Goal: Task Accomplishment & Management: Use online tool/utility

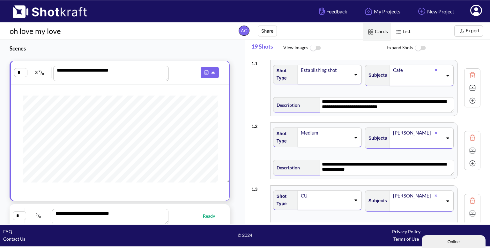
scroll to position [13, 0]
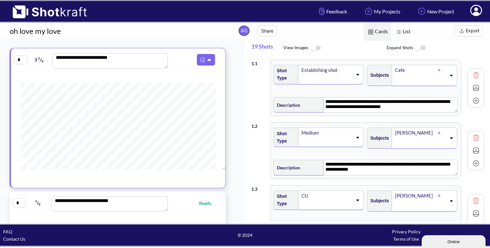
click at [471, 87] on img at bounding box center [476, 88] width 10 height 10
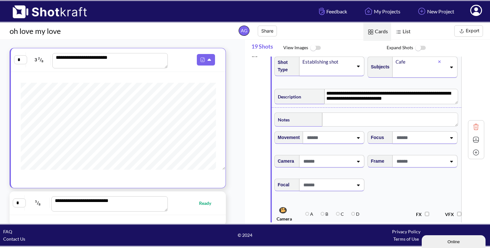
scroll to position [0, 0]
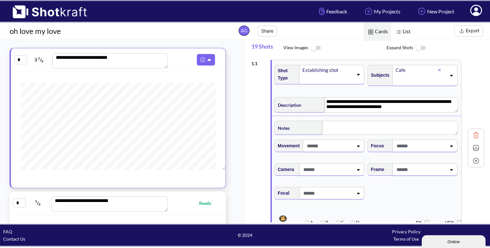
click at [347, 74] on span at bounding box center [327, 78] width 51 height 9
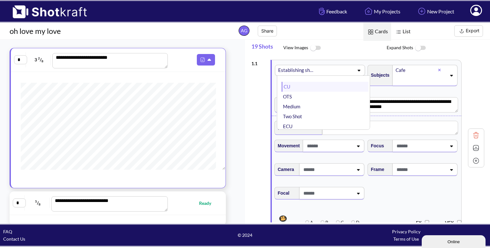
click at [327, 88] on li "CU" at bounding box center [325, 87] width 87 height 10
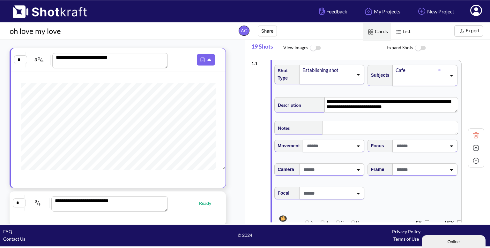
click at [438, 69] on icon at bounding box center [439, 70] width 3 height 3
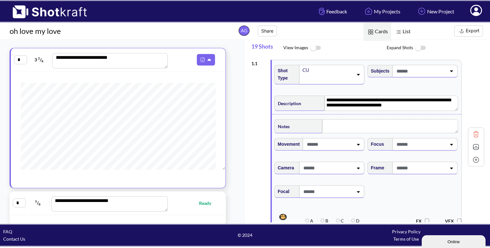
click at [419, 72] on span at bounding box center [420, 71] width 51 height 11
type input "*****"
click at [398, 86] on li "Coffee" at bounding box center [418, 88] width 87 height 10
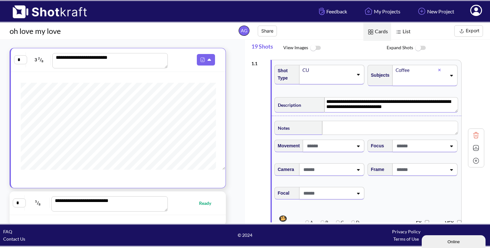
drag, startPoint x: 398, startPoint y: 106, endPoint x: 316, endPoint y: 101, distance: 82.9
click at [316, 101] on div "**********" at bounding box center [366, 103] width 184 height 17
type textarea "*"
click at [440, 172] on span at bounding box center [420, 169] width 51 height 11
type textarea "**********"
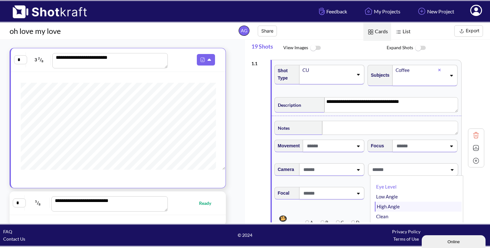
click at [394, 203] on li "High Angle" at bounding box center [418, 206] width 87 height 10
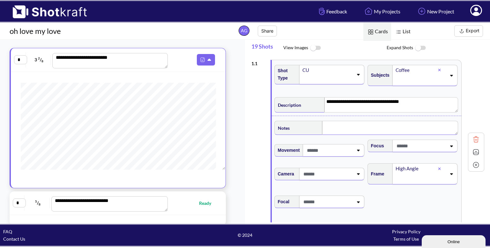
click at [399, 124] on textarea at bounding box center [390, 128] width 136 height 14
type textarea "*"
click at [471, 149] on img at bounding box center [476, 153] width 10 height 10
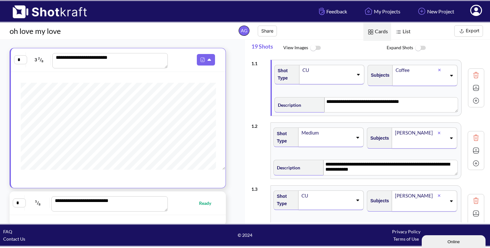
scroll to position [8, 0]
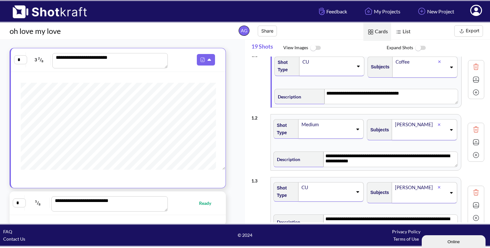
click at [471, 124] on img at bounding box center [476, 129] width 10 height 10
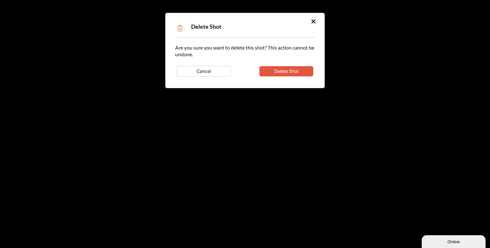
click at [278, 70] on button "Delete Shot" at bounding box center [286, 71] width 54 height 10
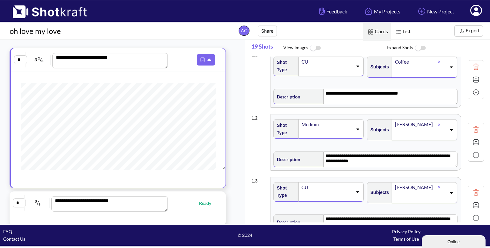
type textarea "**********"
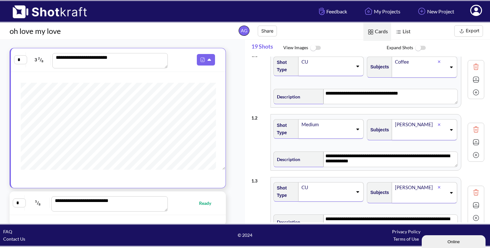
type textarea "**********"
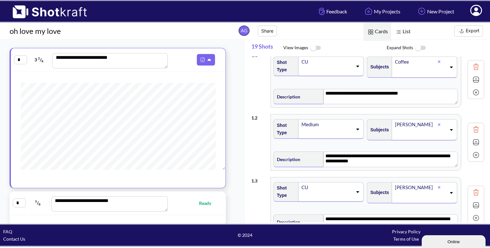
type textarea "**********"
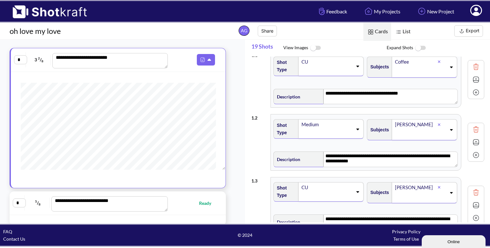
type textarea "**********"
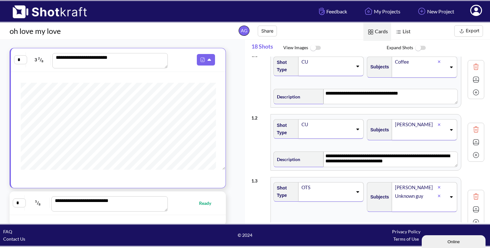
click at [471, 129] on img at bounding box center [476, 129] width 10 height 10
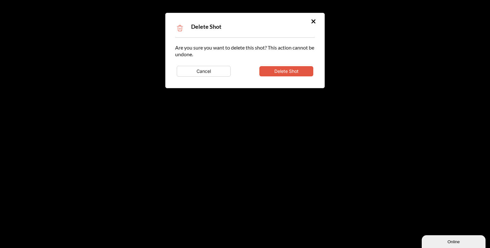
click at [297, 71] on button "Delete Shot" at bounding box center [286, 71] width 54 height 10
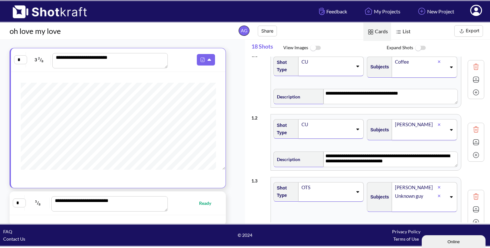
type textarea "**********"
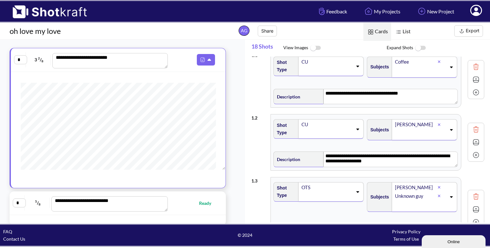
type textarea "**********"
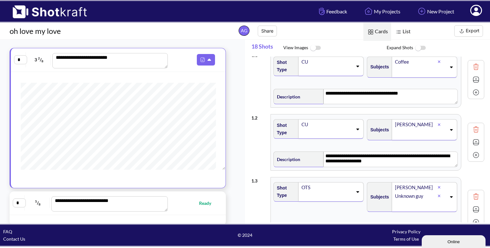
type textarea "**********"
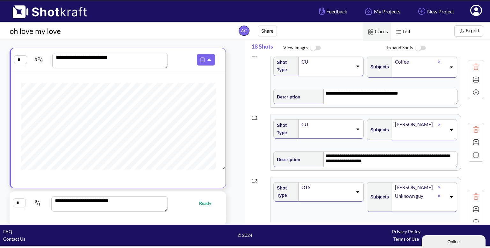
type textarea "**********"
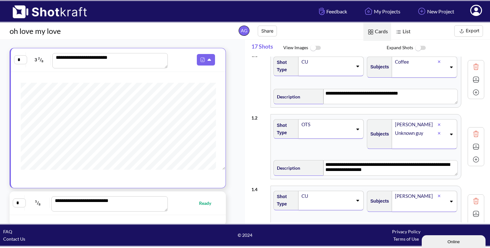
click at [474, 132] on img at bounding box center [476, 134] width 10 height 10
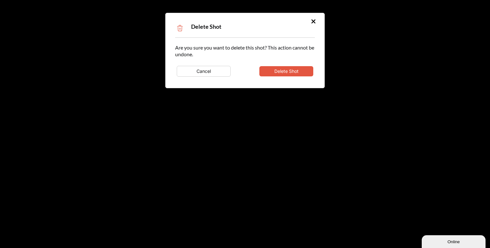
click at [271, 69] on button "Delete Shot" at bounding box center [286, 71] width 54 height 10
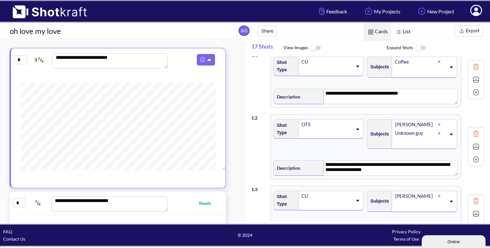
click at [471, 132] on img at bounding box center [476, 134] width 10 height 10
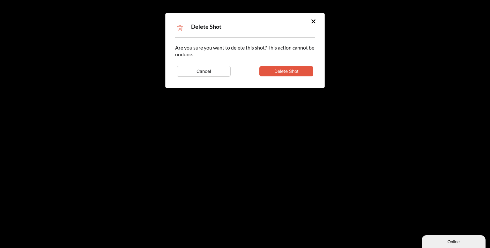
click at [301, 71] on button "Delete Shot" at bounding box center [286, 71] width 54 height 10
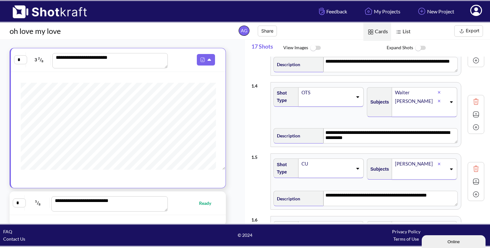
type textarea "**********"
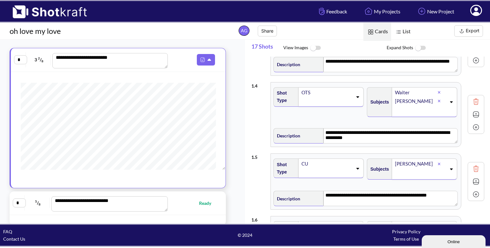
type textarea "**********"
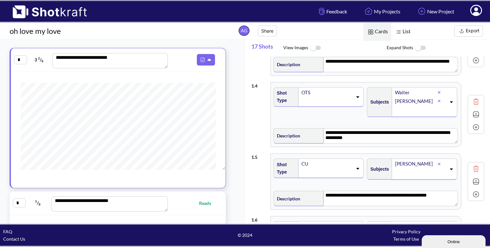
type textarea "**********"
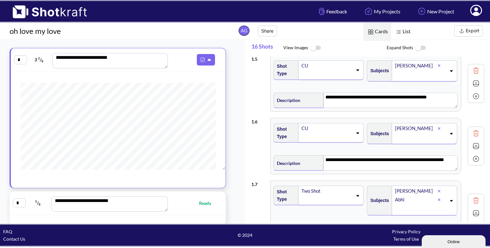
scroll to position [205, 0]
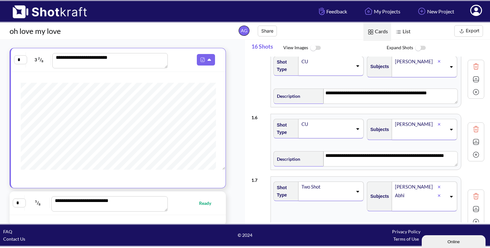
click at [470, 128] on div at bounding box center [476, 129] width 13 height 13
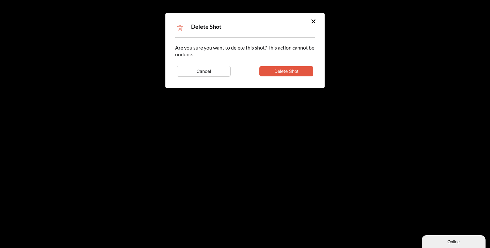
click at [273, 73] on button "Delete Shot" at bounding box center [286, 71] width 54 height 10
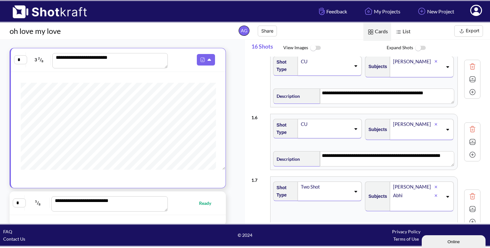
type textarea "**********"
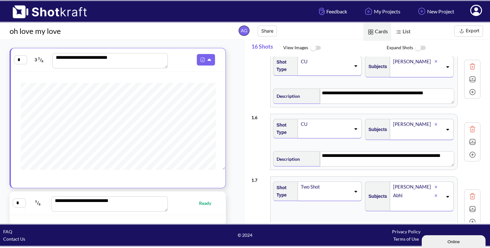
type textarea "**********"
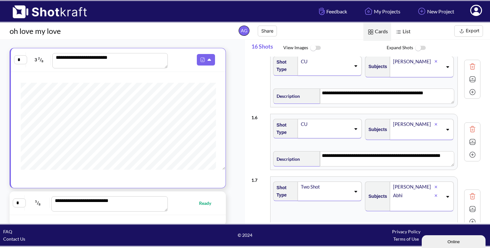
type textarea "**********"
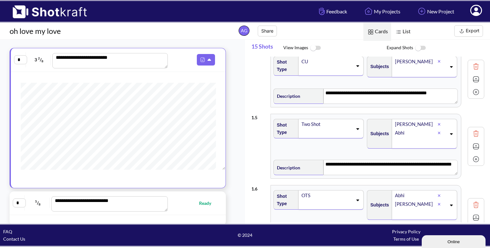
click at [471, 142] on img at bounding box center [476, 146] width 10 height 10
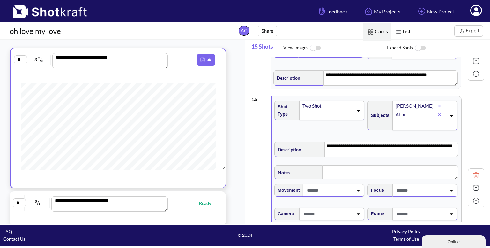
scroll to position [221, 0]
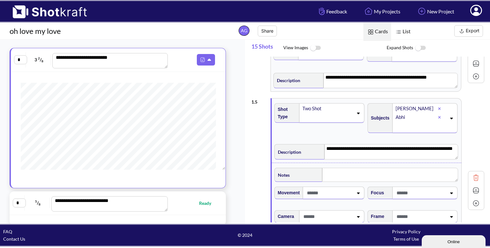
click at [471, 192] on img at bounding box center [476, 190] width 10 height 10
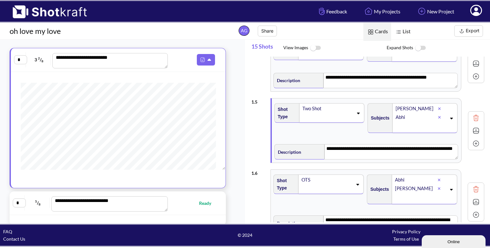
type textarea "**********"
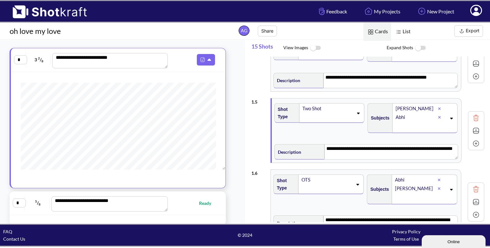
type textarea "**********"
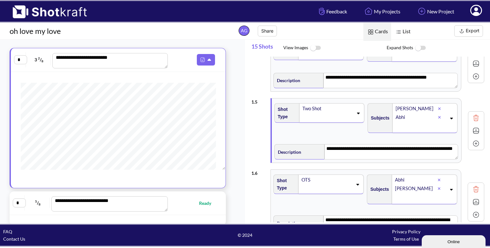
type textarea "**********"
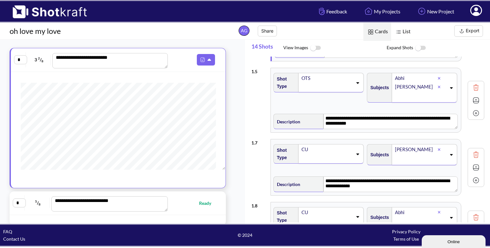
scroll to position [260, 0]
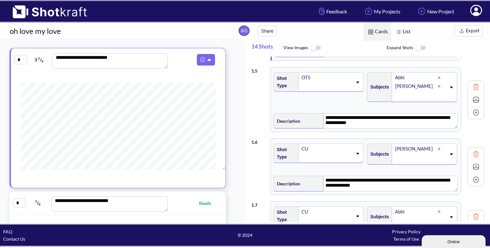
click at [471, 168] on img at bounding box center [476, 167] width 10 height 10
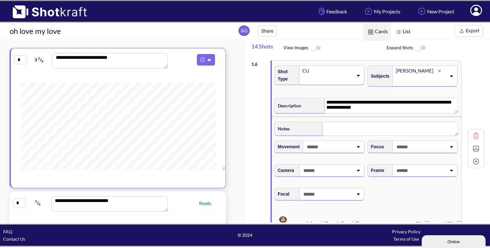
scroll to position [342, 0]
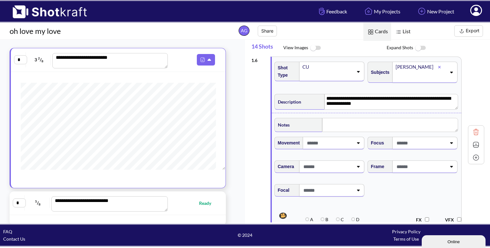
click at [433, 164] on span at bounding box center [420, 166] width 51 height 11
click at [396, 201] on li "High Angle" at bounding box center [418, 203] width 87 height 10
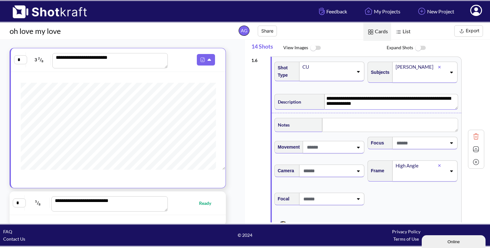
click at [362, 107] on textarea "**********" at bounding box center [392, 101] width 134 height 15
click at [358, 98] on textarea "**********" at bounding box center [392, 101] width 134 height 15
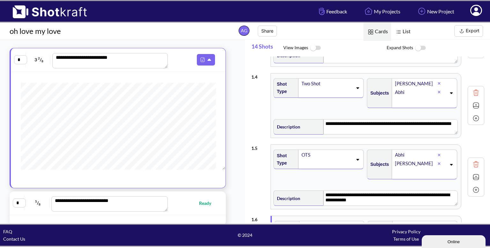
scroll to position [183, 0]
click at [472, 103] on img at bounding box center [476, 106] width 10 height 10
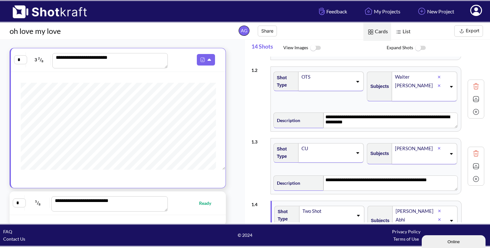
scroll to position [0, 0]
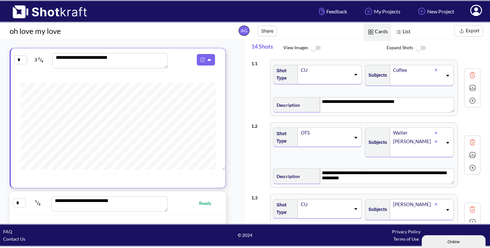
type textarea "**********"
click at [351, 135] on div "OTS" at bounding box center [327, 132] width 52 height 9
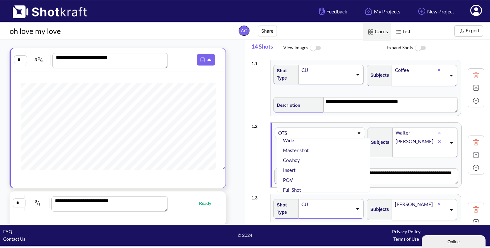
scroll to position [42, 0]
click at [291, 132] on div "OTS" at bounding box center [296, 133] width 37 height 9
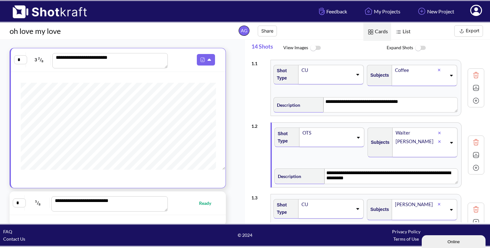
click at [350, 136] on div "OTS" at bounding box center [327, 132] width 51 height 9
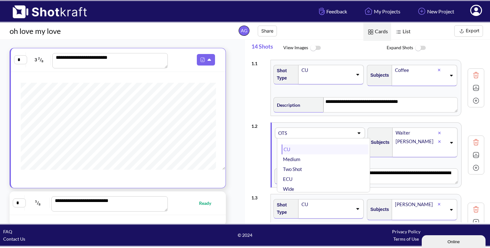
click at [293, 150] on li "CU" at bounding box center [325, 149] width 87 height 10
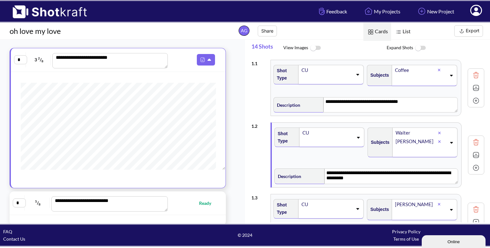
click at [438, 140] on icon at bounding box center [439, 141] width 3 height 3
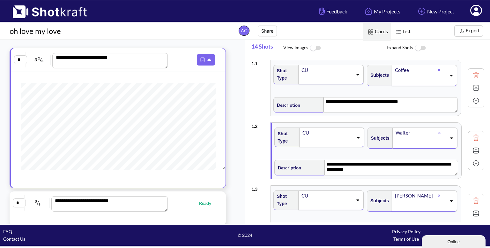
click at [438, 131] on icon at bounding box center [439, 133] width 3 height 4
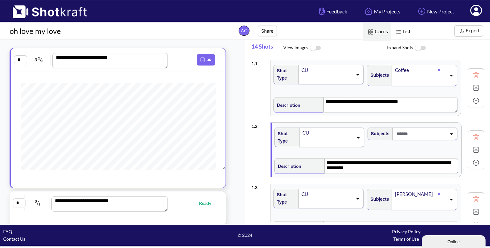
click at [433, 130] on span at bounding box center [420, 133] width 51 height 11
type input "****"
click at [405, 148] on li "Coffee" at bounding box center [418, 151] width 87 height 10
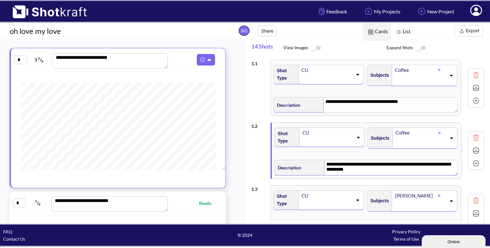
drag, startPoint x: 368, startPoint y: 167, endPoint x: 318, endPoint y: 158, distance: 51.0
click at [318, 158] on div "**********" at bounding box center [366, 166] width 184 height 17
type textarea "*"
click at [471, 147] on img at bounding box center [476, 151] width 10 height 10
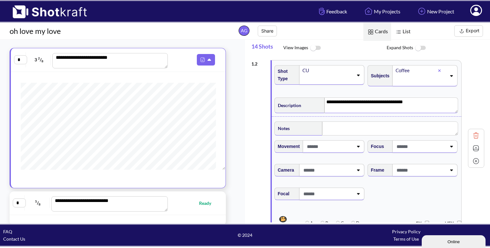
scroll to position [63, 0]
click at [345, 133] on textarea at bounding box center [390, 128] width 136 height 14
type textarea "**********"
type textarea "*"
click at [410, 107] on textarea "**********" at bounding box center [392, 104] width 134 height 15
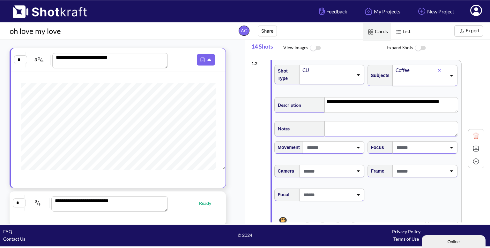
type textarea "**********"
click at [358, 123] on textarea at bounding box center [392, 128] width 134 height 15
type textarea "*"
type textarea "**********"
type textarea "*"
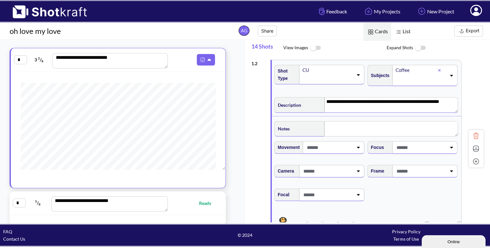
click at [434, 101] on textarea "**********" at bounding box center [392, 104] width 134 height 15
type textarea "**********"
click at [365, 124] on textarea at bounding box center [392, 128] width 134 height 15
type textarea "**"
type textarea "**********"
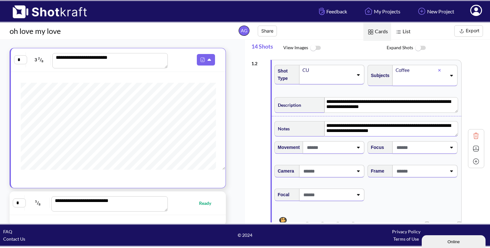
click at [431, 175] on div at bounding box center [420, 171] width 53 height 12
type textarea "**********"
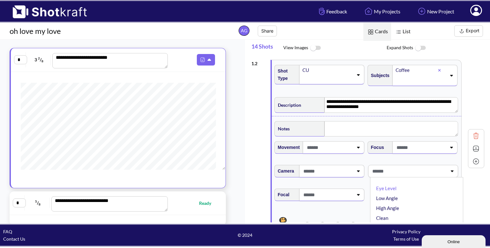
type textarea "**********"
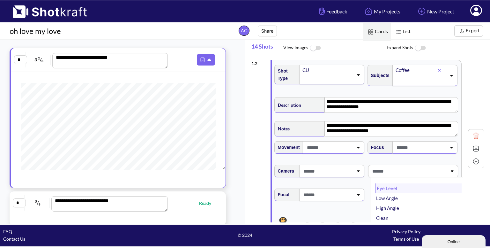
click at [388, 189] on li "Eye Level" at bounding box center [418, 188] width 87 height 10
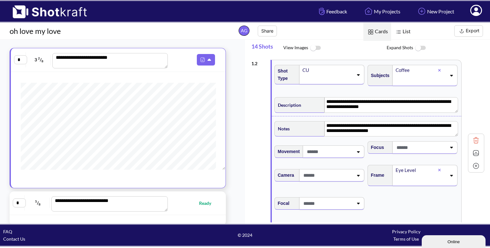
click at [472, 152] on img at bounding box center [476, 153] width 10 height 10
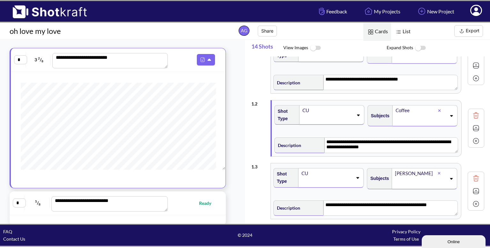
scroll to position [24, 0]
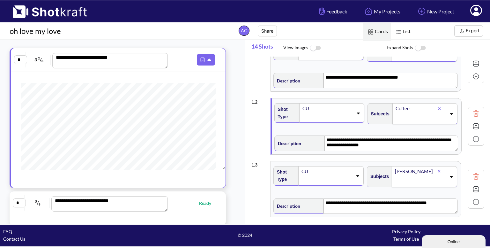
click at [337, 176] on span at bounding box center [327, 180] width 52 height 9
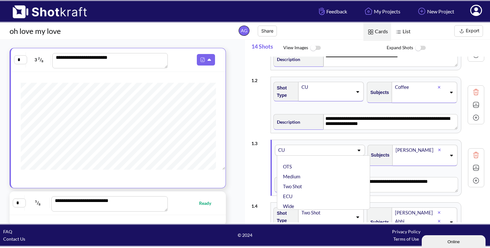
scroll to position [48, 0]
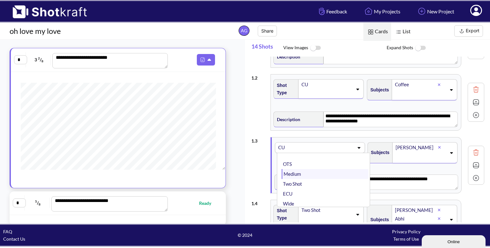
click at [323, 172] on li "Medium" at bounding box center [325, 174] width 87 height 10
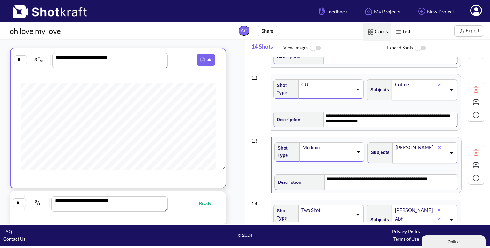
click at [438, 145] on icon at bounding box center [439, 147] width 3 height 4
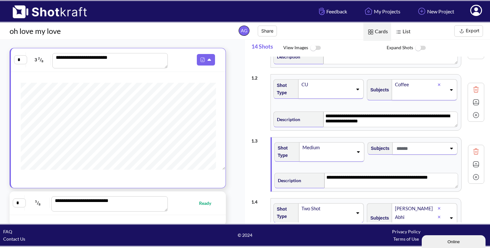
click at [417, 147] on span at bounding box center [420, 148] width 51 height 11
type input "******"
click at [379, 164] on li "Waiter" at bounding box center [418, 166] width 87 height 10
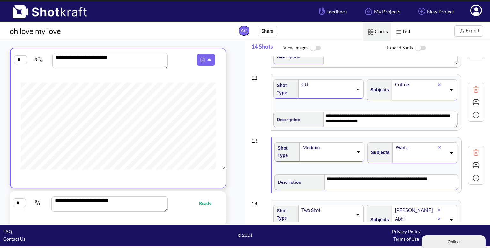
click at [439, 179] on textarea "**********" at bounding box center [392, 181] width 134 height 15
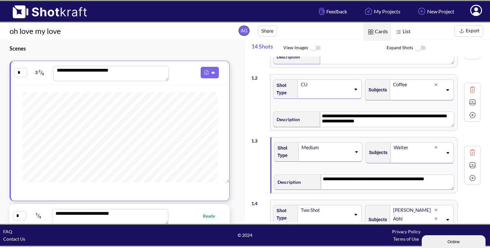
scroll to position [576, 0]
click at [181, 209] on div "**********" at bounding box center [120, 215] width 214 height 17
type textarea "**********"
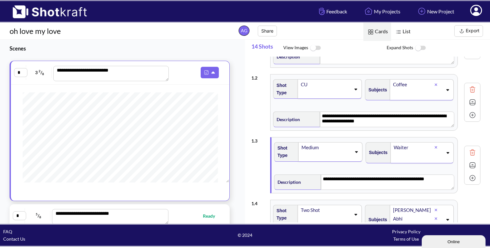
type textarea "**********"
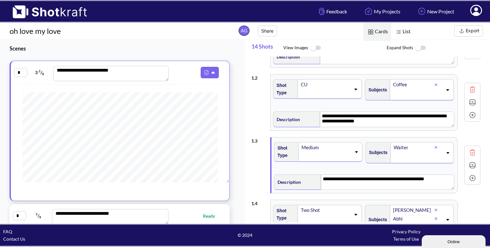
type textarea "**********"
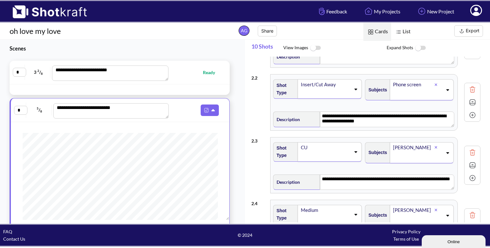
click at [184, 69] on span "Ready" at bounding box center [195, 72] width 51 height 7
type textarea "**********"
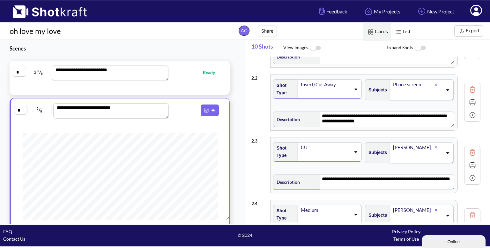
type textarea "**********"
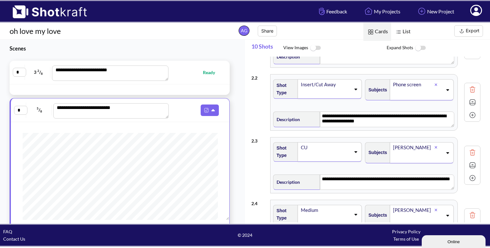
type textarea "**********"
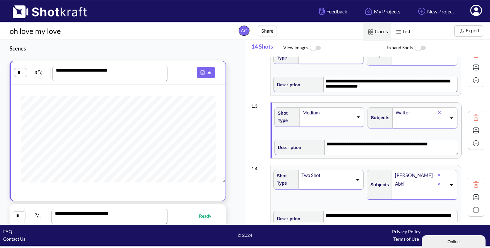
scroll to position [84, 0]
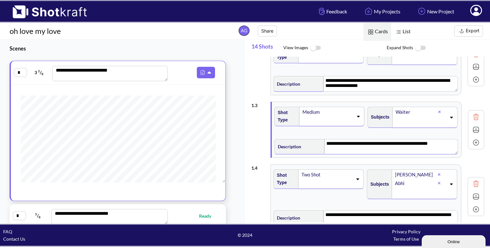
drag, startPoint x: 440, startPoint y: 142, endPoint x: 323, endPoint y: 143, distance: 116.8
click at [325, 143] on textarea "**********" at bounding box center [392, 146] width 134 height 15
click at [471, 130] on img at bounding box center [476, 130] width 10 height 10
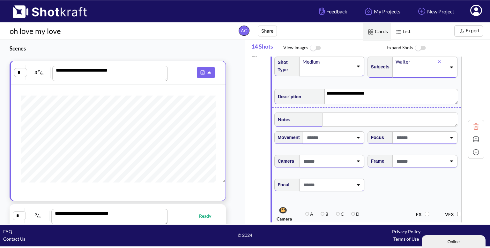
scroll to position [137, 0]
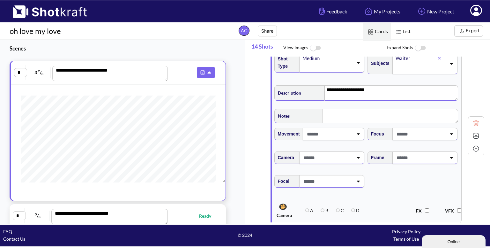
click at [420, 159] on span at bounding box center [420, 157] width 51 height 11
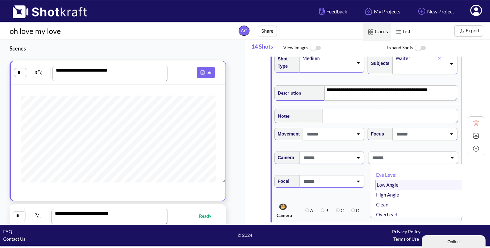
type textarea "**********"
click at [390, 187] on li "Low Angle" at bounding box center [418, 185] width 87 height 10
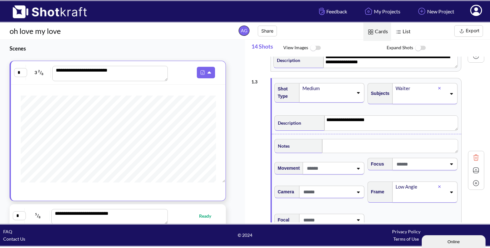
scroll to position [107, 0]
click at [472, 171] on img at bounding box center [476, 171] width 10 height 10
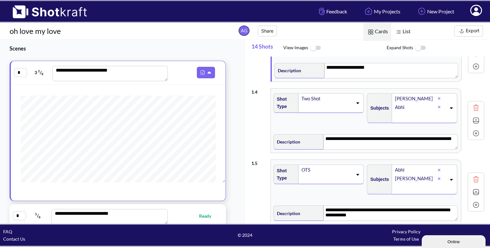
scroll to position [161, 0]
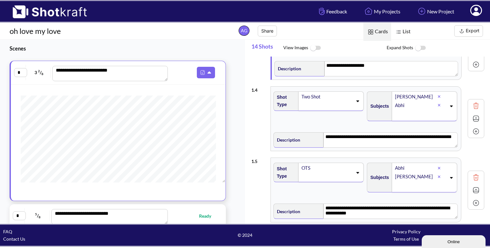
click at [349, 91] on div "Two Shot" at bounding box center [330, 100] width 65 height 19
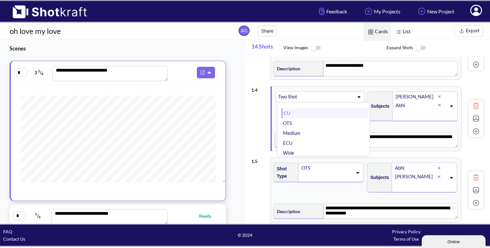
click at [318, 110] on li "CU" at bounding box center [325, 113] width 87 height 10
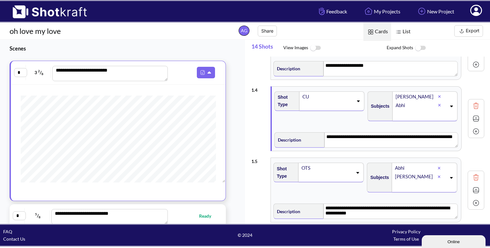
click at [438, 103] on icon at bounding box center [439, 105] width 3 height 4
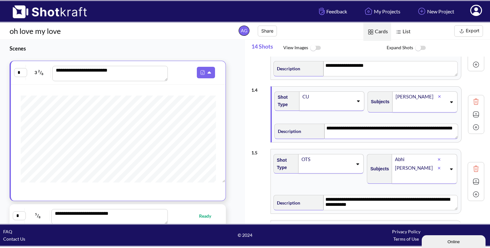
drag, startPoint x: 353, startPoint y: 137, endPoint x: 317, endPoint y: 127, distance: 38.1
click at [317, 127] on div "**********" at bounding box center [366, 130] width 184 height 17
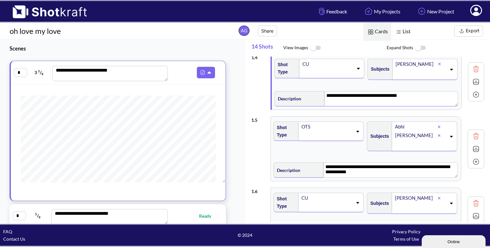
scroll to position [196, 0]
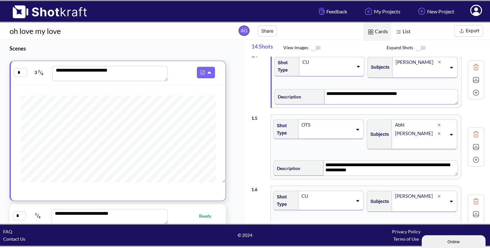
click at [356, 120] on div "OTS" at bounding box center [330, 128] width 65 height 19
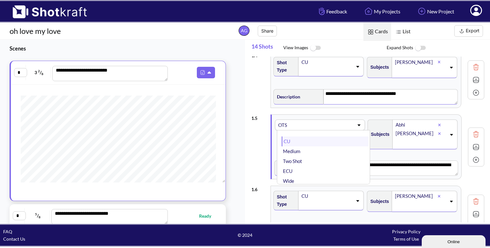
click at [322, 144] on li "CU" at bounding box center [325, 141] width 87 height 10
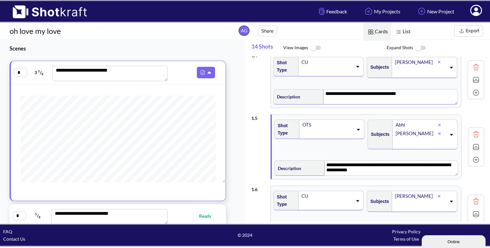
click at [438, 123] on icon at bounding box center [439, 125] width 3 height 4
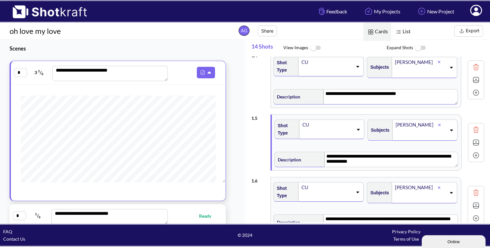
click at [473, 80] on img at bounding box center [476, 80] width 10 height 10
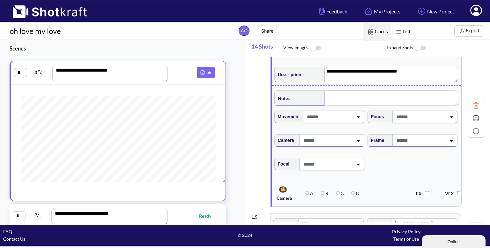
scroll to position [221, 0]
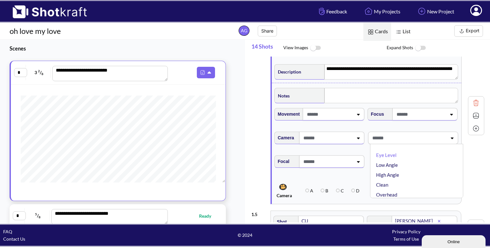
click at [406, 134] on span at bounding box center [409, 137] width 76 height 11
type textarea "**********"
click at [405, 136] on span at bounding box center [409, 137] width 76 height 11
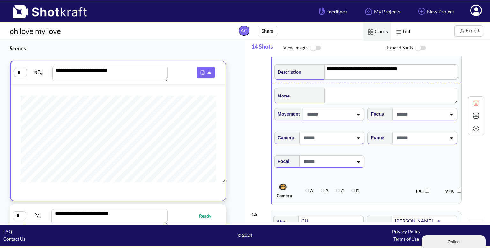
click at [451, 136] on icon at bounding box center [451, 138] width 9 height 4
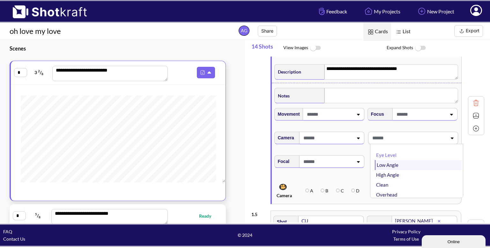
click at [411, 164] on li "Low Angle" at bounding box center [418, 165] width 87 height 10
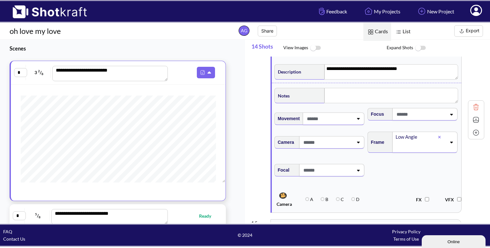
click at [472, 119] on img at bounding box center [476, 120] width 10 height 10
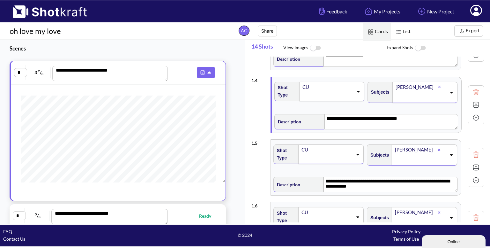
scroll to position [171, 0]
drag, startPoint x: 352, startPoint y: 188, endPoint x: 323, endPoint y: 181, distance: 29.8
click at [324, 181] on textarea "**********" at bounding box center [391, 183] width 134 height 15
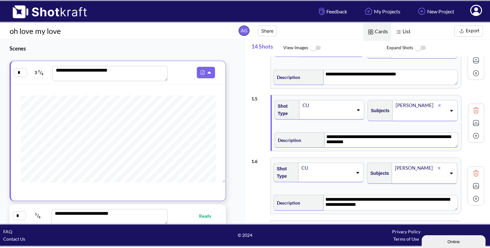
scroll to position [216, 0]
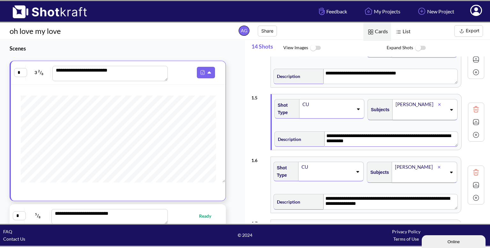
click at [474, 118] on img at bounding box center [476, 122] width 10 height 10
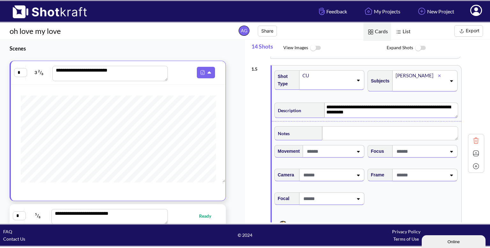
scroll to position [250, 0]
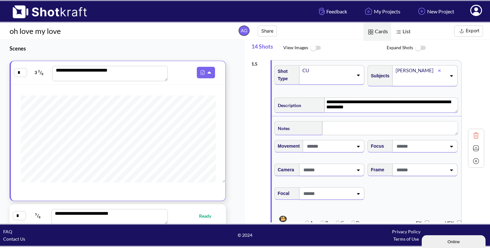
click at [439, 169] on span at bounding box center [420, 169] width 51 height 11
click at [399, 203] on li "High Angle" at bounding box center [418, 207] width 87 height 10
type textarea "**********"
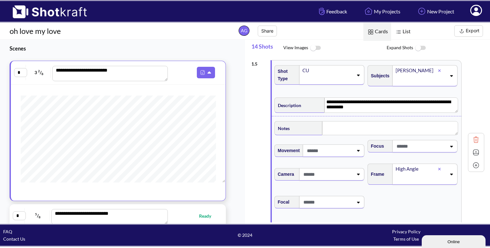
click at [471, 154] on img at bounding box center [476, 152] width 10 height 10
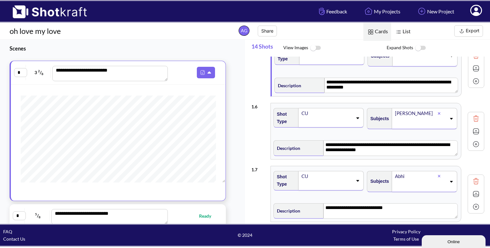
scroll to position [271, 0]
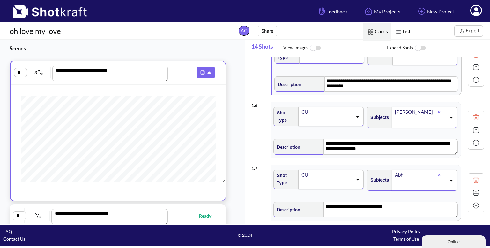
click at [353, 116] on icon at bounding box center [357, 116] width 9 height 4
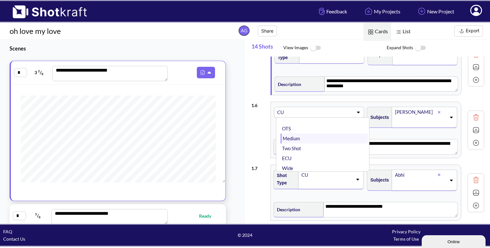
click at [321, 133] on li "Medium" at bounding box center [324, 138] width 87 height 10
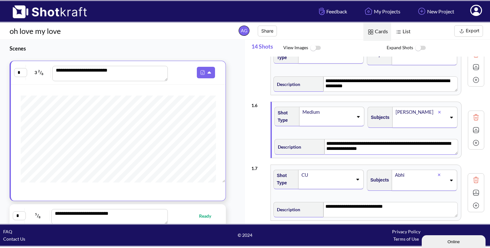
drag, startPoint x: 374, startPoint y: 147, endPoint x: 324, endPoint y: 142, distance: 50.3
click at [325, 142] on textarea "**********" at bounding box center [392, 146] width 134 height 15
type textarea "*"
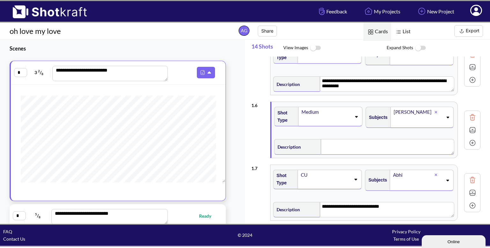
click at [355, 114] on icon at bounding box center [356, 116] width 9 height 4
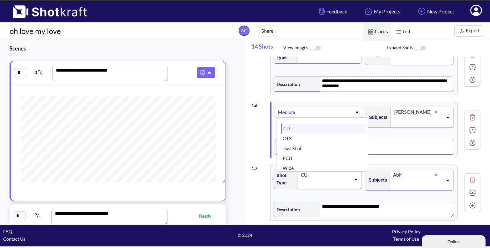
click at [330, 124] on li "CU" at bounding box center [323, 129] width 85 height 10
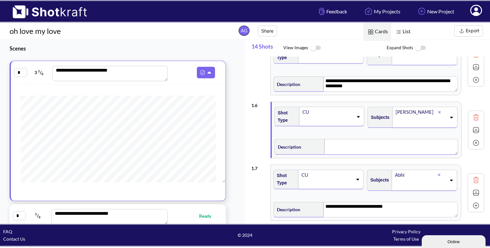
click at [438, 111] on icon at bounding box center [439, 112] width 3 height 3
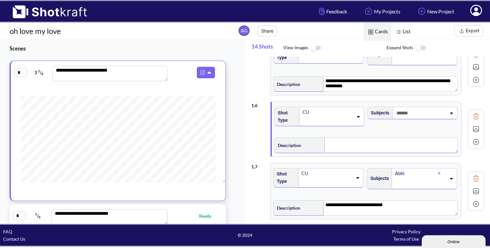
click at [417, 112] on span at bounding box center [420, 113] width 51 height 11
type textarea "**********"
type input "******"
click at [347, 139] on textarea at bounding box center [392, 144] width 134 height 15
click at [473, 128] on img at bounding box center [476, 129] width 10 height 10
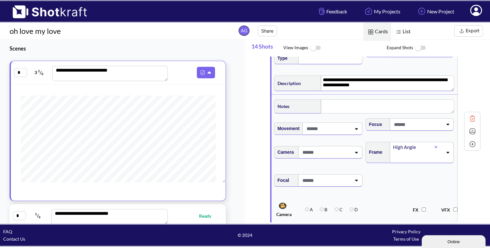
scroll to position [334, 0]
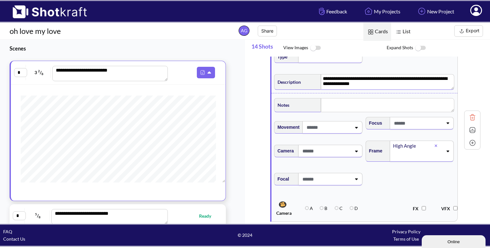
click at [435, 146] on div at bounding box center [439, 145] width 8 height 7
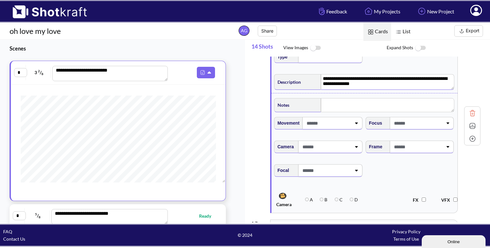
click at [433, 146] on span at bounding box center [418, 146] width 50 height 11
type textarea "**********"
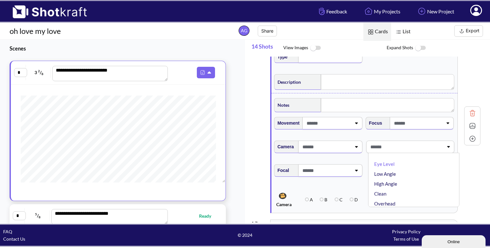
type textarea "**********"
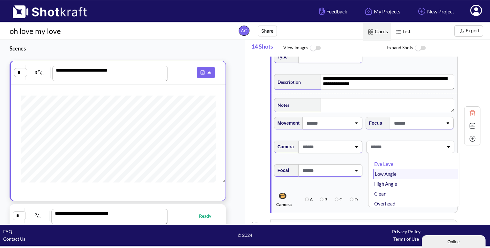
click at [402, 170] on li "Low Angle" at bounding box center [415, 174] width 85 height 10
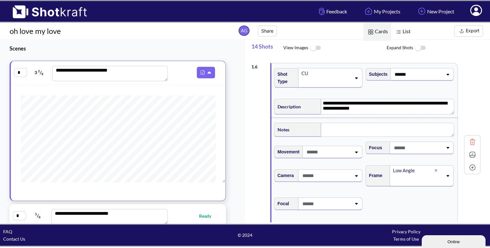
scroll to position [307, 0]
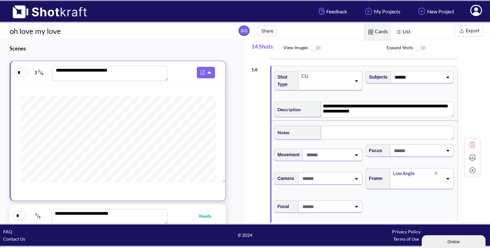
click at [472, 157] on img at bounding box center [473, 158] width 10 height 10
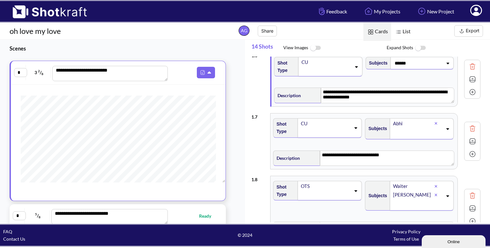
scroll to position [322, 0]
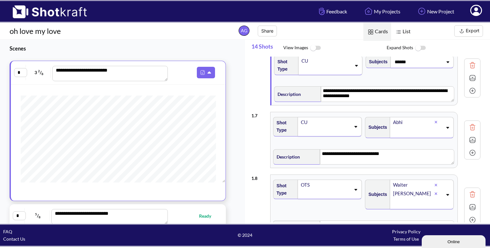
click at [349, 123] on div "CU" at bounding box center [325, 122] width 50 height 9
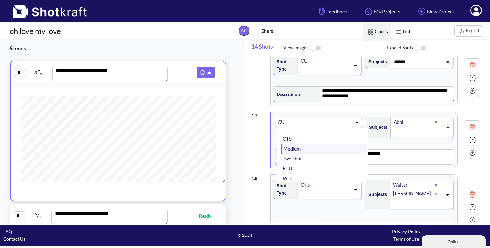
click at [329, 147] on li "Medium" at bounding box center [323, 149] width 85 height 10
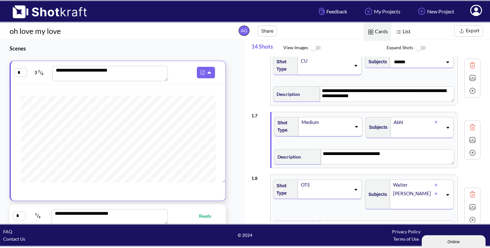
click at [437, 118] on div at bounding box center [439, 121] width 8 height 7
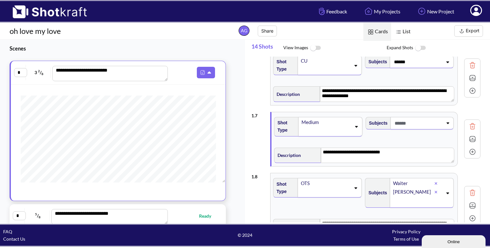
click at [414, 119] on span at bounding box center [418, 123] width 50 height 11
click at [397, 147] on li "[PERSON_NAME]" at bounding box center [415, 150] width 85 height 10
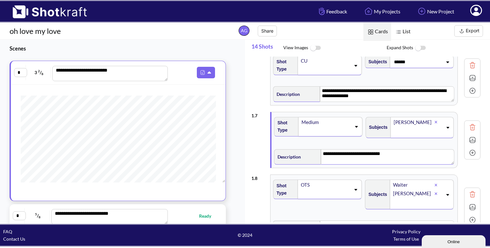
drag, startPoint x: 387, startPoint y: 150, endPoint x: 318, endPoint y: 154, distance: 69.7
click at [318, 154] on div "**********" at bounding box center [364, 155] width 181 height 17
click at [475, 135] on img at bounding box center [473, 140] width 10 height 10
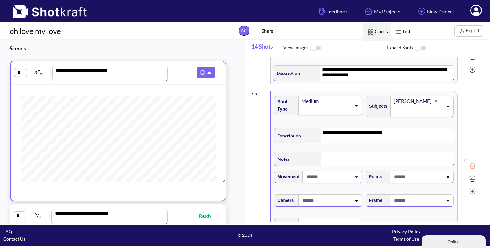
scroll to position [344, 0]
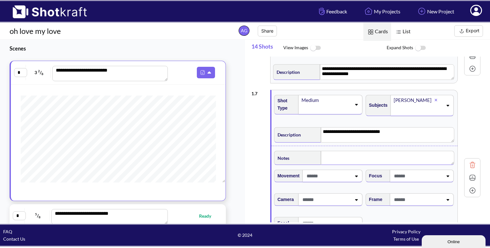
click at [338, 157] on textarea at bounding box center [387, 158] width 133 height 14
type textarea "**********"
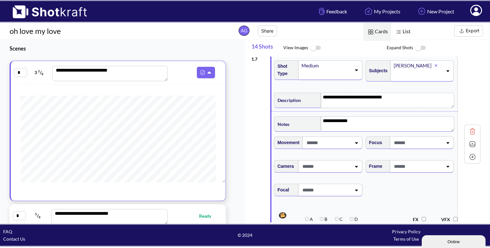
scroll to position [380, 0]
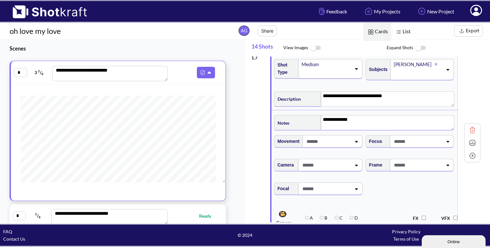
click at [424, 161] on span at bounding box center [418, 165] width 50 height 11
type textarea "**********"
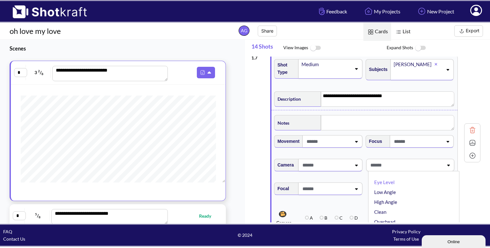
type textarea "**********"
click at [408, 180] on li "Eye Level" at bounding box center [415, 182] width 85 height 10
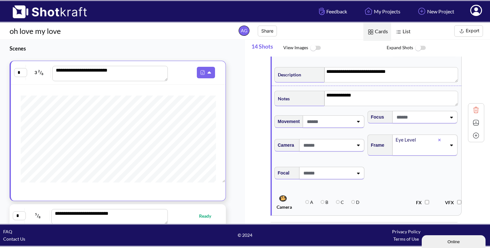
scroll to position [405, 0]
click at [473, 118] on img at bounding box center [476, 122] width 10 height 10
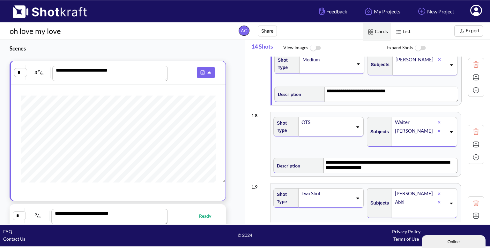
scroll to position [385, 0]
click at [474, 127] on img at bounding box center [476, 131] width 10 height 10
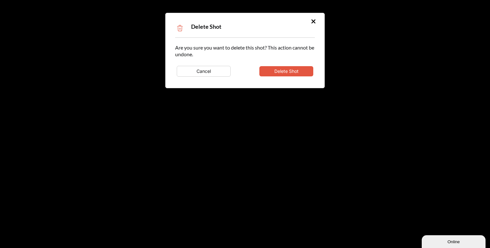
click at [298, 67] on button "Delete Shot" at bounding box center [286, 71] width 54 height 10
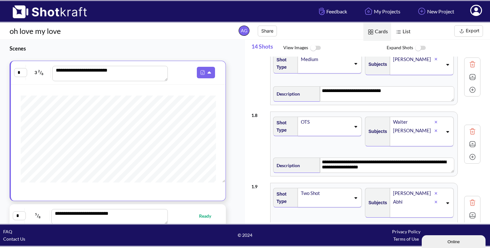
type textarea "**********"
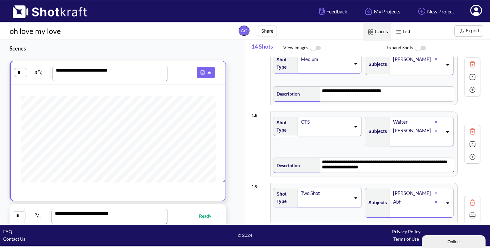
type textarea "**********"
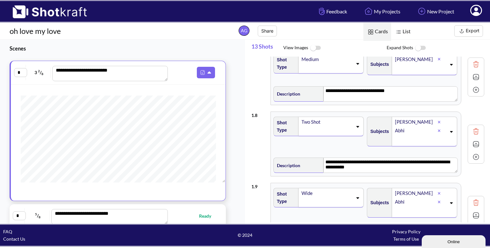
click at [471, 130] on img at bounding box center [476, 131] width 10 height 10
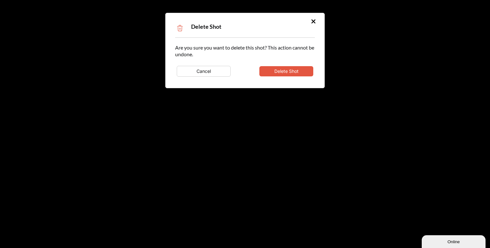
click at [292, 68] on button "Delete Shot" at bounding box center [286, 71] width 54 height 10
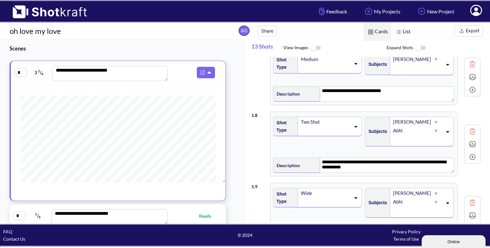
type textarea "**********"
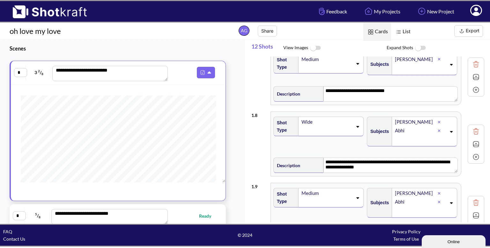
click at [471, 126] on img at bounding box center [476, 131] width 10 height 10
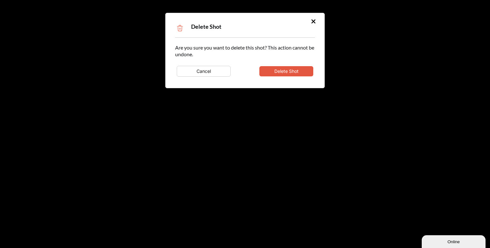
click at [290, 69] on button "Delete Shot" at bounding box center [286, 71] width 54 height 10
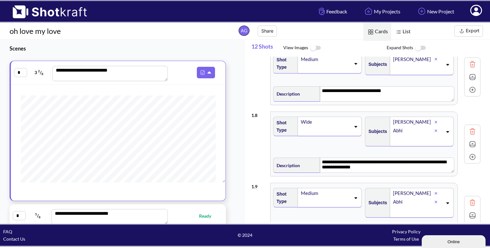
type textarea "**********"
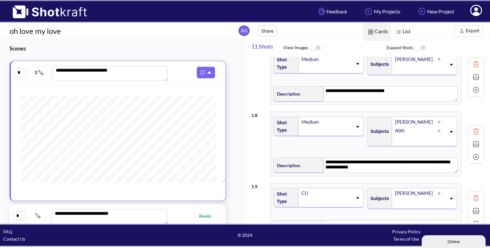
click at [474, 130] on img at bounding box center [476, 131] width 10 height 10
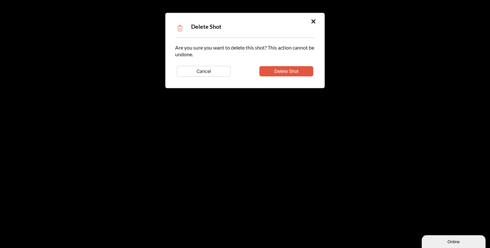
click at [301, 74] on button "Delete Shot" at bounding box center [286, 71] width 54 height 10
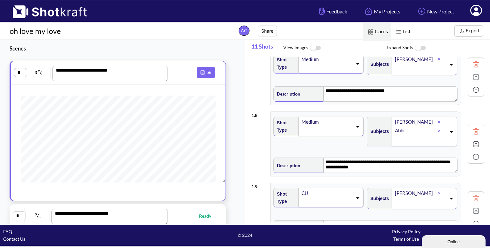
type textarea "**********"
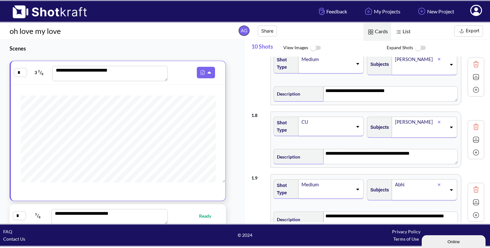
click at [472, 125] on img at bounding box center [476, 127] width 10 height 10
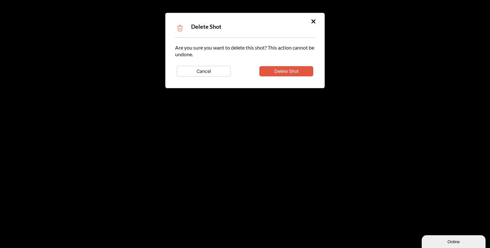
click at [293, 67] on button "Delete Shot" at bounding box center [286, 71] width 54 height 10
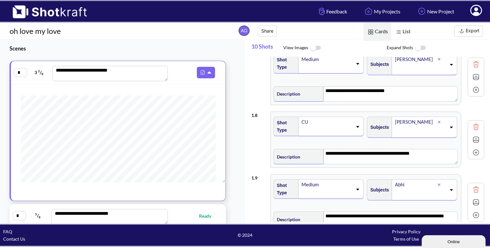
type textarea "**********"
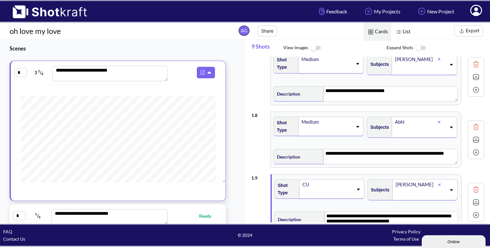
scroll to position [420, 0]
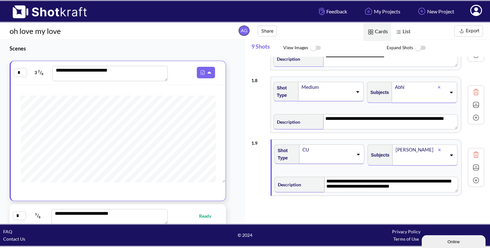
click at [472, 150] on img at bounding box center [476, 155] width 10 height 10
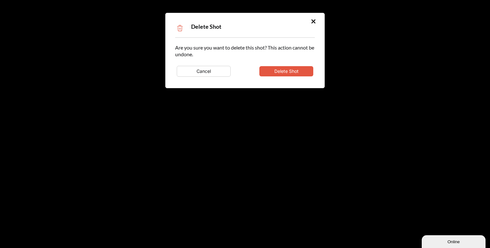
click at [299, 75] on button "Delete Shot" at bounding box center [286, 71] width 54 height 10
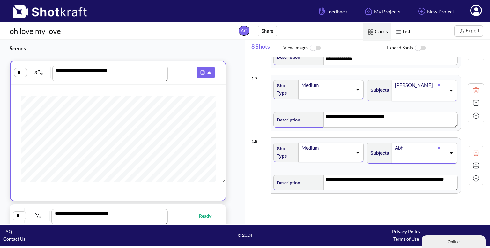
scroll to position [357, 0]
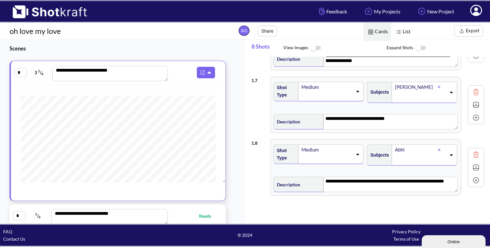
click at [474, 152] on img at bounding box center [476, 155] width 10 height 10
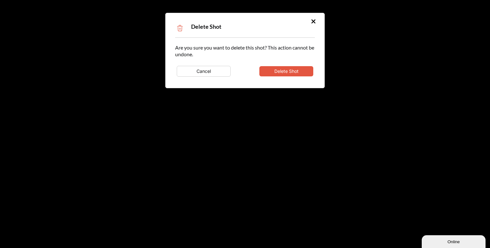
click at [297, 72] on button "Delete Shot" at bounding box center [286, 71] width 54 height 10
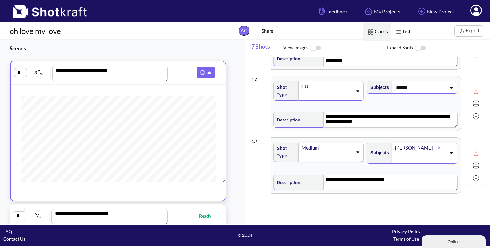
scroll to position [295, 0]
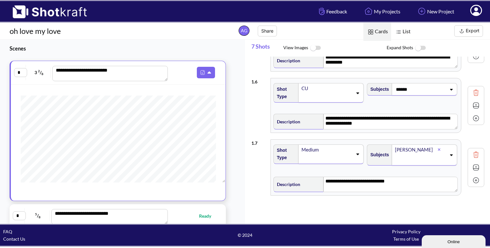
click at [472, 178] on img at bounding box center [476, 180] width 10 height 10
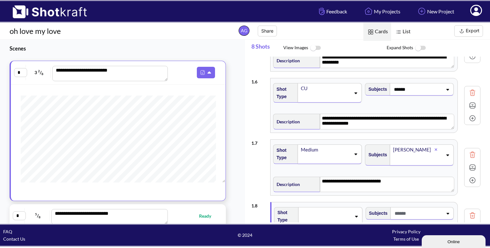
scroll to position [355, 0]
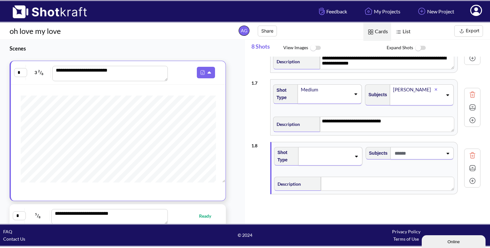
click at [473, 105] on img at bounding box center [473, 107] width 10 height 10
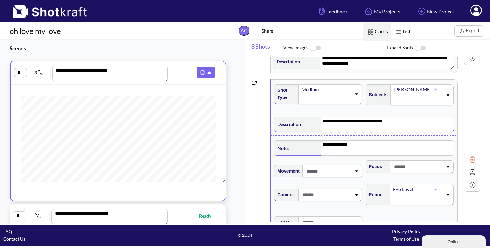
scroll to position [371, 0]
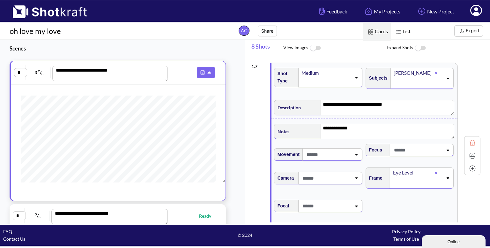
click at [471, 154] on img at bounding box center [473, 156] width 10 height 10
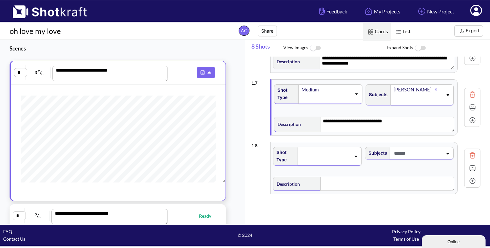
click at [472, 102] on img at bounding box center [473, 107] width 10 height 10
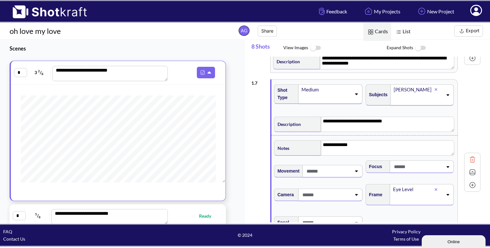
scroll to position [377, 0]
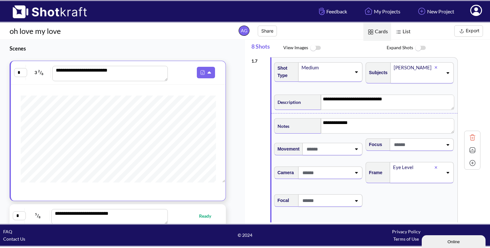
click at [472, 149] on img at bounding box center [473, 150] width 10 height 10
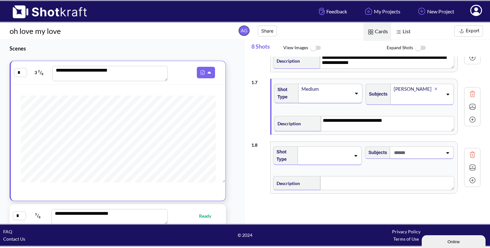
scroll to position [355, 0]
click at [346, 152] on span at bounding box center [325, 156] width 50 height 9
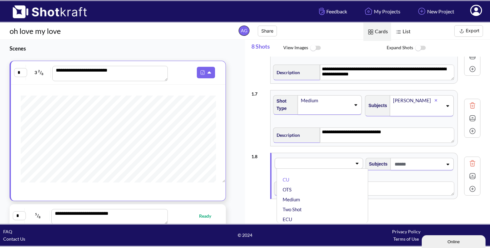
scroll to position [349, 0]
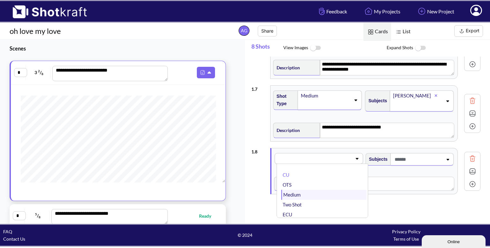
click at [304, 190] on li "Medium" at bounding box center [323, 195] width 85 height 10
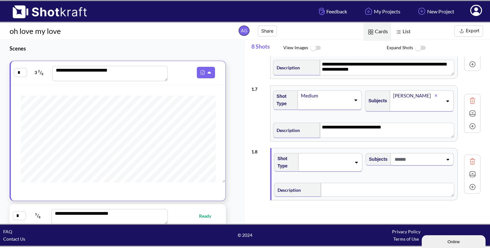
click at [422, 158] on span at bounding box center [418, 159] width 50 height 11
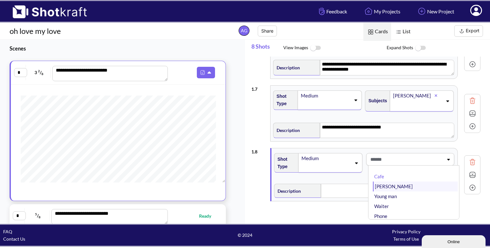
scroll to position [20, 0]
click at [383, 185] on li "Waiter" at bounding box center [415, 186] width 85 height 10
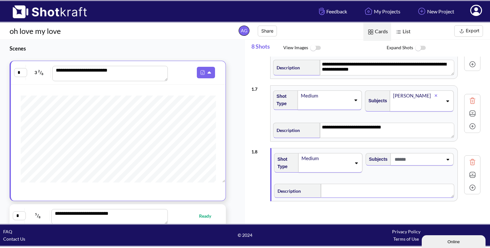
click at [383, 185] on textarea at bounding box center [387, 190] width 133 height 14
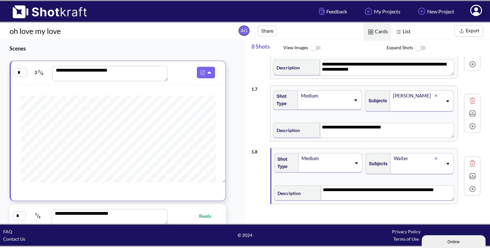
scroll to position [357, 0]
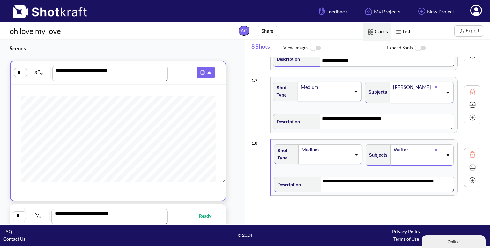
click at [470, 166] on img at bounding box center [473, 167] width 10 height 10
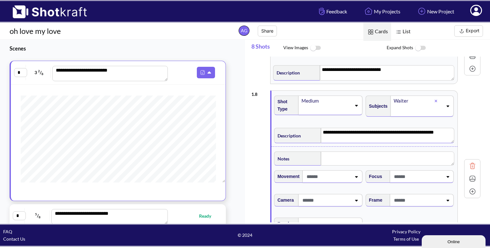
scroll to position [426, 0]
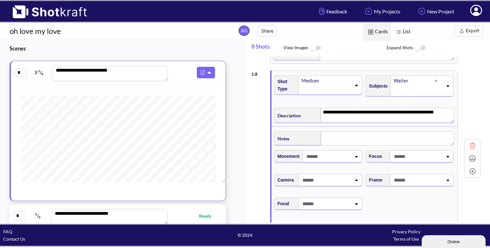
click at [437, 179] on span at bounding box center [418, 180] width 50 height 11
type textarea "**********"
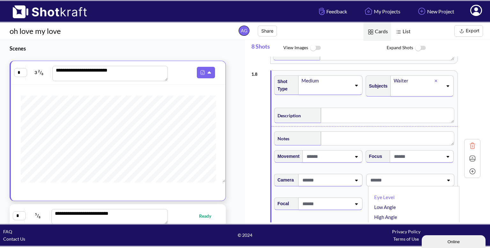
type textarea "**********"
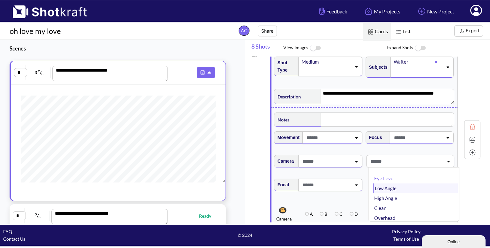
click at [394, 191] on li "Low Angle" at bounding box center [415, 188] width 85 height 10
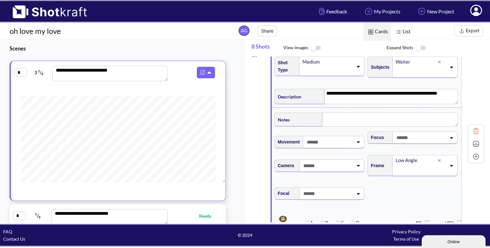
click at [471, 143] on img at bounding box center [476, 144] width 10 height 10
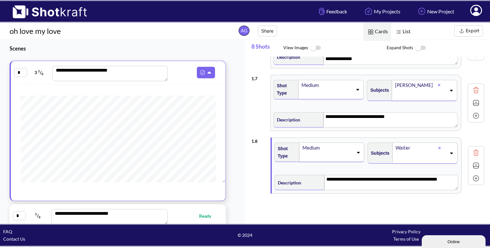
scroll to position [357, 0]
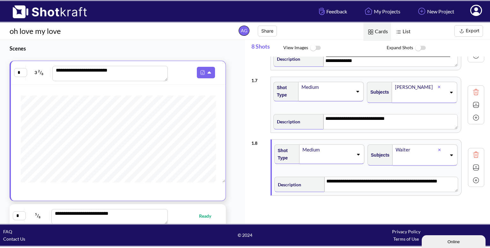
click at [476, 163] on img at bounding box center [476, 167] width 10 height 10
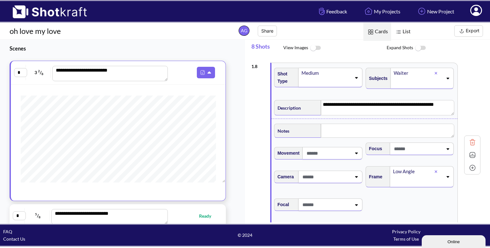
scroll to position [439, 0]
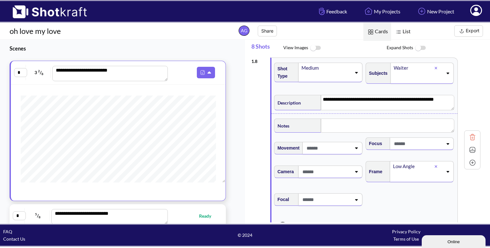
click at [469, 148] on img at bounding box center [473, 150] width 10 height 10
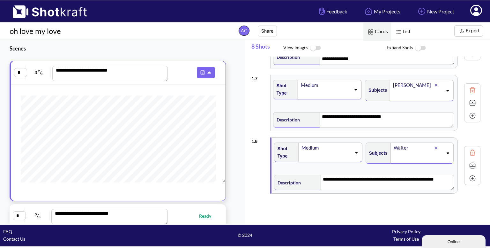
scroll to position [357, 0]
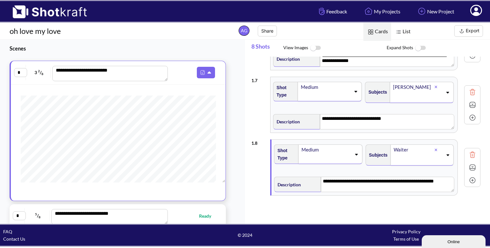
click at [473, 176] on img at bounding box center [473, 180] width 10 height 10
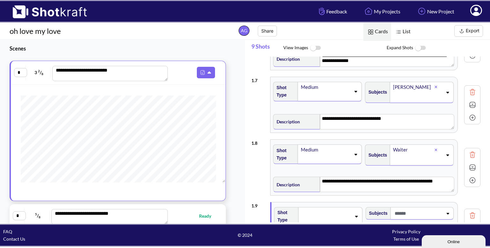
scroll to position [417, 0]
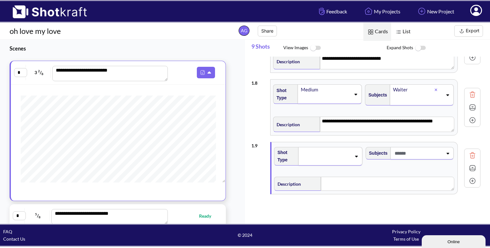
click at [357, 157] on div at bounding box center [330, 156] width 64 height 19
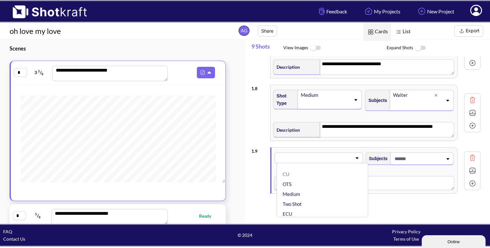
scroll to position [411, 0]
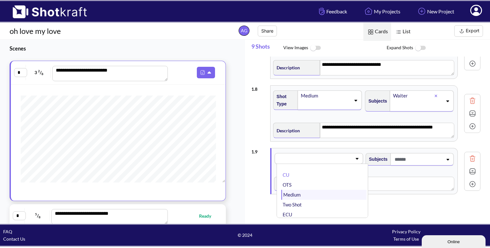
click at [312, 190] on li "Medium" at bounding box center [323, 195] width 85 height 10
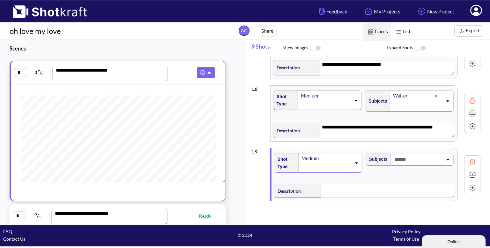
click at [420, 161] on span at bounding box center [418, 159] width 50 height 11
click at [401, 182] on li "[PERSON_NAME]" at bounding box center [415, 186] width 85 height 10
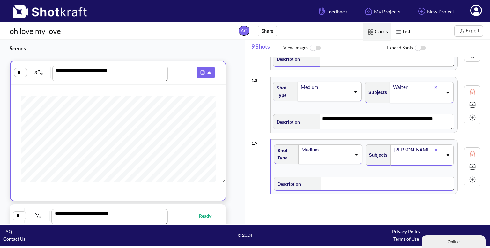
click at [384, 182] on textarea at bounding box center [387, 183] width 133 height 14
click at [475, 162] on img at bounding box center [473, 167] width 10 height 10
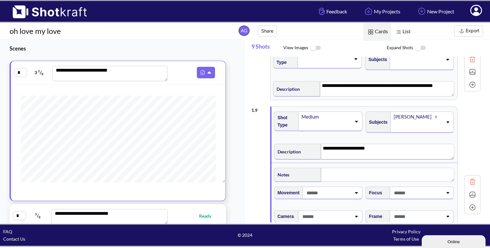
scroll to position [488, 0]
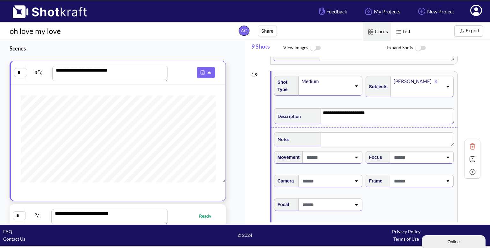
click at [416, 176] on span at bounding box center [418, 181] width 50 height 11
type textarea "**********"
click at [394, 195] on li "Eye Level" at bounding box center [415, 198] width 85 height 10
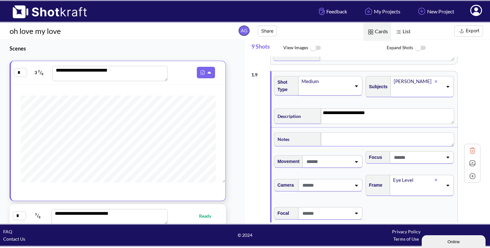
click at [359, 141] on textarea at bounding box center [387, 139] width 133 height 14
click at [471, 161] on img at bounding box center [473, 163] width 10 height 10
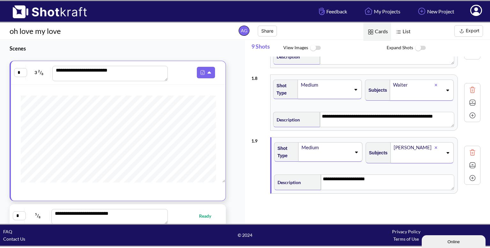
scroll to position [420, 0]
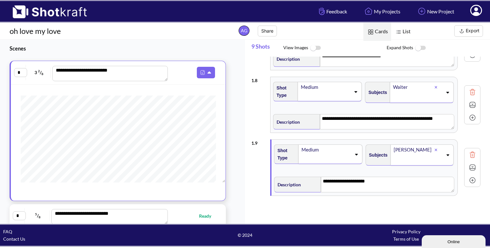
click at [468, 179] on img at bounding box center [473, 180] width 10 height 10
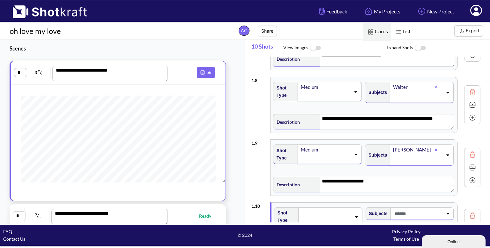
scroll to position [480, 0]
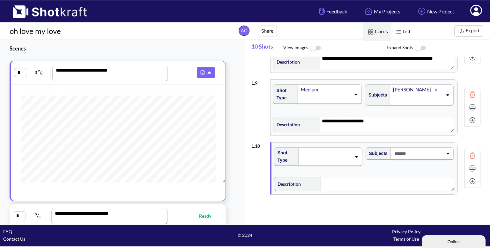
click at [351, 152] on span at bounding box center [326, 156] width 50 height 9
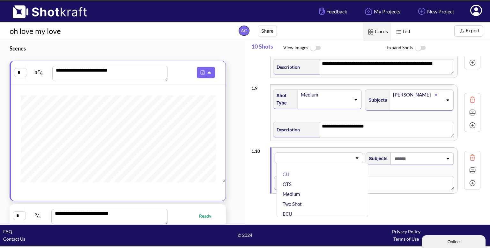
scroll to position [474, 0]
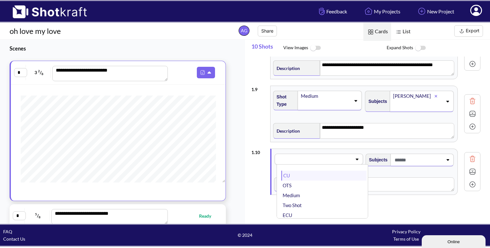
click at [320, 170] on li "CU" at bounding box center [323, 175] width 85 height 10
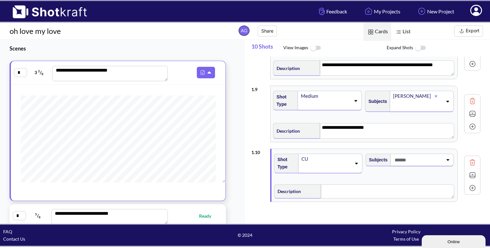
click at [350, 163] on span at bounding box center [326, 167] width 50 height 9
click at [408, 161] on span at bounding box center [418, 159] width 50 height 11
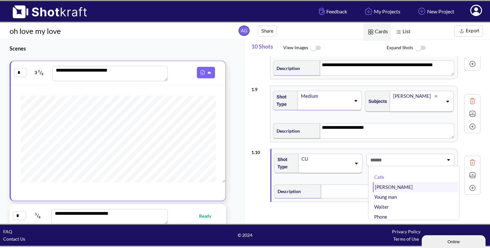
click at [388, 182] on li "[PERSON_NAME]" at bounding box center [415, 187] width 85 height 10
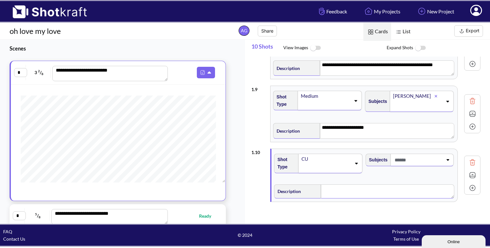
click at [348, 188] on textarea at bounding box center [387, 191] width 133 height 14
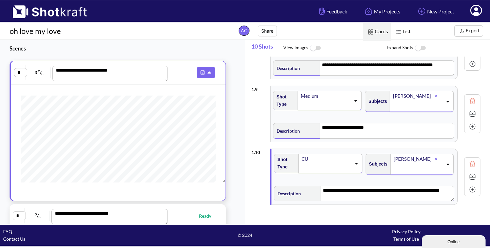
click at [475, 173] on img at bounding box center [473, 177] width 10 height 10
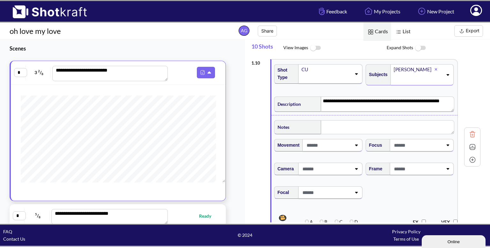
scroll to position [563, 0]
click at [447, 169] on icon at bounding box center [448, 169] width 9 height 4
click at [424, 182] on li "Eye Level" at bounding box center [415, 186] width 85 height 10
type textarea "**********"
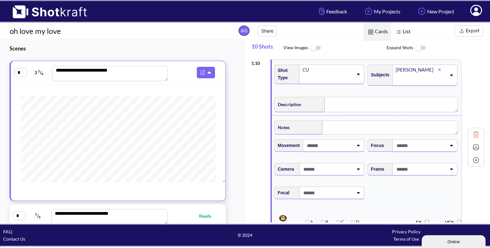
type textarea "**********"
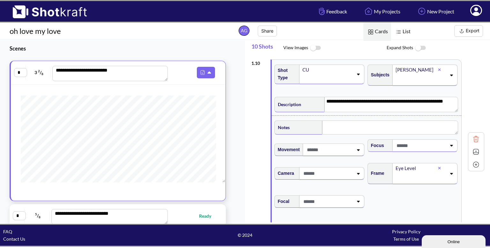
click at [474, 147] on img at bounding box center [476, 152] width 10 height 10
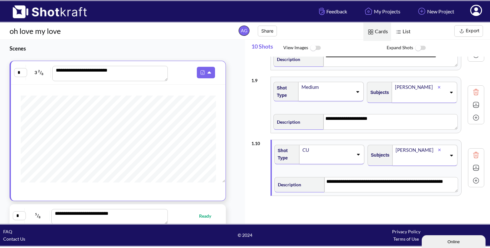
click at [473, 178] on img at bounding box center [476, 181] width 10 height 10
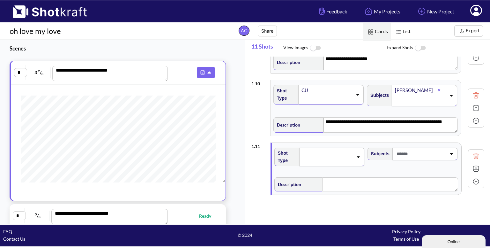
click at [348, 155] on span at bounding box center [327, 156] width 51 height 9
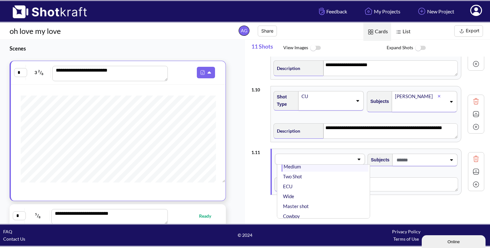
scroll to position [31, 0]
click at [307, 189] on li "Wide" at bounding box center [325, 194] width 87 height 10
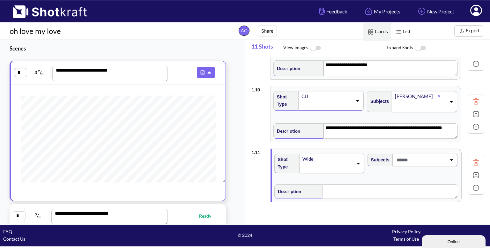
click at [423, 154] on span at bounding box center [420, 159] width 51 height 11
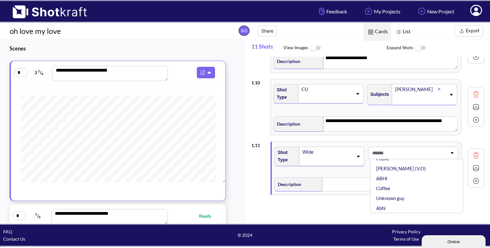
scroll to position [59, 0]
click at [401, 185] on li "Unknown guy" at bounding box center [418, 190] width 87 height 10
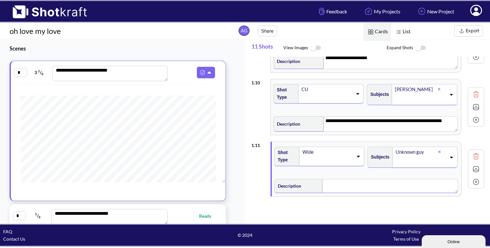
click at [336, 184] on textarea at bounding box center [390, 186] width 136 height 14
type textarea "**********"
drag, startPoint x: 400, startPoint y: 179, endPoint x: 319, endPoint y: 180, distance: 80.1
click at [319, 180] on div "**********" at bounding box center [366, 185] width 184 height 17
click at [326, 124] on textarea "**********" at bounding box center [391, 123] width 134 height 15
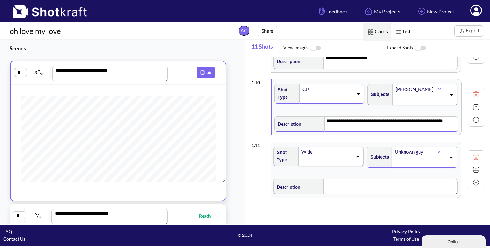
click at [452, 116] on textarea "**********" at bounding box center [392, 123] width 134 height 15
click at [402, 180] on textarea at bounding box center [391, 186] width 134 height 15
type textarea "**********"
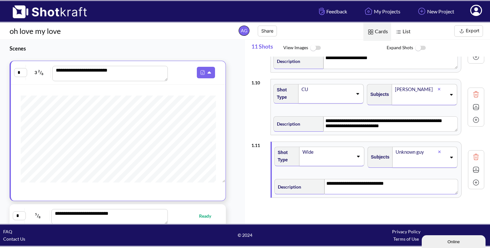
click at [472, 168] on img at bounding box center [476, 170] width 10 height 10
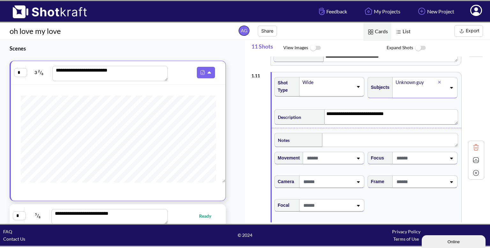
scroll to position [617, 0]
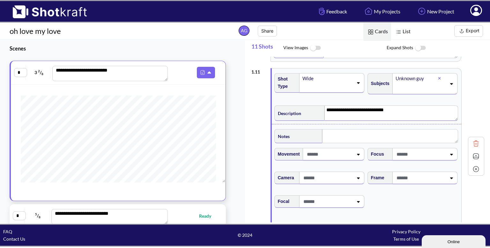
click at [439, 175] on span at bounding box center [420, 177] width 51 height 11
type textarea "**********"
click at [412, 192] on li "Eye Level" at bounding box center [418, 195] width 87 height 10
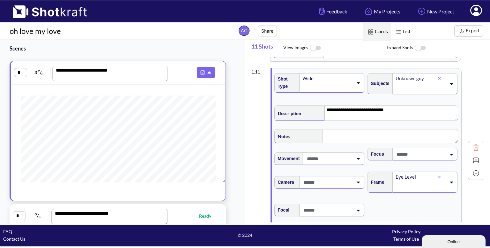
click at [472, 157] on img at bounding box center [476, 160] width 10 height 10
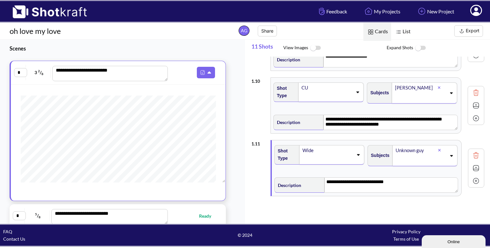
click at [473, 181] on img at bounding box center [476, 181] width 10 height 10
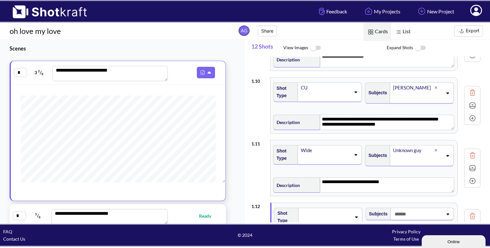
scroll to position [605, 0]
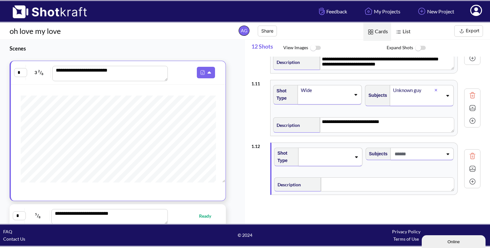
click at [351, 147] on div at bounding box center [330, 156] width 64 height 19
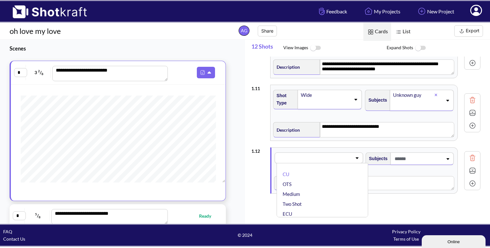
scroll to position [599, 0]
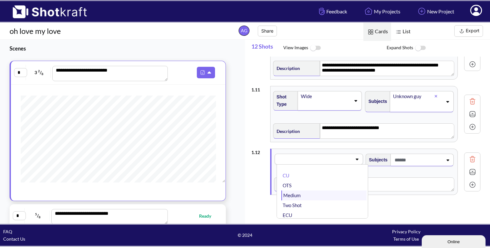
click at [310, 192] on li "Medium" at bounding box center [323, 195] width 85 height 10
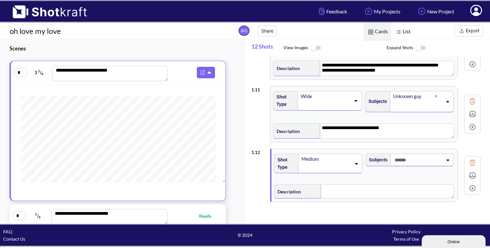
click at [423, 158] on span at bounding box center [418, 159] width 50 height 11
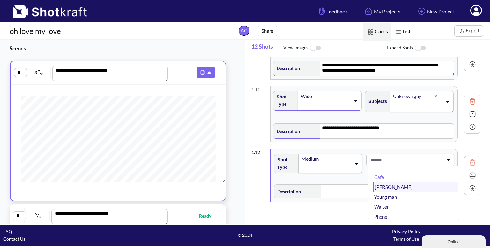
click at [385, 185] on li "[PERSON_NAME]" at bounding box center [415, 187] width 85 height 10
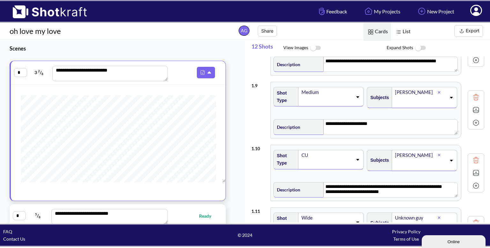
scroll to position [607, 0]
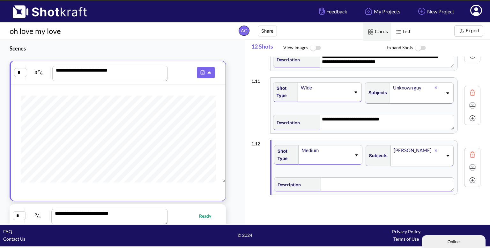
click at [325, 178] on textarea at bounding box center [387, 184] width 133 height 14
click at [471, 165] on img at bounding box center [473, 168] width 10 height 10
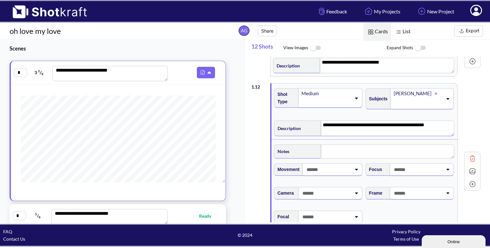
scroll to position [665, 0]
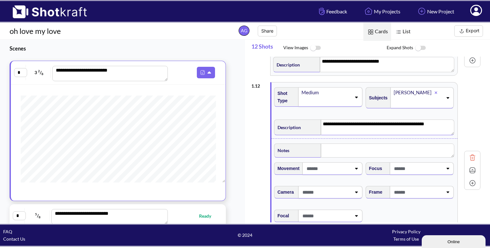
click at [415, 187] on span at bounding box center [418, 192] width 50 height 11
type textarea "**********"
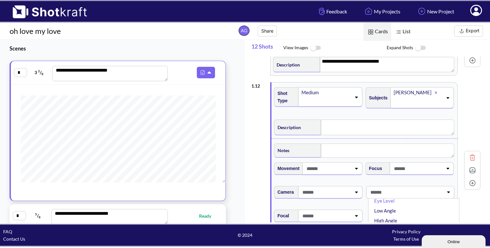
scroll to position [9, 0]
click at [396, 201] on li "Eye Level" at bounding box center [415, 200] width 85 height 10
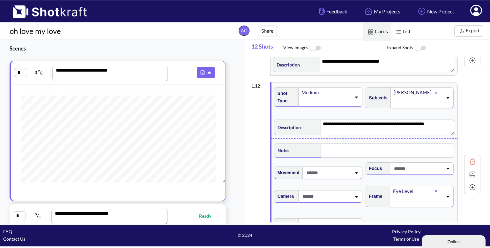
click at [435, 124] on textarea "**********" at bounding box center [388, 126] width 134 height 15
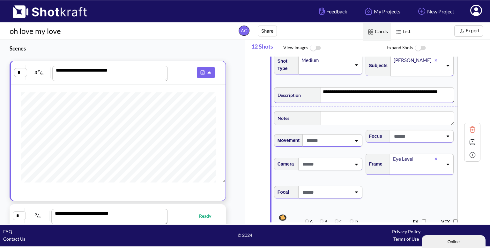
scroll to position [737, 0]
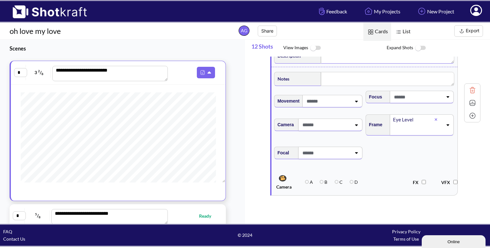
click at [471, 102] on img at bounding box center [473, 103] width 10 height 10
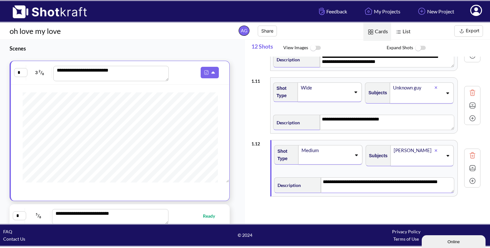
scroll to position [100, 0]
click at [472, 176] on img at bounding box center [476, 181] width 10 height 10
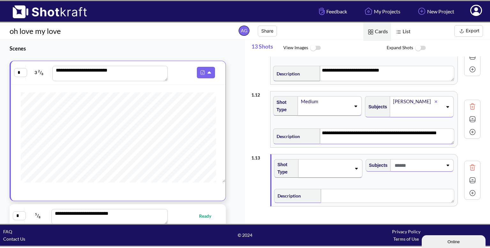
scroll to position [667, 0]
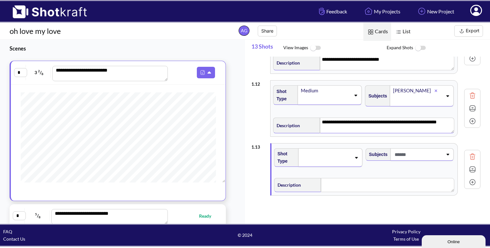
click at [350, 153] on span at bounding box center [326, 157] width 50 height 9
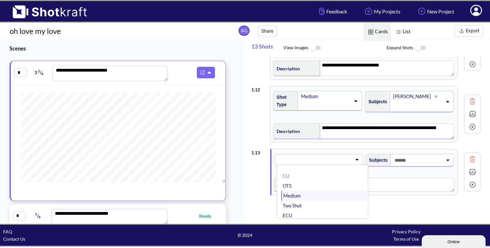
click at [311, 191] on li "Medium" at bounding box center [323, 196] width 85 height 10
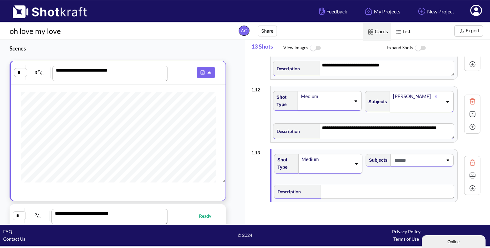
click at [417, 158] on span at bounding box center [418, 160] width 50 height 11
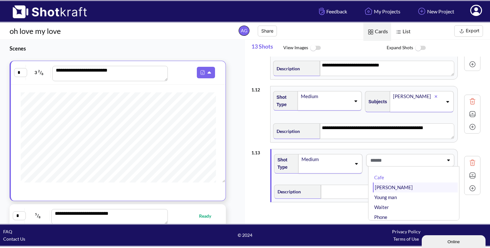
type textarea "**********"
click at [400, 185] on li "[PERSON_NAME]" at bounding box center [415, 187] width 85 height 10
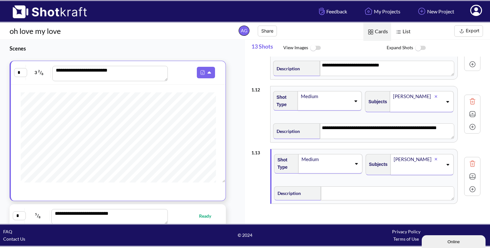
click at [444, 162] on icon at bounding box center [448, 164] width 9 height 4
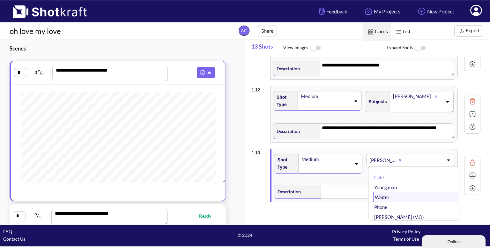
click at [401, 195] on li "Waiter" at bounding box center [415, 197] width 85 height 10
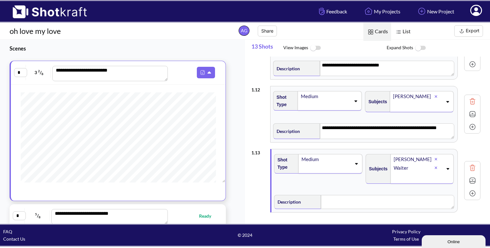
click at [366, 193] on div "Description" at bounding box center [364, 201] width 181 height 16
click at [351, 198] on textarea at bounding box center [387, 202] width 133 height 14
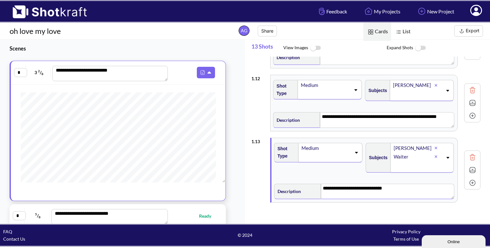
scroll to position [678, 0]
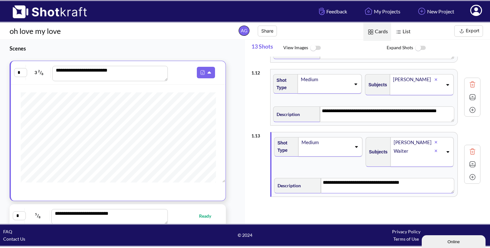
click at [471, 160] on img at bounding box center [473, 164] width 10 height 10
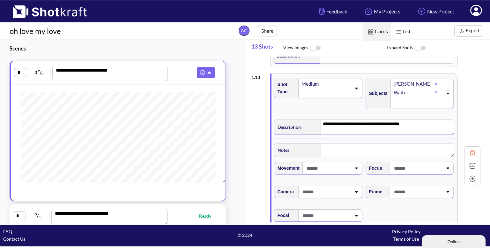
scroll to position [740, 0]
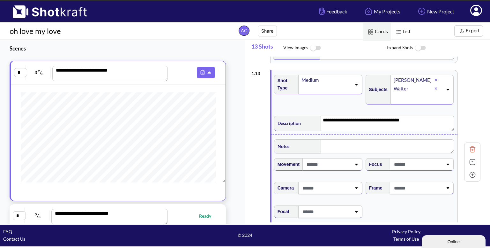
click at [415, 188] on span at bounding box center [418, 188] width 50 height 11
type textarea "**********"
click at [401, 195] on li "Eye Level" at bounding box center [415, 199] width 85 height 10
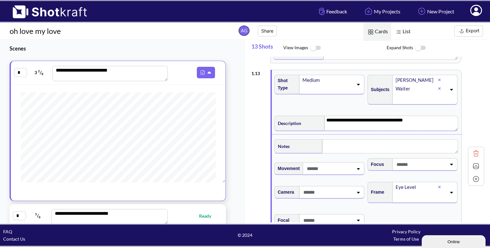
click at [420, 122] on textarea "**********" at bounding box center [392, 123] width 134 height 15
click at [471, 164] on img at bounding box center [476, 166] width 10 height 10
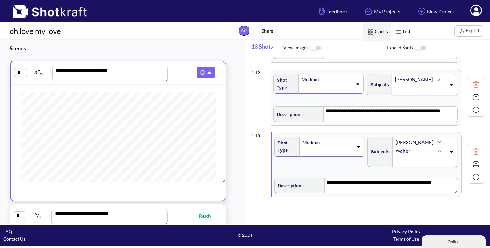
click at [471, 172] on img at bounding box center [476, 177] width 10 height 10
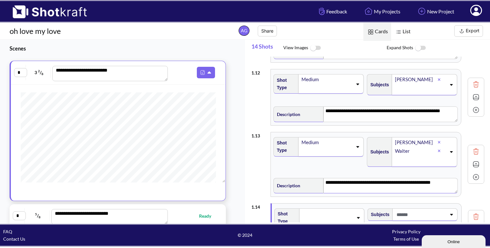
scroll to position [738, 0]
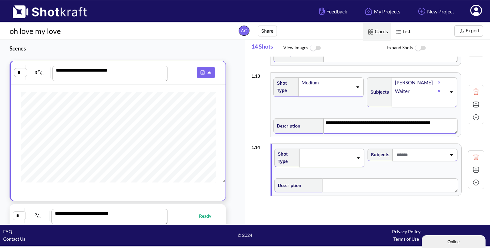
click at [345, 153] on span at bounding box center [327, 157] width 51 height 9
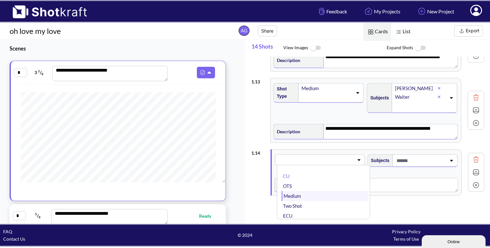
click at [311, 192] on li "Medium" at bounding box center [325, 196] width 87 height 10
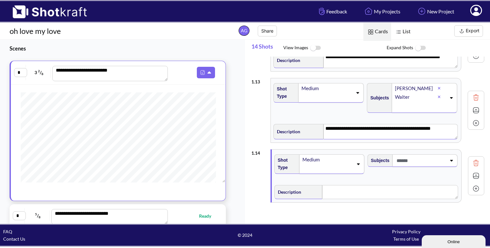
click at [425, 157] on span at bounding box center [420, 160] width 51 height 11
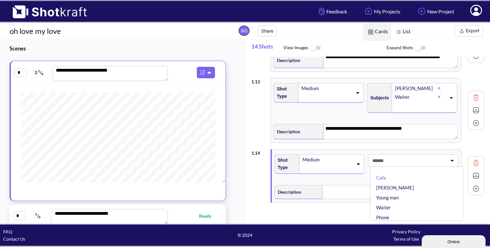
type textarea "**********"
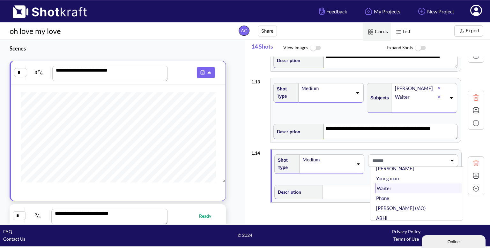
scroll to position [19, 0]
click at [397, 185] on li "Waiter" at bounding box center [418, 188] width 87 height 10
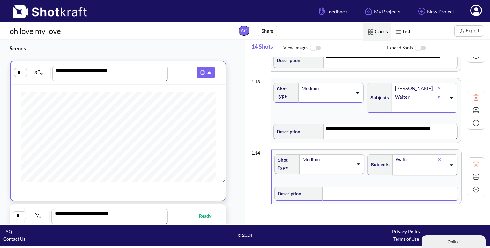
click at [365, 190] on textarea at bounding box center [390, 193] width 136 height 14
type textarea "*"
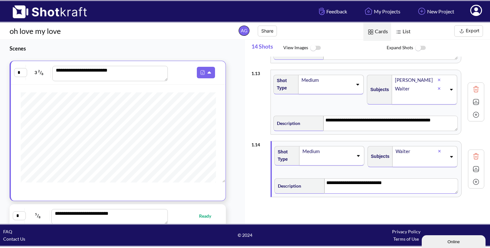
click at [474, 164] on img at bounding box center [476, 169] width 10 height 10
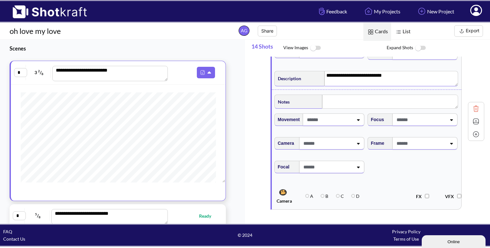
scroll to position [849, 0]
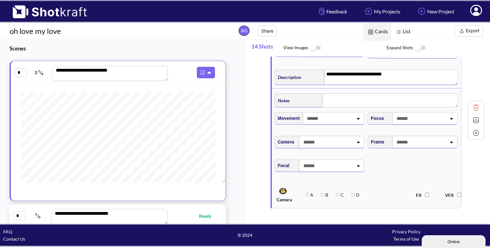
click at [447, 140] on icon at bounding box center [451, 142] width 9 height 4
click at [416, 168] on li "Low Angle" at bounding box center [418, 169] width 87 height 10
type textarea "**********"
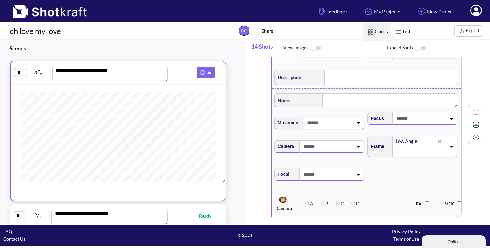
type textarea "**********"
click at [474, 118] on div at bounding box center [476, 124] width 13 height 13
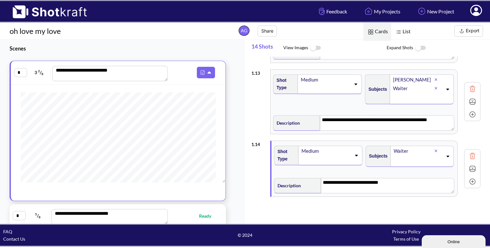
scroll to position [740, 0]
click at [472, 177] on img at bounding box center [473, 182] width 10 height 10
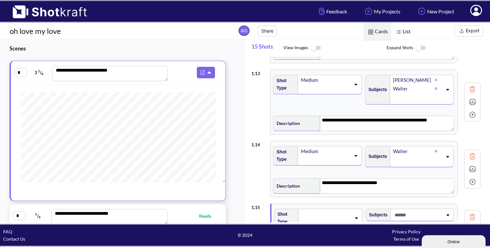
scroll to position [800, 0]
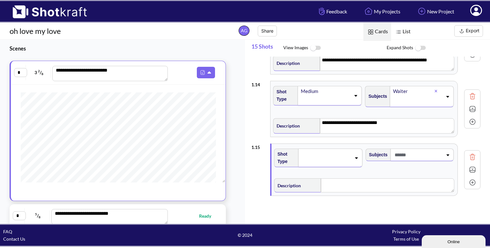
click at [344, 157] on span at bounding box center [326, 157] width 50 height 9
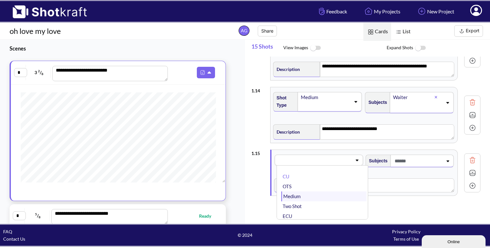
click at [310, 192] on li "Medium" at bounding box center [323, 196] width 85 height 10
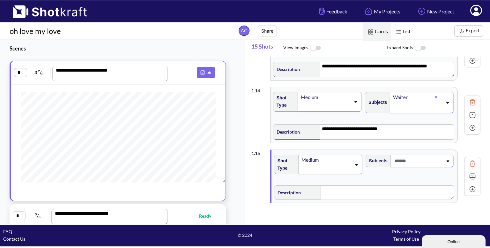
click at [423, 155] on span at bounding box center [418, 160] width 50 height 11
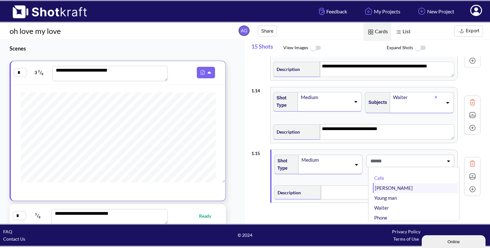
click at [395, 183] on li "[PERSON_NAME]" at bounding box center [415, 188] width 85 height 10
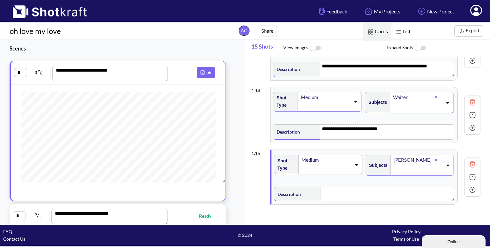
click at [350, 191] on textarea at bounding box center [387, 194] width 133 height 14
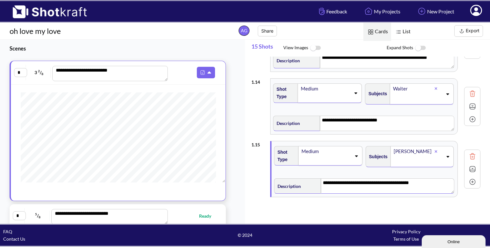
type textarea "**********"
click at [470, 168] on img at bounding box center [473, 169] width 10 height 10
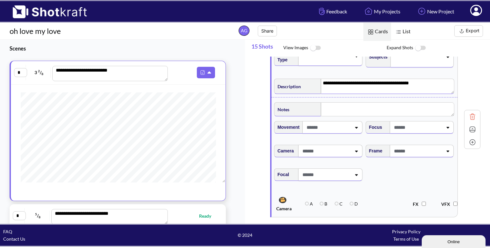
scroll to position [903, 0]
click at [440, 151] on span at bounding box center [418, 150] width 50 height 11
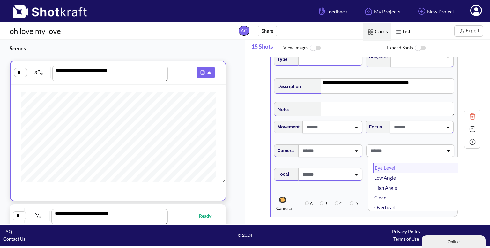
click at [416, 169] on li "Eye Level" at bounding box center [415, 168] width 85 height 10
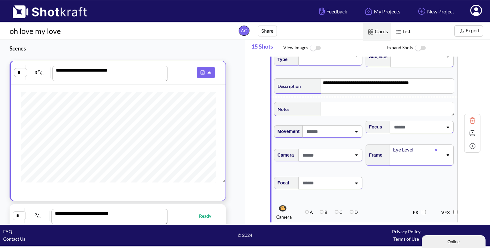
click at [474, 129] on img at bounding box center [473, 133] width 10 height 10
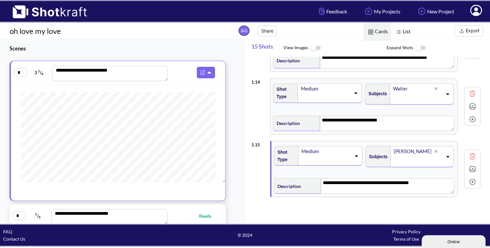
click at [475, 177] on img at bounding box center [473, 182] width 10 height 10
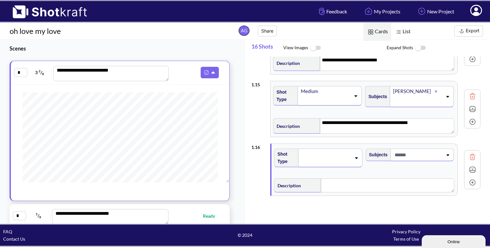
scroll to position [103, 0]
click at [432, 123] on textarea "**********" at bounding box center [391, 125] width 134 height 15
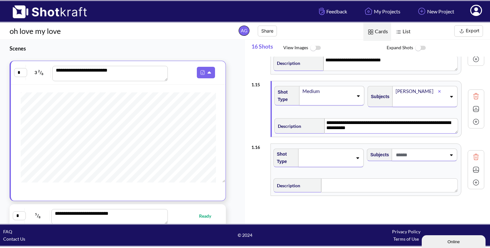
click at [318, 153] on span at bounding box center [327, 157] width 52 height 9
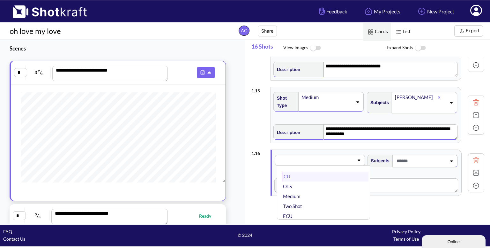
click at [315, 175] on li "CU" at bounding box center [325, 176] width 87 height 10
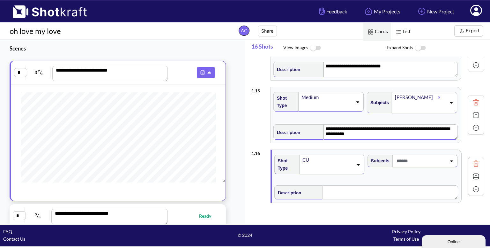
click at [442, 155] on span at bounding box center [420, 160] width 51 height 11
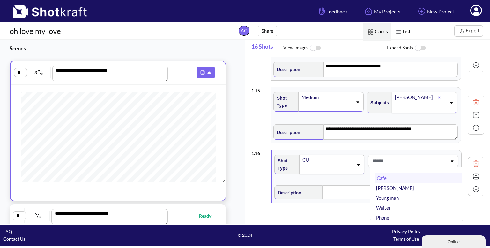
type textarea "**********"
click at [384, 183] on li "[PERSON_NAME]" at bounding box center [418, 188] width 87 height 10
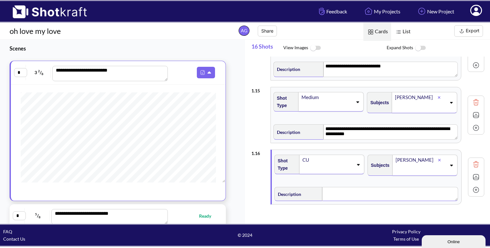
click at [331, 190] on textarea at bounding box center [390, 194] width 136 height 14
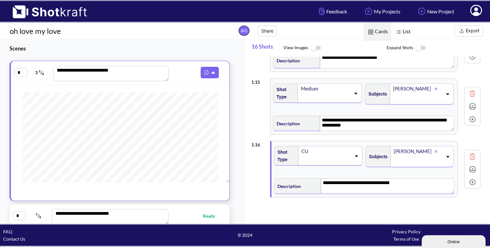
scroll to position [139, 0]
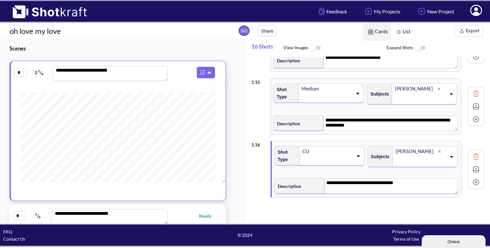
click at [471, 164] on img at bounding box center [476, 169] width 10 height 10
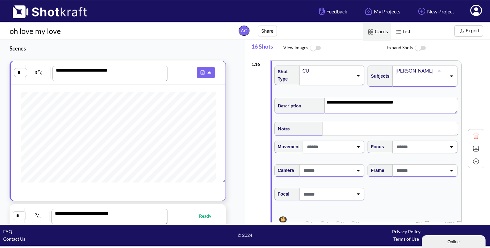
scroll to position [957, 0]
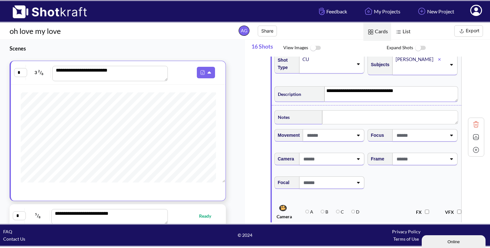
click at [433, 155] on span at bounding box center [420, 159] width 51 height 11
type textarea "**********"
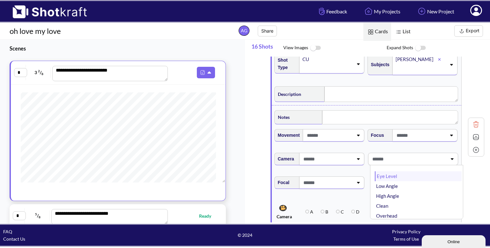
type textarea "**********"
click at [411, 175] on li "Eye Level" at bounding box center [418, 176] width 87 height 10
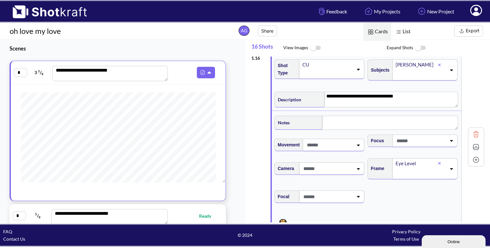
scroll to position [952, 0]
click at [472, 144] on img at bounding box center [476, 147] width 10 height 10
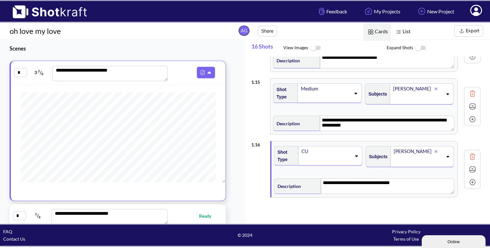
scroll to position [865, 0]
click at [474, 164] on img at bounding box center [473, 169] width 10 height 10
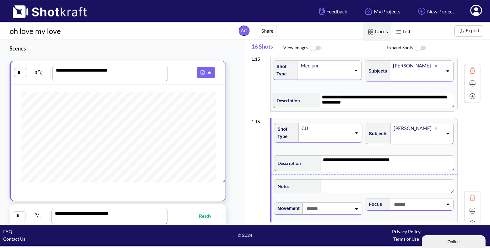
scroll to position [892, 0]
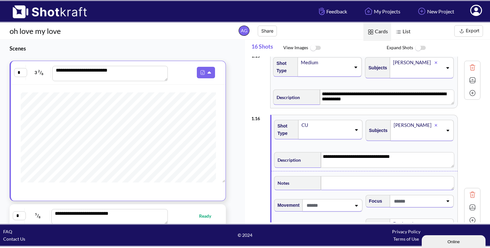
click at [335, 176] on textarea at bounding box center [387, 183] width 133 height 14
type textarea "**********"
click at [475, 205] on img at bounding box center [473, 208] width 10 height 10
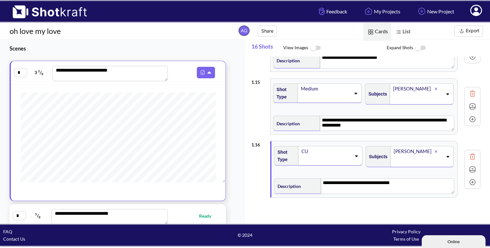
scroll to position [865, 0]
click at [473, 178] on img at bounding box center [473, 182] width 10 height 10
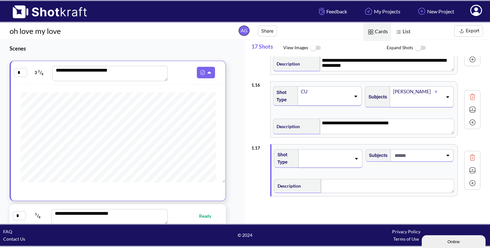
scroll to position [925, 0]
click at [351, 154] on div at bounding box center [325, 158] width 51 height 10
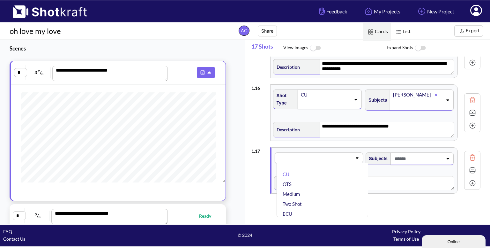
scroll to position [919, 0]
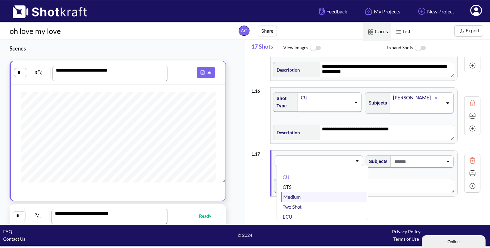
click at [320, 194] on li "Medium" at bounding box center [323, 197] width 85 height 10
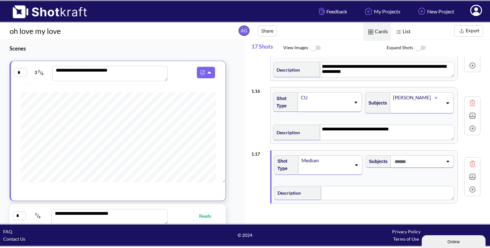
click at [410, 156] on span at bounding box center [418, 161] width 50 height 11
click at [410, 156] on span at bounding box center [406, 161] width 75 height 11
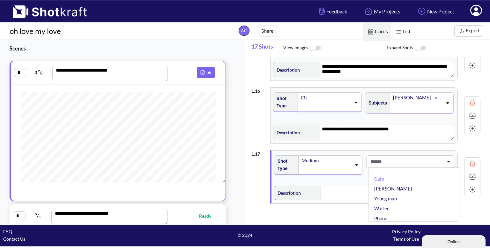
click at [410, 156] on span at bounding box center [406, 161] width 75 height 11
click at [443, 158] on div at bounding box center [418, 161] width 51 height 12
click at [409, 184] on li "[PERSON_NAME]" at bounding box center [415, 188] width 85 height 10
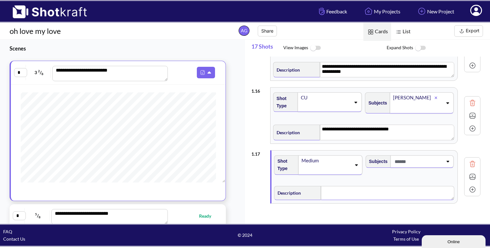
click at [361, 186] on textarea at bounding box center [387, 193] width 133 height 14
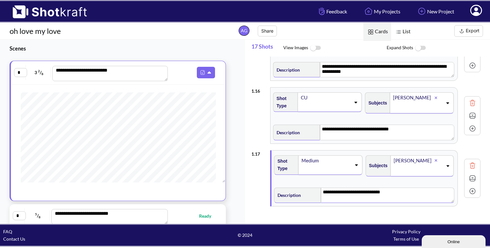
click at [478, 172] on div at bounding box center [472, 178] width 13 height 13
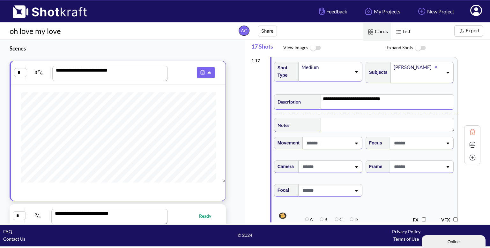
scroll to position [1013, 0]
click at [425, 161] on span at bounding box center [418, 166] width 50 height 11
type textarea "**********"
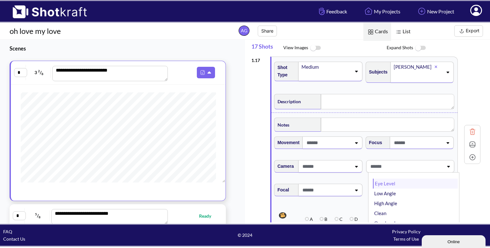
type textarea "**********"
click at [408, 188] on li "Low Angle" at bounding box center [415, 193] width 85 height 10
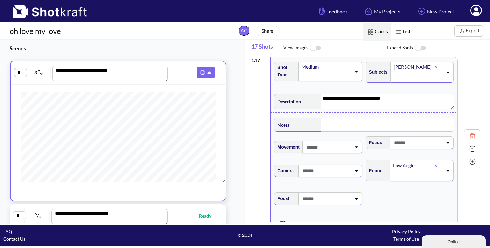
click at [471, 144] on img at bounding box center [473, 149] width 10 height 10
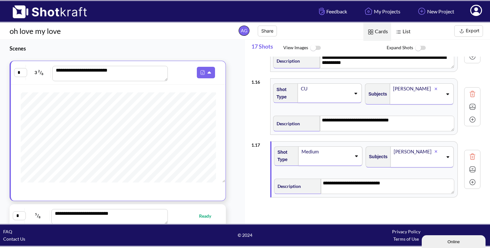
click at [470, 177] on img at bounding box center [473, 182] width 10 height 10
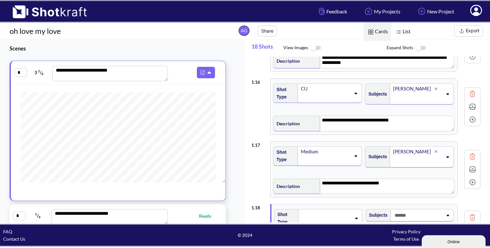
scroll to position [988, 0]
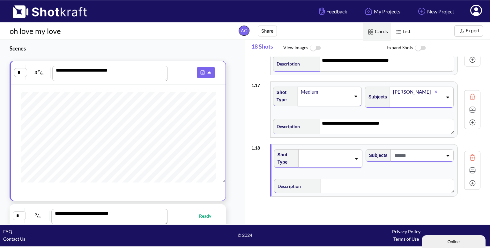
click at [472, 105] on img at bounding box center [473, 110] width 10 height 10
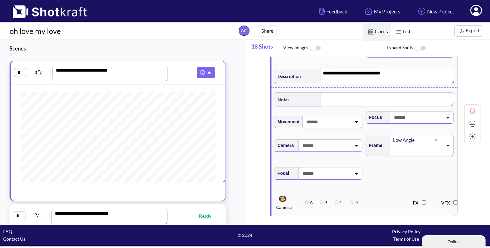
scroll to position [1040, 0]
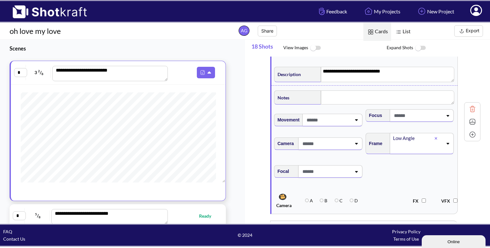
click at [437, 134] on div at bounding box center [439, 137] width 8 height 7
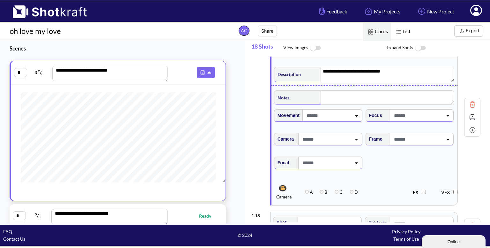
click at [431, 134] on span at bounding box center [418, 139] width 50 height 11
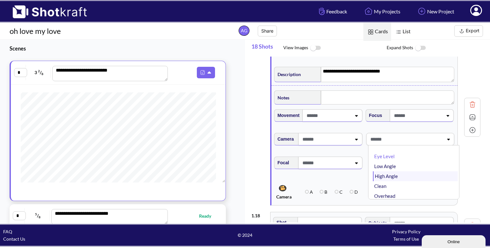
click at [403, 171] on li "High Angle" at bounding box center [415, 176] width 85 height 10
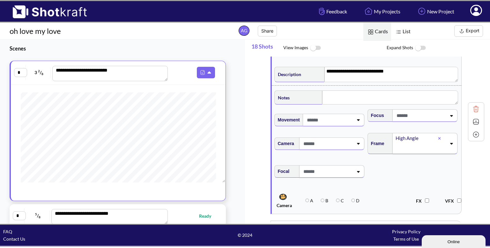
click at [471, 117] on img at bounding box center [476, 122] width 10 height 10
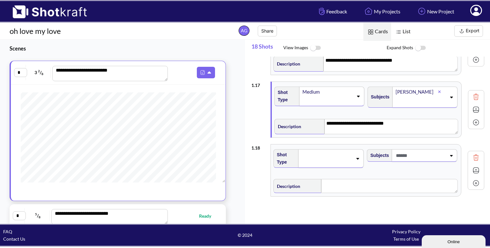
click at [339, 156] on span at bounding box center [327, 158] width 52 height 9
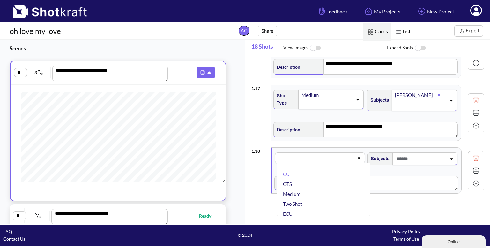
scroll to position [982, 0]
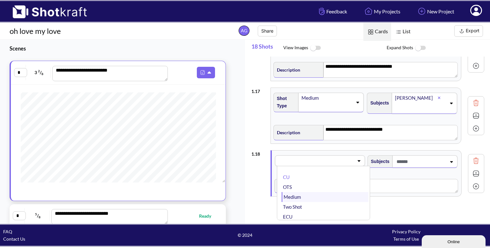
click at [322, 192] on li "Medium" at bounding box center [325, 197] width 87 height 10
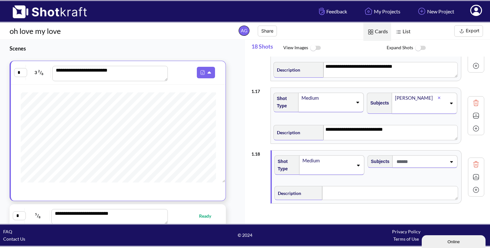
click at [428, 160] on span at bounding box center [420, 161] width 51 height 11
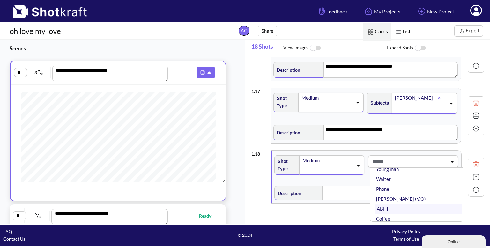
click at [380, 204] on li "ABHI" at bounding box center [418, 209] width 87 height 10
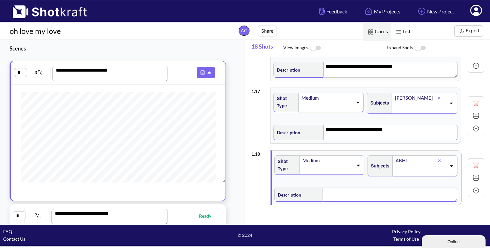
click at [349, 196] on textarea at bounding box center [390, 194] width 136 height 14
click at [472, 173] on img at bounding box center [476, 178] width 10 height 10
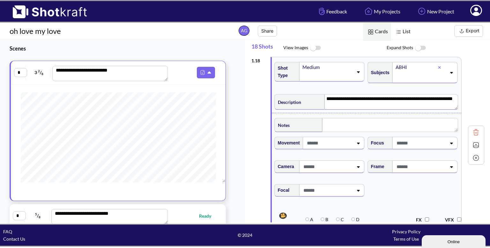
scroll to position [1075, 0]
click at [439, 165] on span at bounding box center [420, 166] width 51 height 11
type textarea "**********"
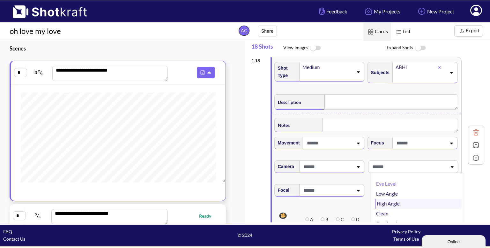
type textarea "**********"
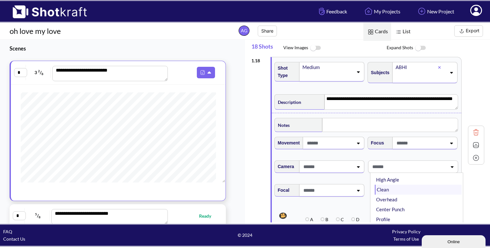
scroll to position [0, 0]
click at [406, 193] on li "Low Angle" at bounding box center [418, 194] width 87 height 10
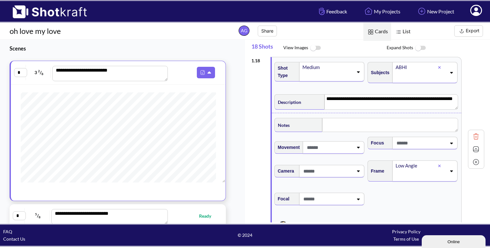
click at [476, 145] on img at bounding box center [476, 149] width 10 height 10
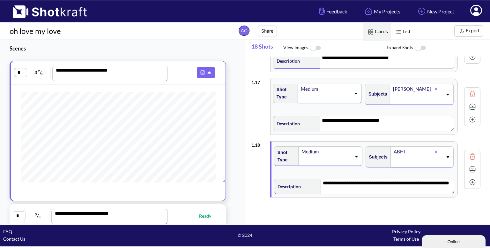
scroll to position [990, 0]
click at [472, 177] on img at bounding box center [473, 182] width 10 height 10
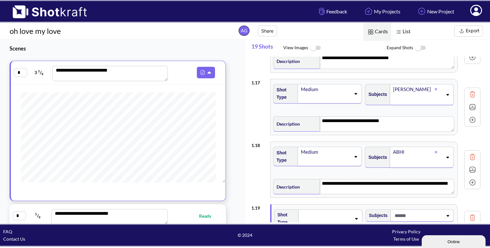
scroll to position [1050, 0]
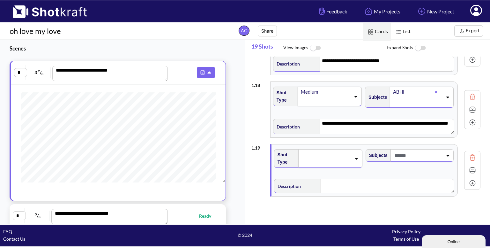
click at [344, 161] on div at bounding box center [330, 158] width 64 height 19
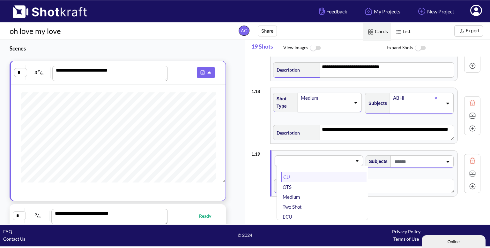
click at [341, 172] on li "CU" at bounding box center [323, 177] width 85 height 10
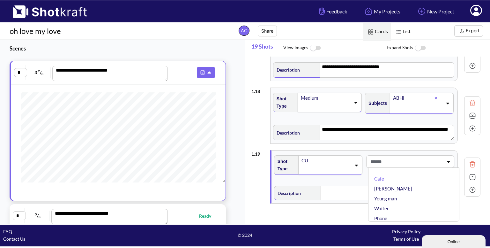
click at [410, 156] on span at bounding box center [406, 161] width 75 height 11
click at [422, 161] on span at bounding box center [418, 161] width 50 height 11
click at [411, 183] on li "[PERSON_NAME]" at bounding box center [415, 188] width 85 height 10
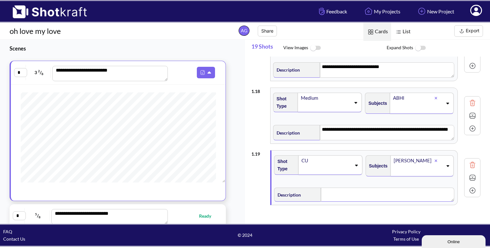
click at [355, 189] on textarea at bounding box center [387, 194] width 133 height 14
click at [476, 174] on img at bounding box center [473, 178] width 10 height 10
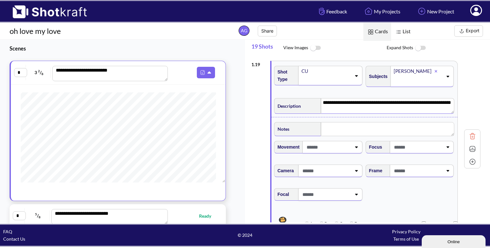
scroll to position [1134, 0]
click at [428, 167] on span at bounding box center [418, 170] width 50 height 11
type textarea "**********"
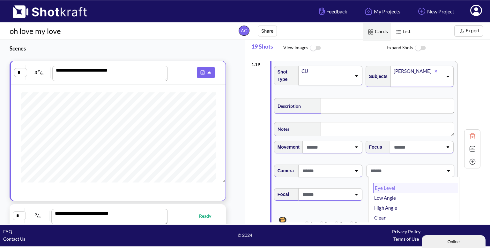
type textarea "**********"
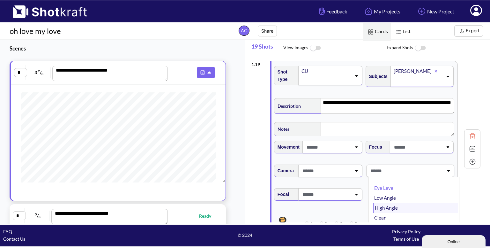
click at [389, 203] on li "High Angle" at bounding box center [415, 208] width 85 height 10
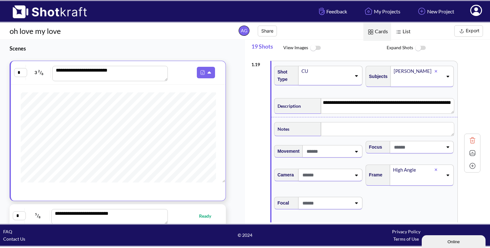
click at [470, 148] on img at bounding box center [473, 153] width 10 height 10
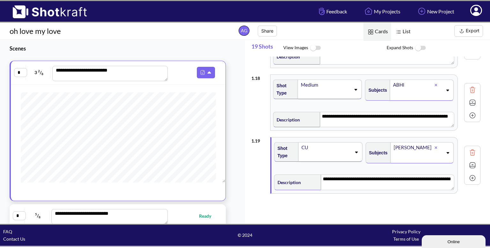
scroll to position [1053, 0]
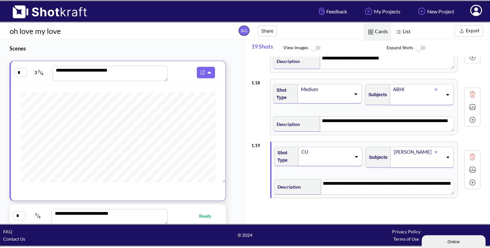
click at [473, 165] on img at bounding box center [473, 170] width 10 height 10
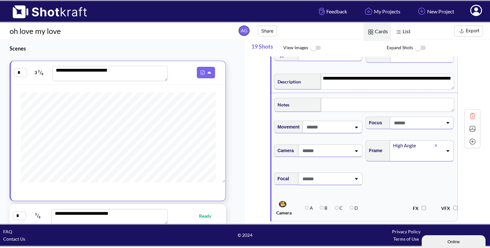
scroll to position [1158, 0]
click at [469, 124] on img at bounding box center [473, 128] width 10 height 10
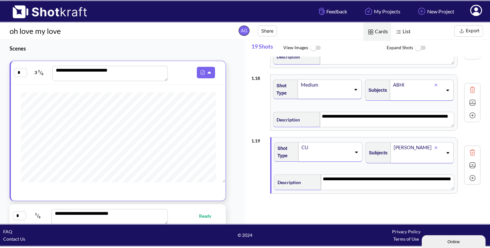
scroll to position [1053, 0]
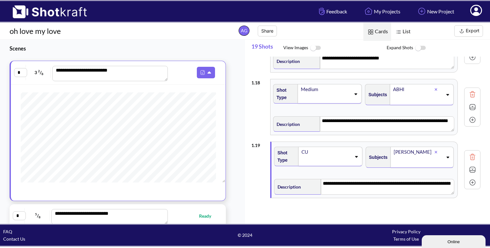
click at [470, 179] on img at bounding box center [473, 182] width 10 height 10
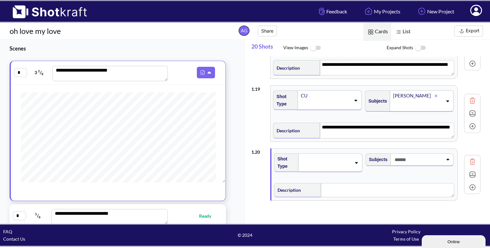
scroll to position [1112, 0]
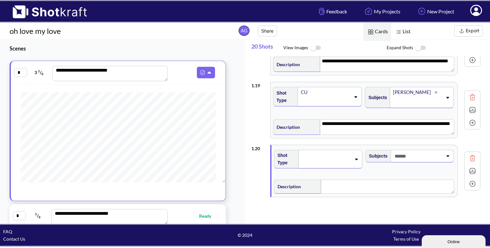
click at [336, 154] on span at bounding box center [326, 158] width 50 height 9
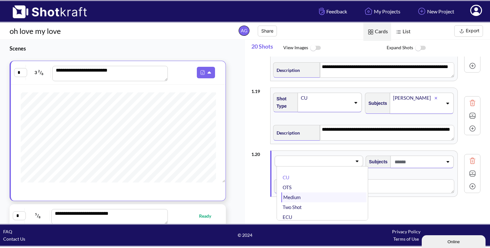
click at [317, 192] on li "Medium" at bounding box center [323, 197] width 85 height 10
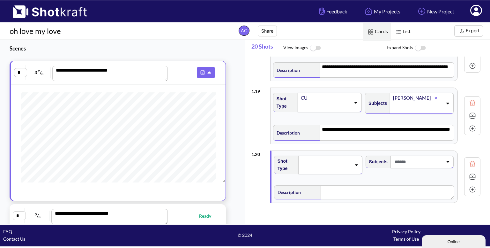
click at [317, 162] on span at bounding box center [326, 164] width 50 height 9
click at [309, 173] on li "CU" at bounding box center [323, 177] width 85 height 10
click at [423, 154] on div "Subjects" at bounding box center [410, 161] width 88 height 14
click at [423, 156] on div at bounding box center [418, 162] width 51 height 12
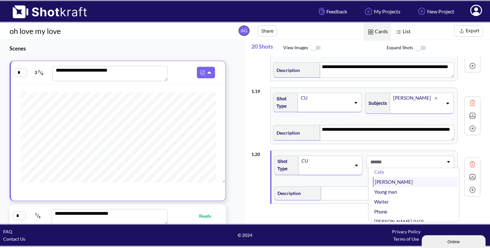
scroll to position [6, 0]
click at [392, 177] on li "[PERSON_NAME]" at bounding box center [415, 182] width 85 height 10
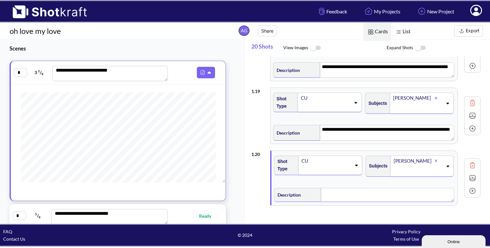
click at [352, 188] on textarea at bounding box center [387, 195] width 133 height 14
type textarea "*"
click at [472, 175] on img at bounding box center [473, 179] width 10 height 10
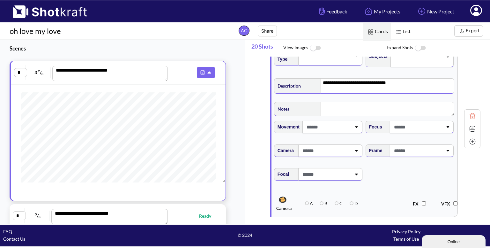
scroll to position [1222, 0]
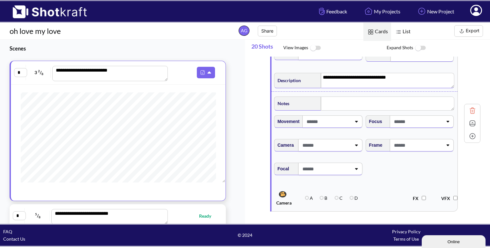
click at [432, 146] on div at bounding box center [417, 145] width 51 height 12
type textarea "**********"
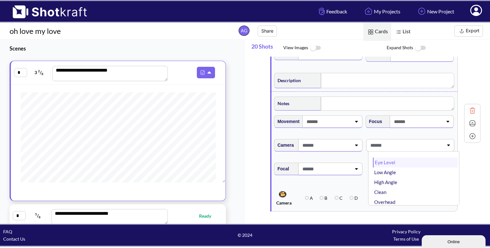
type textarea "**********"
click at [410, 177] on li "High Angle" at bounding box center [415, 182] width 85 height 10
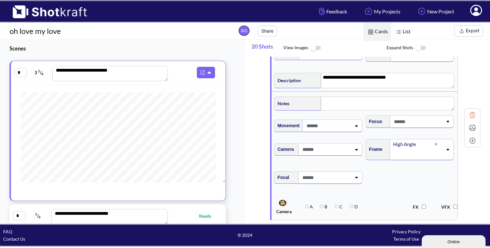
click at [473, 124] on img at bounding box center [473, 128] width 10 height 10
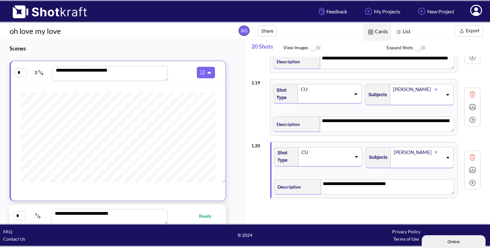
scroll to position [1115, 0]
click at [468, 178] on img at bounding box center [473, 183] width 10 height 10
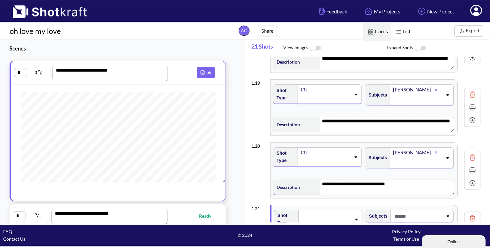
scroll to position [1175, 0]
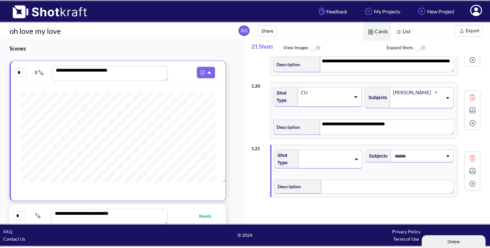
click at [358, 157] on icon at bounding box center [356, 159] width 9 height 4
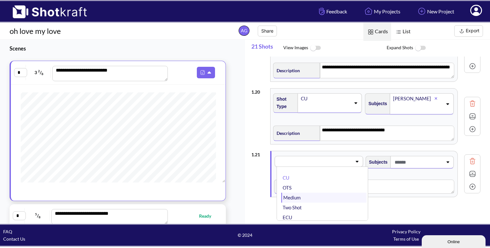
click at [336, 192] on li "Medium" at bounding box center [323, 197] width 85 height 10
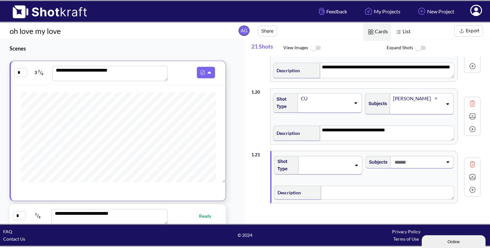
click at [426, 157] on span at bounding box center [418, 162] width 50 height 11
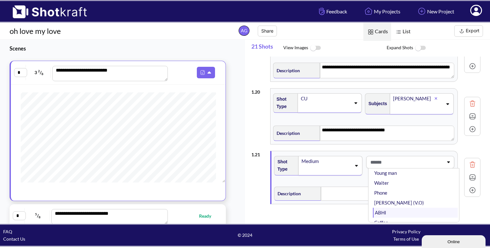
click at [396, 207] on li "ABHI" at bounding box center [415, 212] width 85 height 10
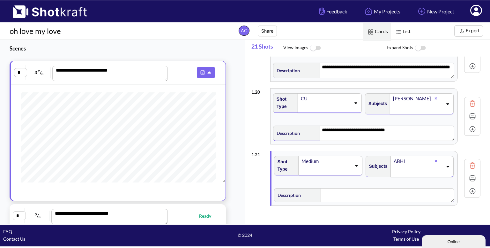
click at [365, 190] on textarea at bounding box center [387, 195] width 133 height 14
click at [475, 174] on img at bounding box center [473, 179] width 10 height 10
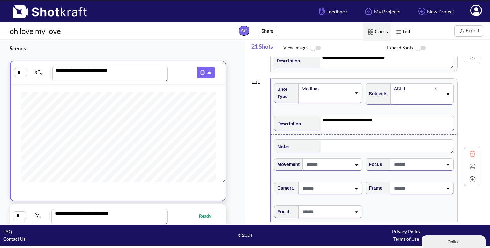
scroll to position [1243, 0]
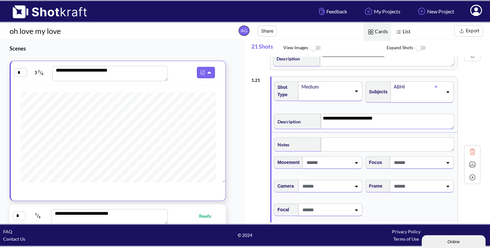
click at [429, 185] on span at bounding box center [418, 186] width 50 height 11
type textarea "**********"
click at [400, 200] on li "Eye Level" at bounding box center [415, 202] width 85 height 10
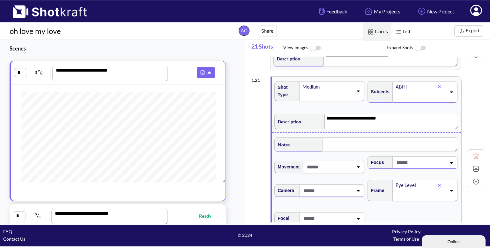
click at [471, 164] on img at bounding box center [476, 169] width 10 height 10
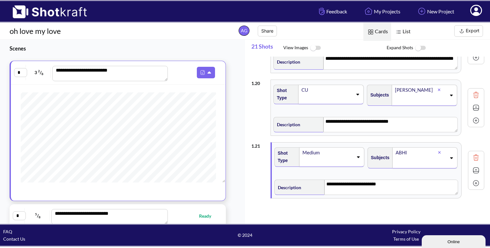
click at [475, 178] on img at bounding box center [476, 183] width 10 height 10
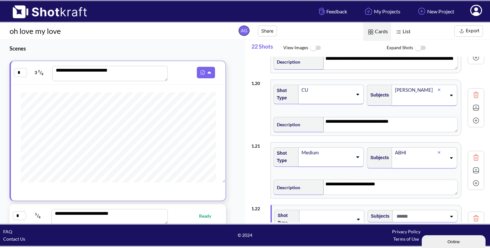
scroll to position [1237, 0]
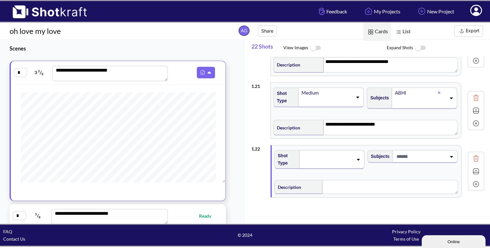
click at [341, 155] on span at bounding box center [327, 159] width 51 height 9
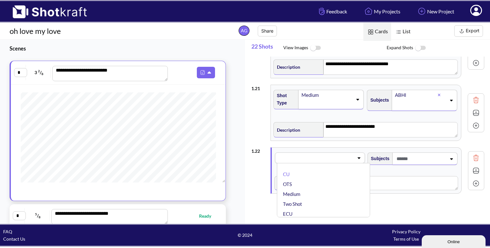
scroll to position [1232, 0]
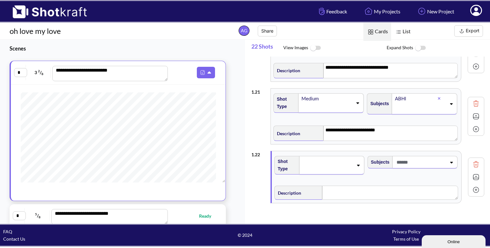
click at [252, 125] on div "**********" at bounding box center [367, 116] width 233 height 63
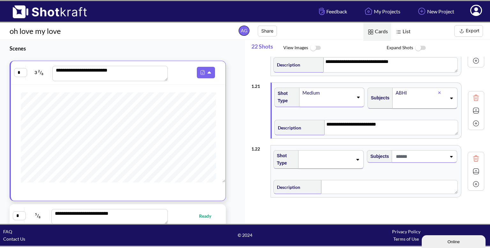
click at [344, 155] on span at bounding box center [327, 159] width 52 height 9
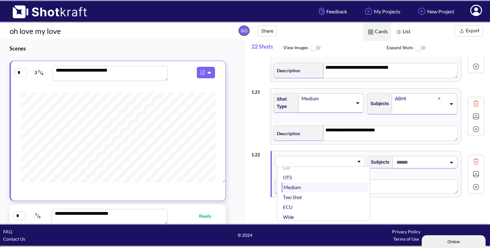
scroll to position [5, 0]
click at [299, 187] on li "Medium" at bounding box center [325, 192] width 87 height 10
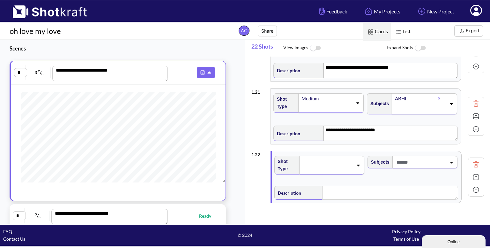
click at [421, 157] on span at bounding box center [420, 162] width 51 height 11
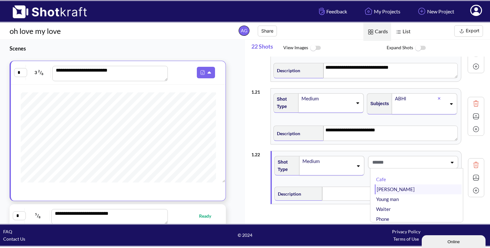
click at [397, 184] on li "[PERSON_NAME]" at bounding box center [418, 189] width 87 height 10
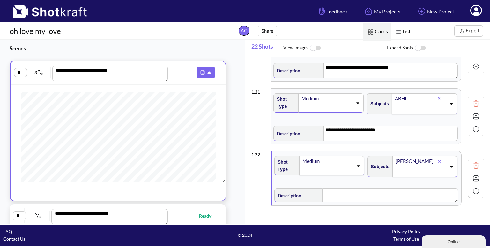
scroll to position [1240, 0]
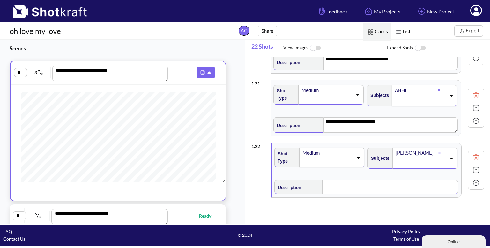
click at [334, 185] on textarea at bounding box center [390, 187] width 136 height 14
click at [471, 166] on img at bounding box center [476, 171] width 10 height 10
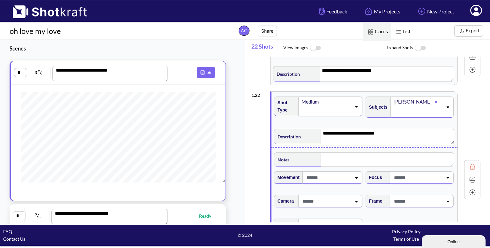
scroll to position [1291, 0]
click at [416, 195] on span at bounding box center [418, 200] width 50 height 11
type textarea "**********"
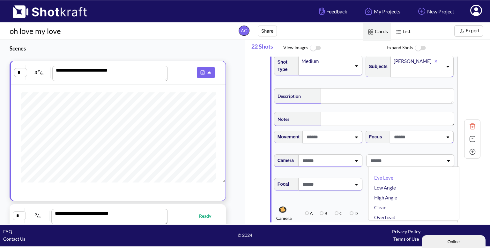
scroll to position [1331, 0]
type textarea "**********"
click at [396, 175] on li "Eye Level" at bounding box center [415, 178] width 85 height 10
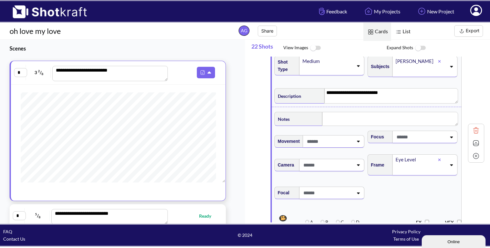
click at [471, 138] on img at bounding box center [476, 143] width 10 height 10
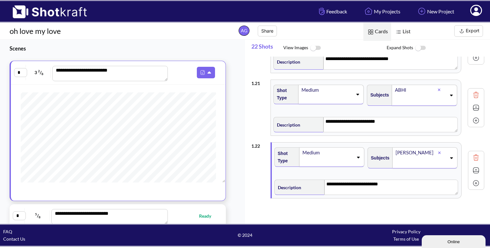
scroll to position [1240, 0]
click at [474, 178] on img at bounding box center [476, 183] width 10 height 10
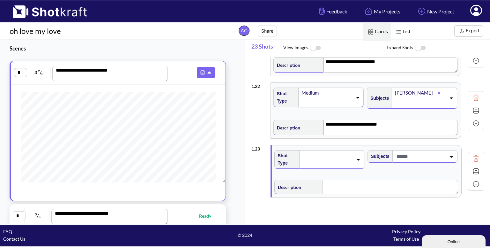
scroll to position [1295, 0]
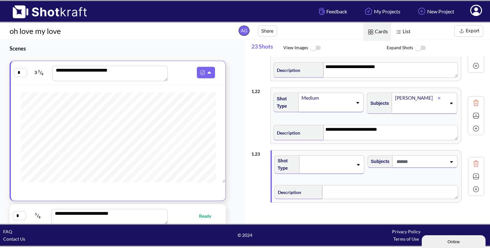
click at [368, 159] on span "Subjects" at bounding box center [379, 161] width 22 height 11
click at [354, 162] on icon at bounding box center [358, 164] width 9 height 4
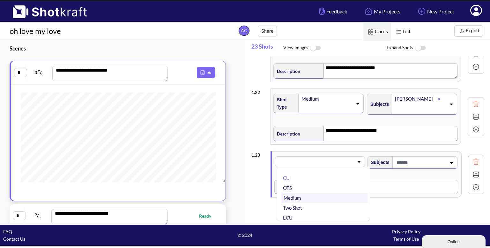
click at [329, 193] on li "Medium" at bounding box center [325, 198] width 87 height 10
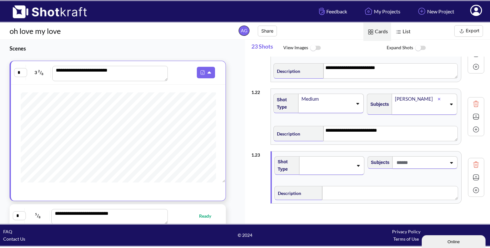
click at [424, 161] on span at bounding box center [420, 162] width 51 height 11
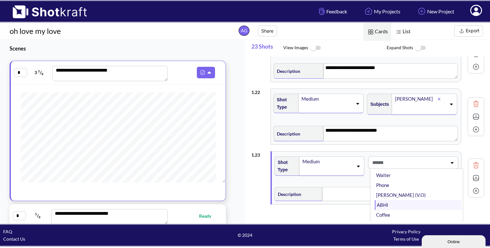
click at [382, 200] on li "ABHI" at bounding box center [418, 205] width 87 height 10
click at [347, 190] on textarea at bounding box center [390, 195] width 136 height 14
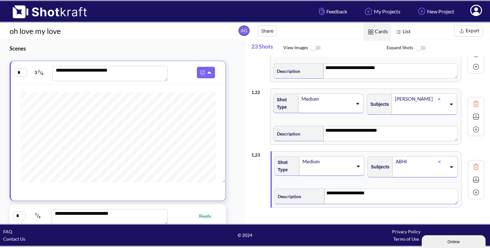
click at [472, 176] on img at bounding box center [476, 180] width 10 height 10
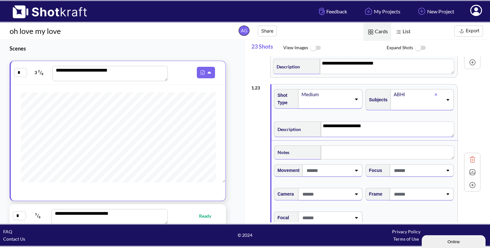
scroll to position [1362, 0]
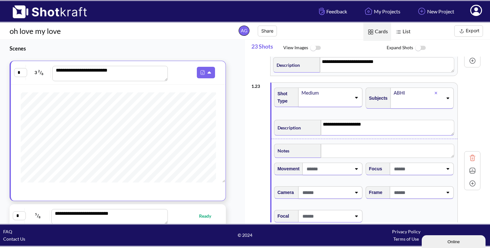
click at [426, 187] on span at bounding box center [418, 192] width 50 height 11
type textarea "**********"
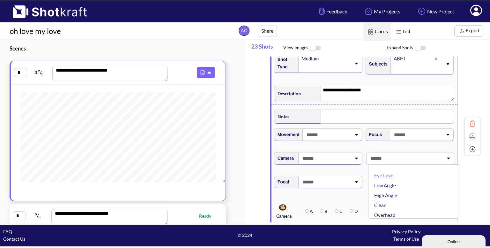
scroll to position [1397, 0]
click at [401, 174] on li "Eye Level" at bounding box center [415, 175] width 85 height 10
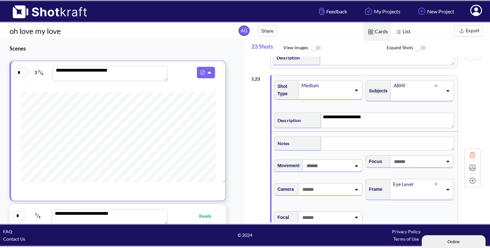
scroll to position [1369, 0]
click at [471, 165] on img at bounding box center [473, 168] width 10 height 10
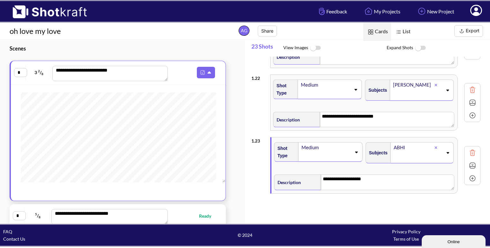
scroll to position [1302, 0]
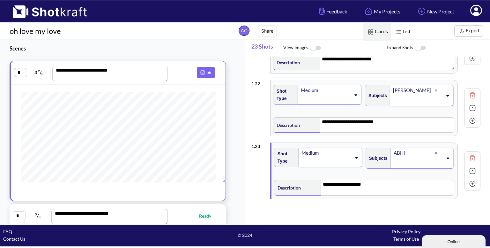
click at [449, 150] on div "ABHI" at bounding box center [423, 157] width 64 height 21
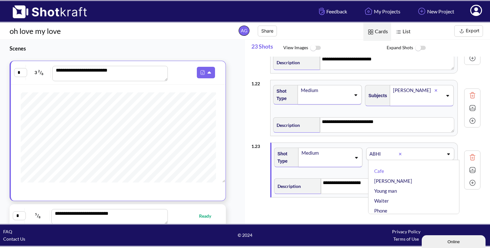
scroll to position [1301, 0]
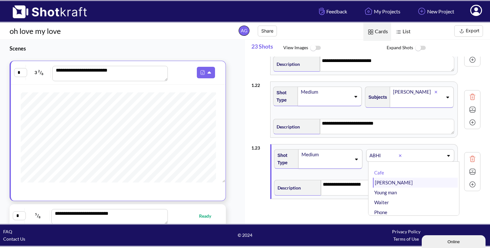
click at [416, 177] on li "[PERSON_NAME]" at bounding box center [415, 182] width 85 height 10
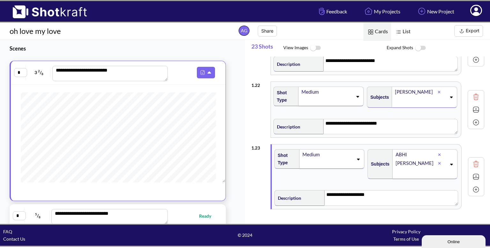
click at [475, 172] on img at bounding box center [476, 177] width 10 height 10
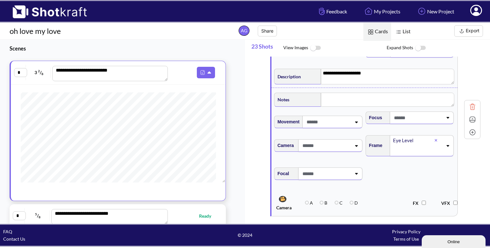
scroll to position [1422, 0]
click at [471, 115] on img at bounding box center [473, 120] width 10 height 10
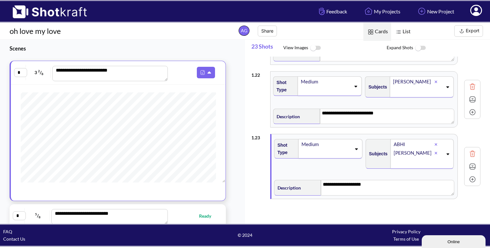
click at [468, 161] on img at bounding box center [473, 166] width 10 height 10
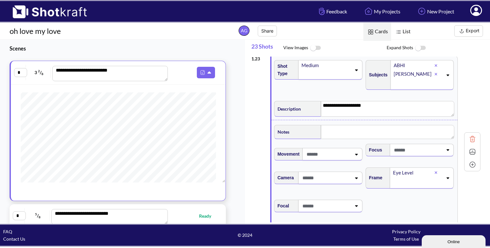
scroll to position [1390, 0]
click at [474, 146] on img at bounding box center [473, 151] width 10 height 10
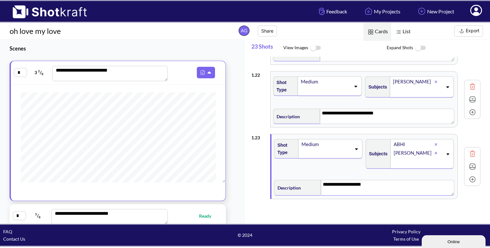
click at [378, 181] on textarea "**********" at bounding box center [388, 187] width 134 height 15
click at [477, 160] on div at bounding box center [472, 166] width 13 height 13
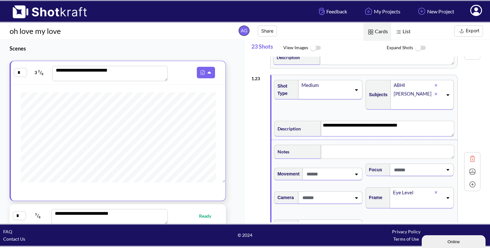
scroll to position [1371, 0]
click at [469, 168] on img at bounding box center [473, 171] width 10 height 10
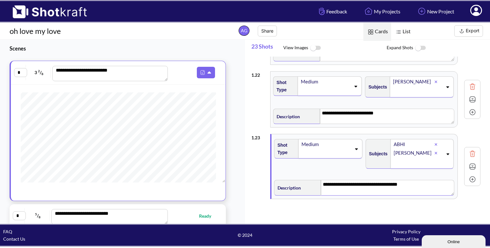
click at [468, 161] on img at bounding box center [473, 166] width 10 height 10
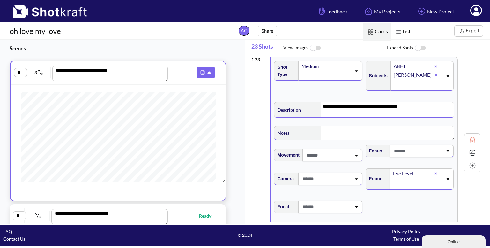
scroll to position [1389, 0]
click at [474, 148] on img at bounding box center [473, 152] width 10 height 10
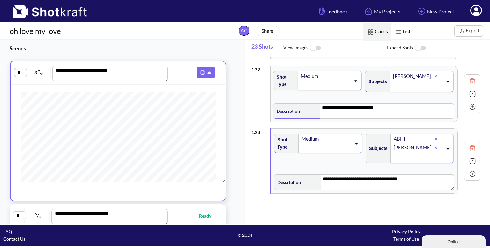
scroll to position [1311, 0]
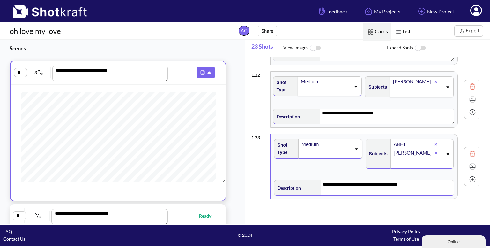
click at [474, 176] on img at bounding box center [473, 179] width 10 height 10
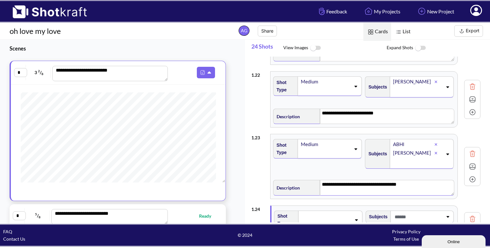
scroll to position [1371, 0]
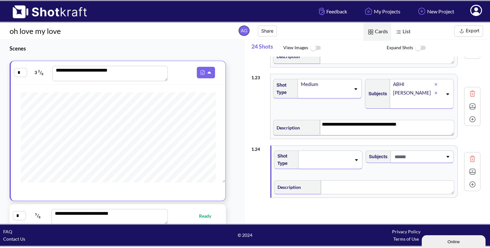
click at [423, 153] on span at bounding box center [418, 156] width 50 height 11
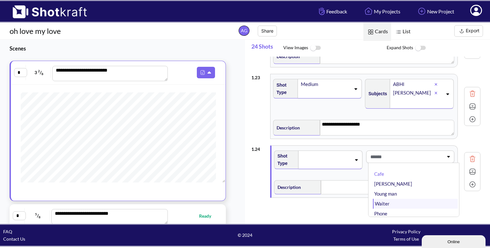
type textarea "**********"
type input "***"
click at [386, 169] on li "ABHI" at bounding box center [415, 174] width 85 height 10
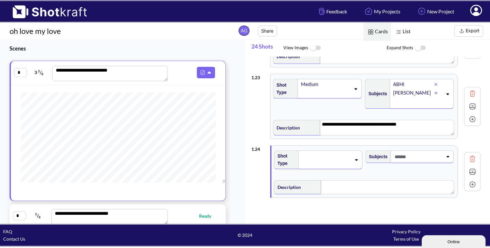
click at [320, 156] on span at bounding box center [326, 159] width 50 height 9
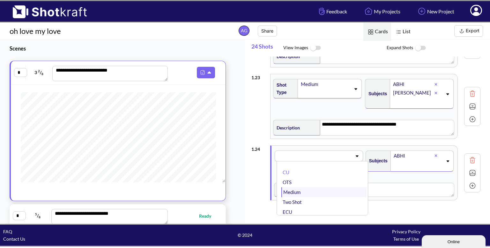
click at [318, 187] on li "Medium" at bounding box center [323, 192] width 85 height 10
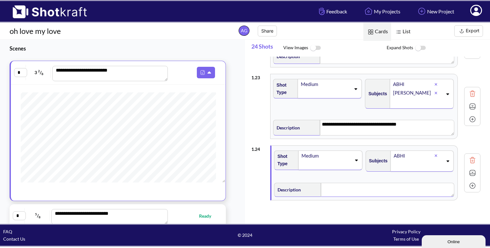
click at [396, 183] on textarea at bounding box center [387, 190] width 133 height 14
click at [474, 169] on img at bounding box center [473, 174] width 10 height 10
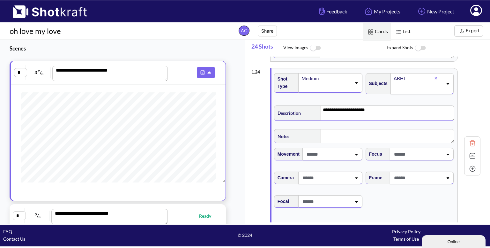
scroll to position [1451, 0]
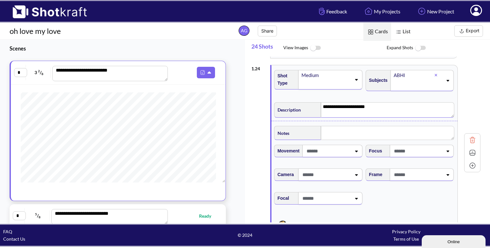
click at [433, 171] on span at bounding box center [418, 174] width 50 height 11
type textarea "**********"
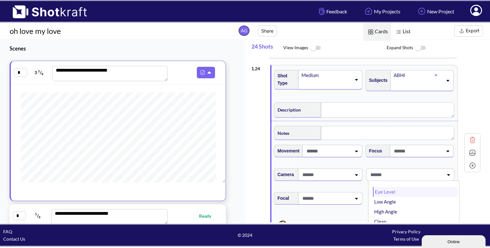
type textarea "**********"
click at [413, 187] on li "Eye Level" at bounding box center [415, 192] width 85 height 10
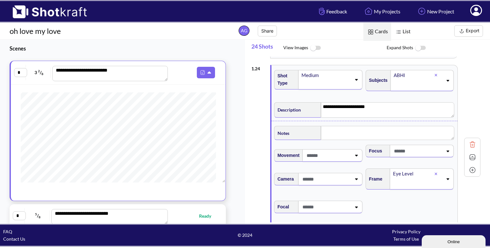
click at [470, 152] on img at bounding box center [473, 157] width 10 height 10
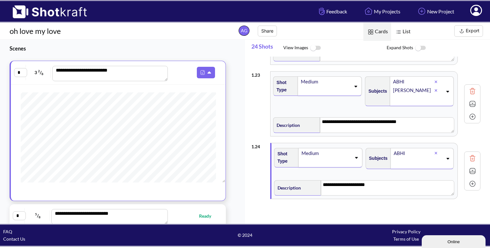
click at [473, 179] on img at bounding box center [473, 184] width 10 height 10
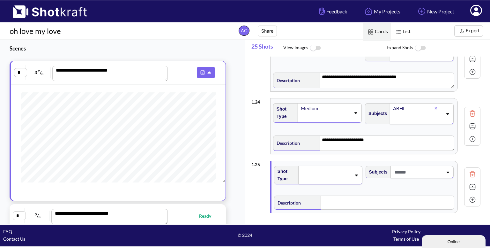
scroll to position [1419, 0]
click at [348, 169] on span at bounding box center [326, 173] width 50 height 9
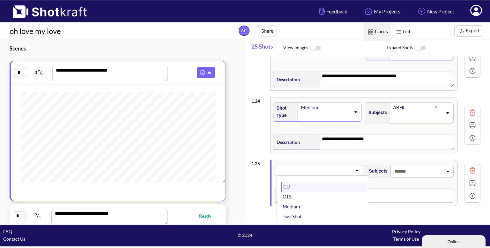
click at [316, 184] on li "CU" at bounding box center [323, 187] width 85 height 10
click at [411, 168] on span at bounding box center [418, 171] width 50 height 11
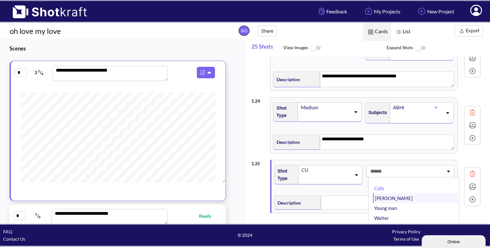
click at [392, 193] on li "[PERSON_NAME]" at bounding box center [415, 198] width 85 height 10
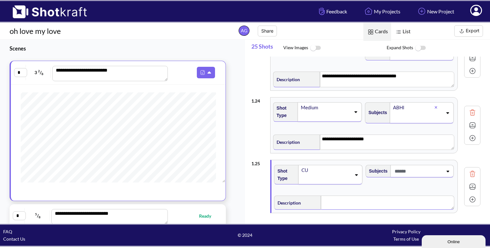
click at [356, 195] on textarea at bounding box center [387, 202] width 133 height 14
type textarea "*"
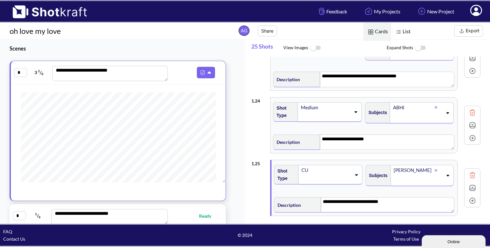
scroll to position [1436, 0]
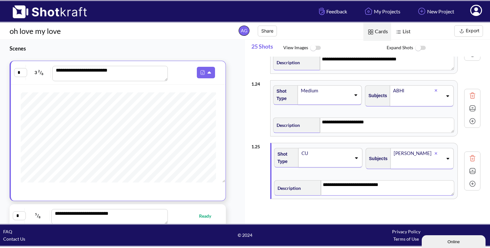
click at [474, 168] on img at bounding box center [473, 171] width 10 height 10
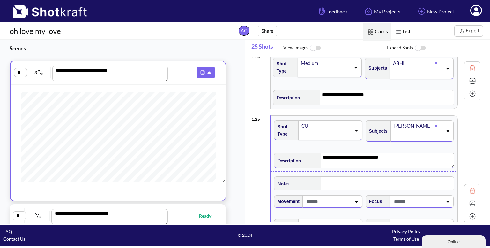
scroll to position [1465, 0]
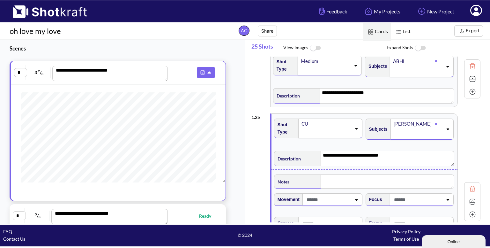
type textarea "**********"
click at [353, 174] on textarea at bounding box center [387, 181] width 133 height 14
type textarea "***"
type textarea "**********"
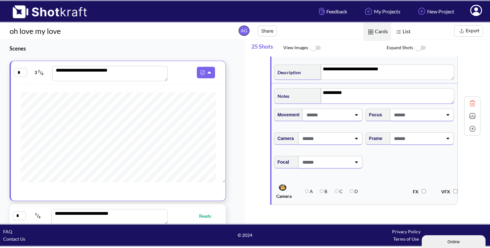
scroll to position [1556, 0]
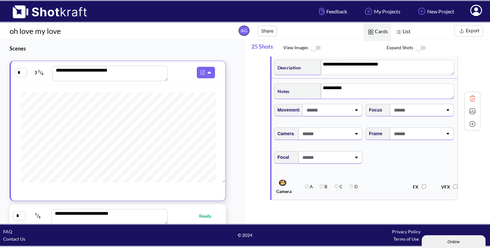
click at [417, 130] on span at bounding box center [418, 133] width 50 height 11
type textarea "*********"
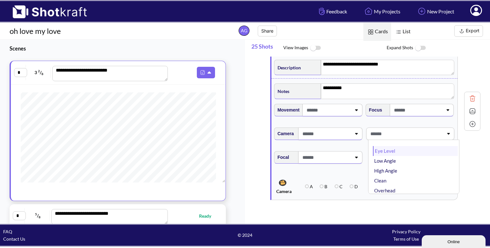
click at [410, 146] on li "Eye Level" at bounding box center [415, 151] width 85 height 10
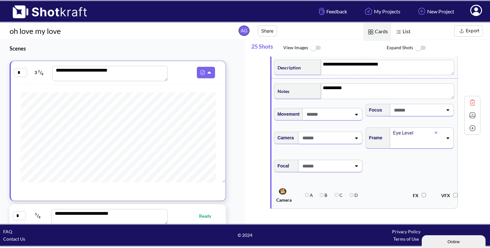
click at [471, 110] on img at bounding box center [473, 115] width 10 height 10
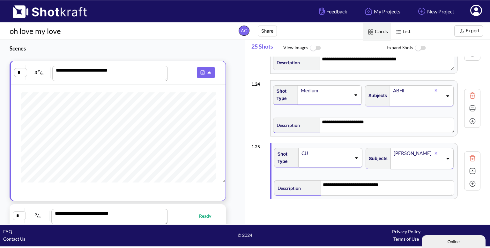
click at [474, 180] on img at bounding box center [473, 184] width 10 height 10
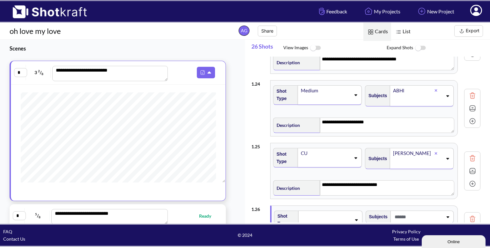
scroll to position [1496, 0]
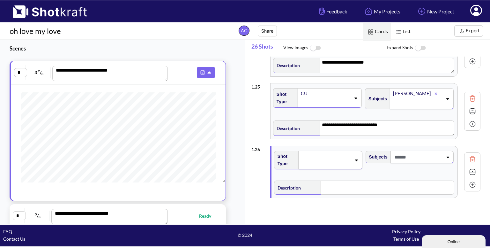
click at [343, 155] on div at bounding box center [325, 160] width 51 height 10
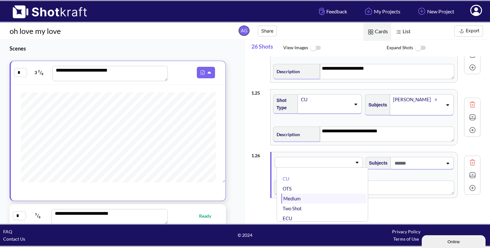
click at [323, 193] on li "Medium" at bounding box center [323, 198] width 85 height 10
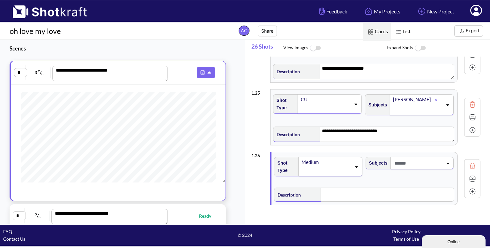
click at [350, 95] on div "CU" at bounding box center [325, 99] width 50 height 9
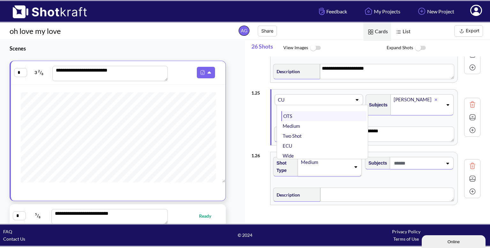
click at [335, 111] on li "OTS" at bounding box center [323, 116] width 85 height 10
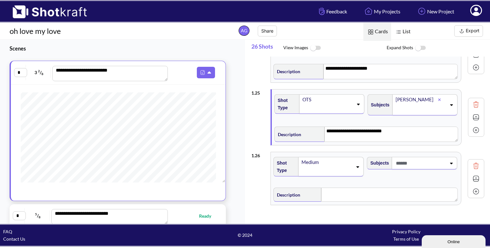
click at [473, 113] on img at bounding box center [476, 117] width 10 height 10
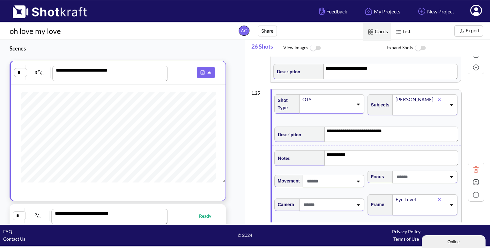
click at [471, 177] on img at bounding box center [476, 182] width 10 height 10
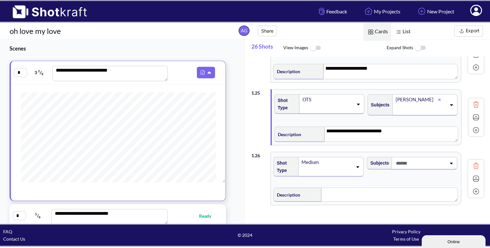
click at [475, 112] on img at bounding box center [476, 117] width 10 height 10
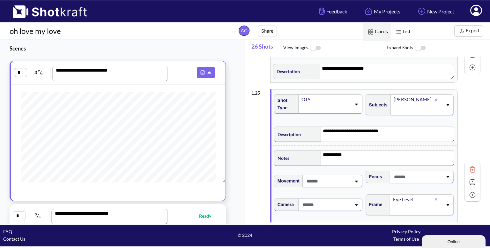
click at [354, 150] on textarea "*********" at bounding box center [388, 157] width 134 height 15
type textarea "**********"
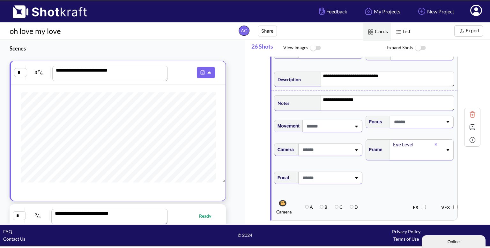
scroll to position [1546, 0]
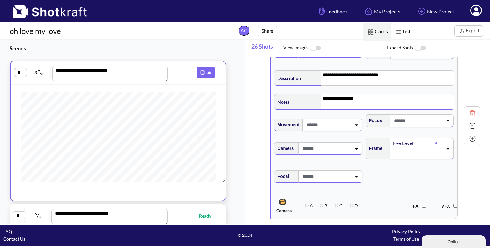
click at [474, 121] on img at bounding box center [473, 126] width 10 height 10
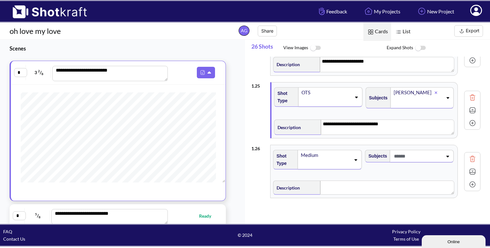
click at [354, 157] on icon at bounding box center [355, 159] width 9 height 4
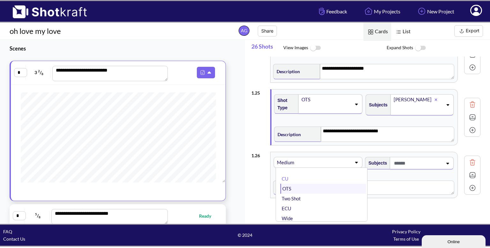
click at [308, 183] on li "OTS" at bounding box center [324, 188] width 86 height 10
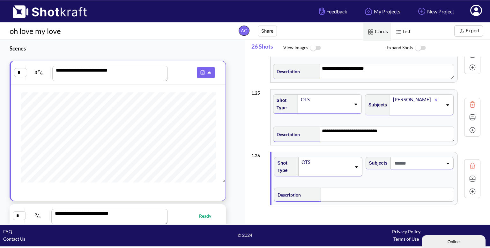
click at [430, 158] on span at bounding box center [418, 163] width 50 height 11
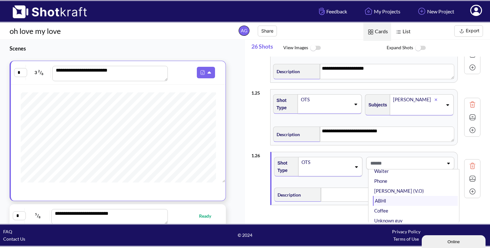
click at [394, 196] on li "ABHI" at bounding box center [415, 201] width 85 height 10
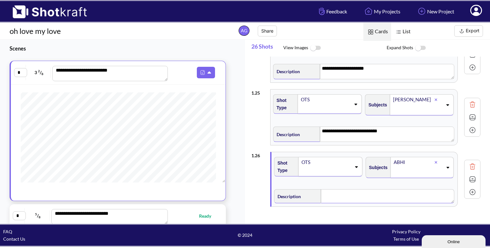
click at [338, 189] on textarea at bounding box center [387, 196] width 133 height 14
click at [473, 175] on img at bounding box center [473, 180] width 10 height 10
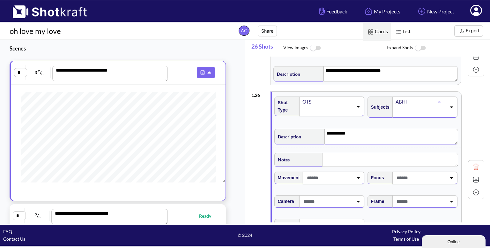
scroll to position [1552, 0]
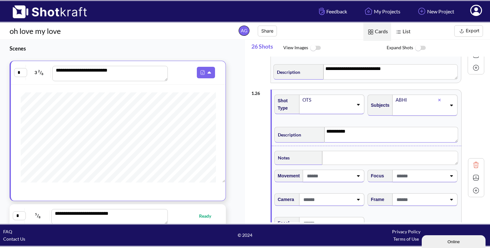
click at [473, 173] on img at bounding box center [476, 178] width 10 height 10
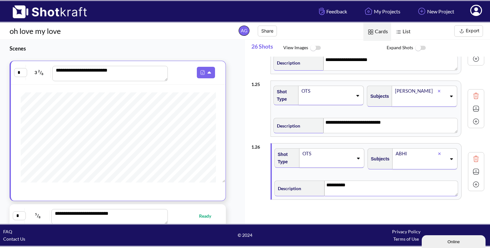
click at [473, 167] on img at bounding box center [476, 172] width 10 height 10
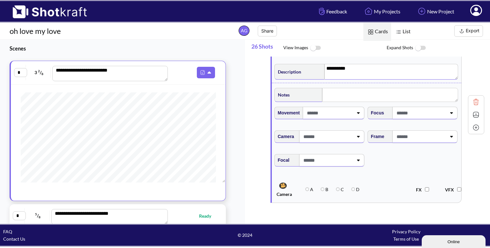
scroll to position [1619, 0]
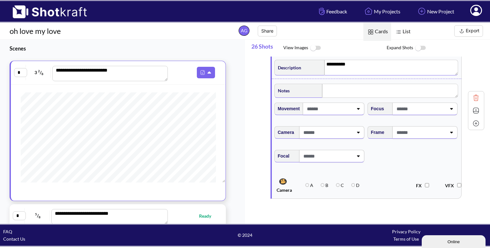
click at [437, 130] on span at bounding box center [420, 132] width 51 height 11
type textarea "*********"
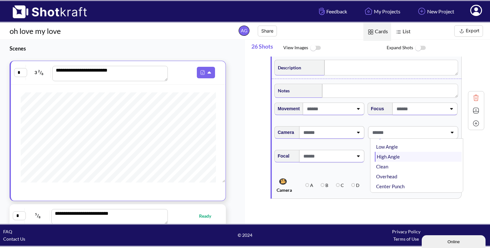
scroll to position [0, 0]
type textarea "*********"
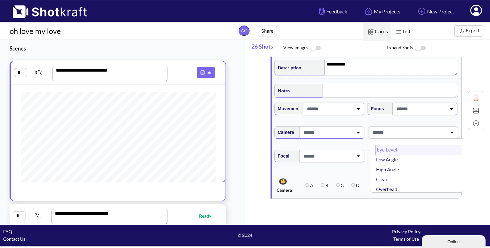
click at [407, 145] on li "Eye Level" at bounding box center [418, 150] width 87 height 10
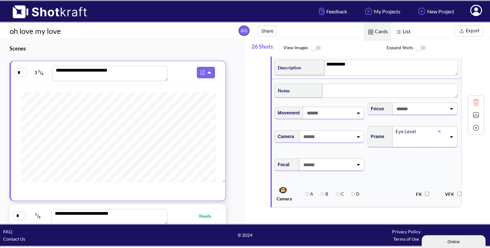
click at [471, 111] on img at bounding box center [476, 115] width 10 height 10
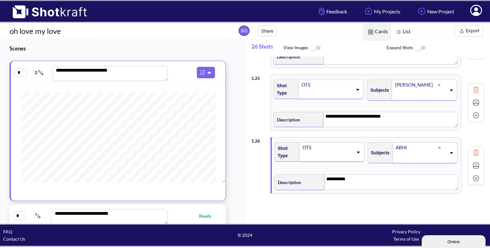
scroll to position [1498, 0]
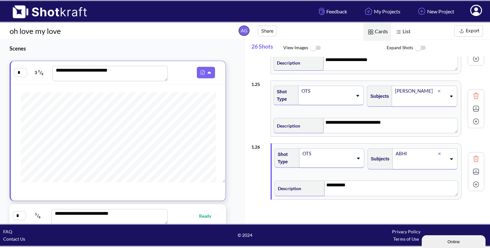
click at [472, 179] on img at bounding box center [476, 184] width 10 height 10
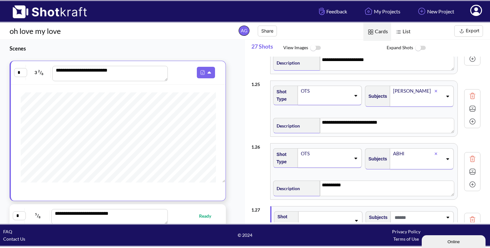
scroll to position [1558, 0]
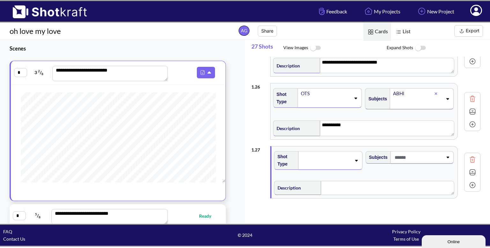
click at [357, 157] on div at bounding box center [330, 160] width 64 height 19
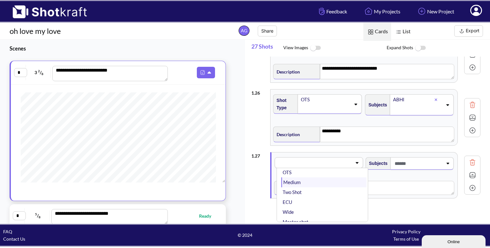
scroll to position [0, 0]
click at [318, 194] on li "Medium" at bounding box center [323, 199] width 85 height 10
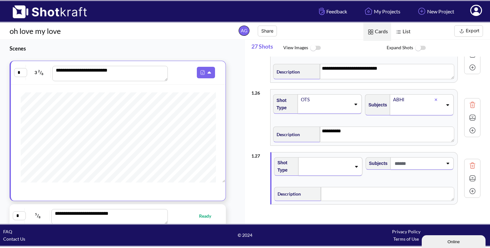
click at [415, 158] on span at bounding box center [418, 163] width 50 height 11
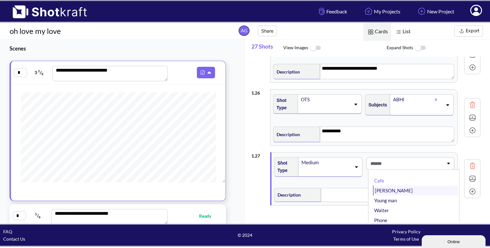
scroll to position [31, 0]
click at [390, 204] on li "ABHI" at bounding box center [415, 209] width 85 height 10
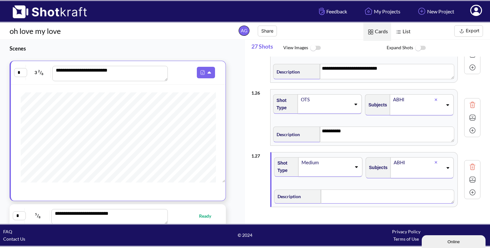
click at [351, 190] on textarea at bounding box center [387, 196] width 133 height 14
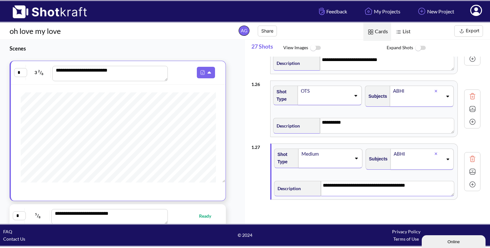
click at [475, 167] on img at bounding box center [473, 172] width 10 height 10
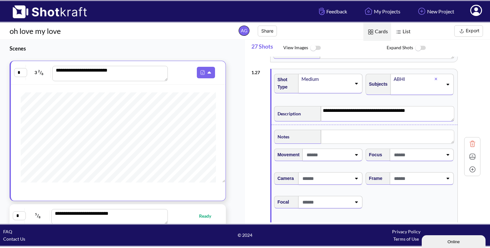
scroll to position [1637, 0]
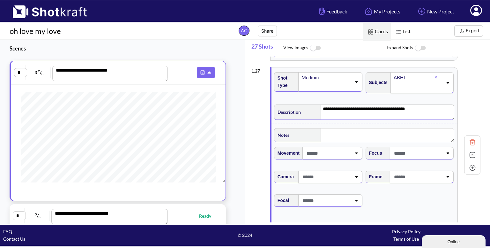
click at [440, 171] on span at bounding box center [418, 176] width 50 height 11
click at [418, 189] on li "Eye Level" at bounding box center [415, 194] width 85 height 10
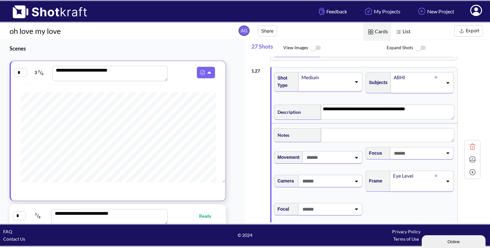
click at [470, 154] on img at bounding box center [473, 159] width 10 height 10
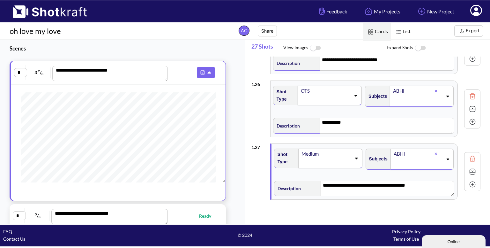
click at [471, 179] on img at bounding box center [473, 184] width 10 height 10
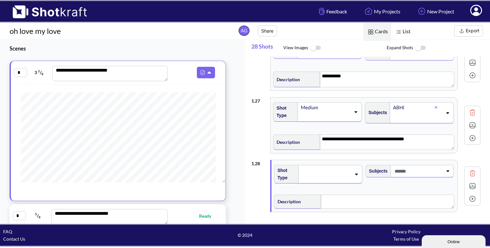
scroll to position [1607, 0]
click at [354, 171] on icon at bounding box center [356, 173] width 9 height 4
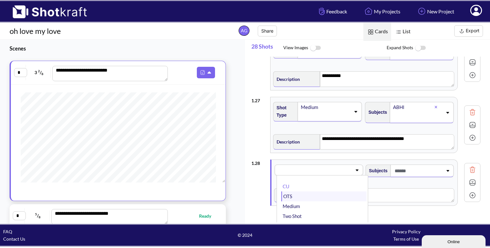
click at [322, 191] on li "OTS" at bounding box center [323, 196] width 85 height 10
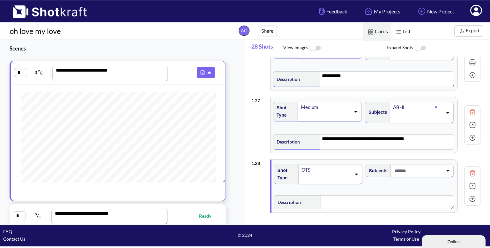
click at [429, 165] on span at bounding box center [418, 170] width 50 height 11
click at [411, 193] on li "[PERSON_NAME]" at bounding box center [415, 198] width 85 height 10
click at [363, 197] on textarea at bounding box center [387, 204] width 133 height 14
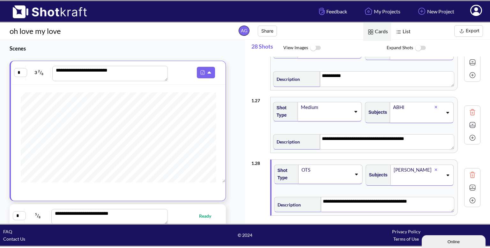
click at [471, 183] on img at bounding box center [473, 188] width 10 height 10
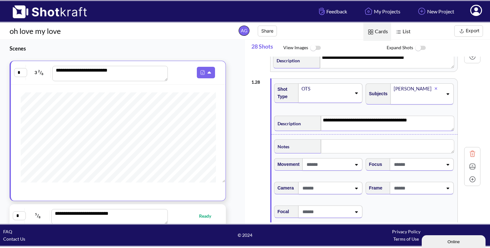
scroll to position [1696, 0]
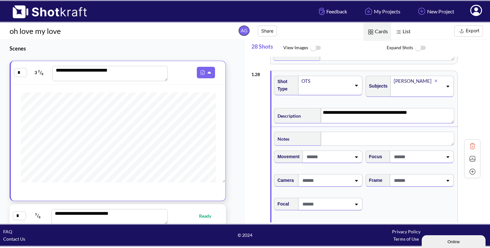
click at [416, 175] on span at bounding box center [418, 180] width 50 height 11
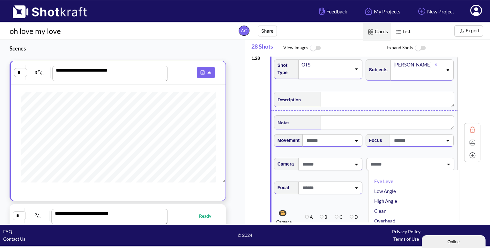
scroll to position [1713, 0]
click at [411, 176] on li "Eye Level" at bounding box center [415, 181] width 85 height 10
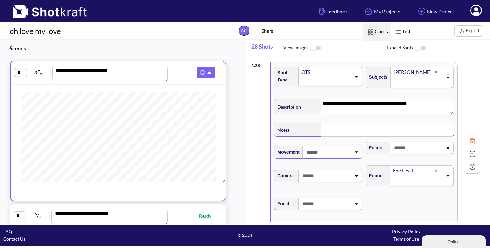
scroll to position [1702, 0]
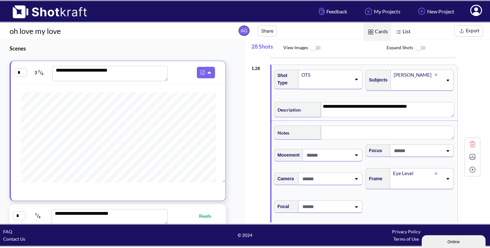
click at [468, 154] on img at bounding box center [473, 157] width 10 height 10
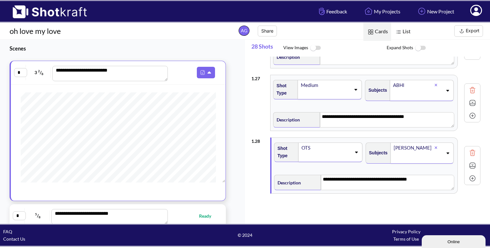
scroll to position [1623, 0]
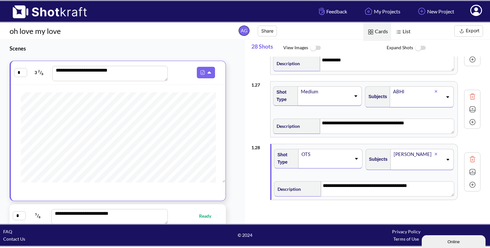
click at [472, 180] on img at bounding box center [473, 185] width 10 height 10
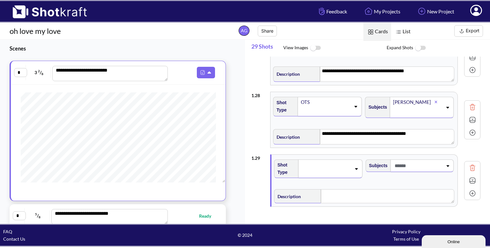
scroll to position [1676, 0]
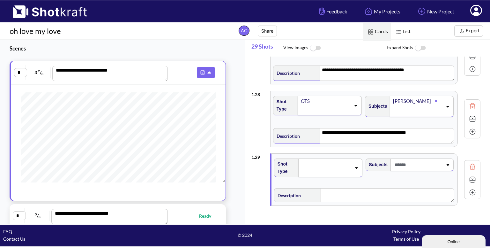
click at [340, 158] on div at bounding box center [330, 167] width 64 height 19
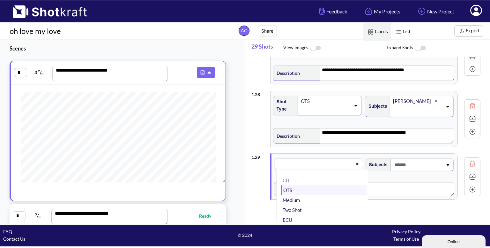
click at [327, 185] on li "OTS" at bounding box center [323, 190] width 85 height 10
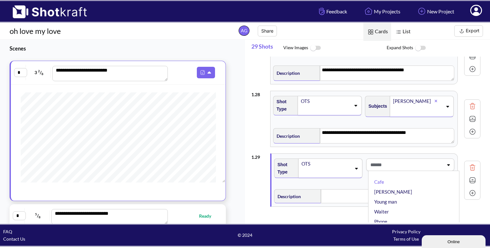
click at [407, 160] on span at bounding box center [406, 164] width 75 height 11
click at [420, 159] on span at bounding box center [418, 164] width 50 height 11
click at [391, 213] on li "ABHI" at bounding box center [415, 218] width 85 height 10
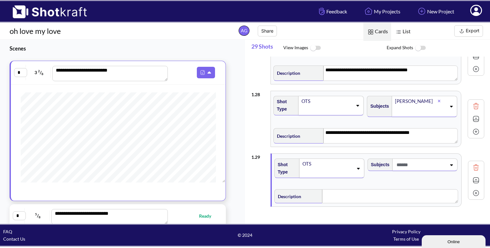
click at [474, 114] on img at bounding box center [476, 119] width 10 height 10
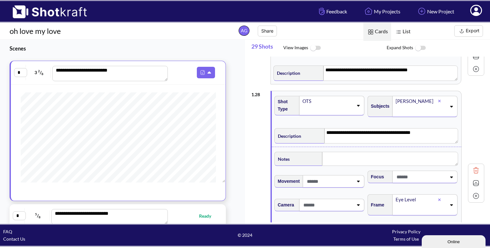
scroll to position [1696, 0]
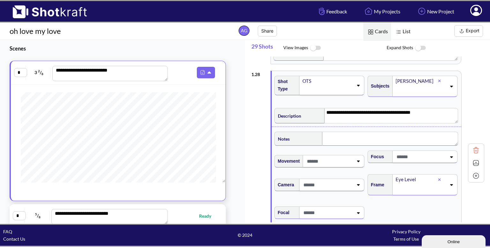
click at [373, 135] on textarea at bounding box center [390, 138] width 136 height 14
click at [470, 159] on div at bounding box center [476, 163] width 13 height 13
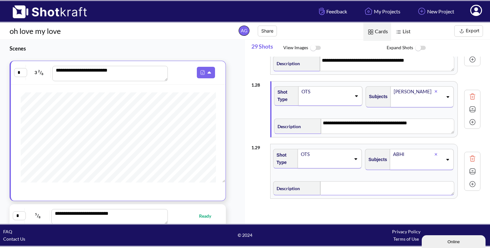
click at [412, 181] on textarea at bounding box center [387, 188] width 134 height 14
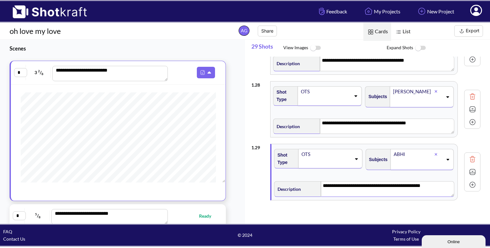
click at [476, 167] on img at bounding box center [473, 172] width 10 height 10
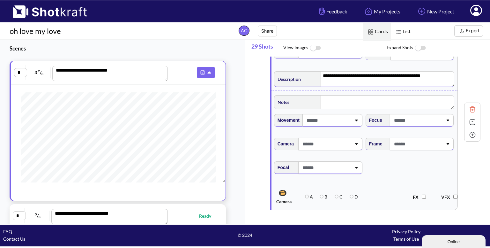
scroll to position [1795, 0]
click at [417, 139] on span at bounding box center [418, 144] width 50 height 11
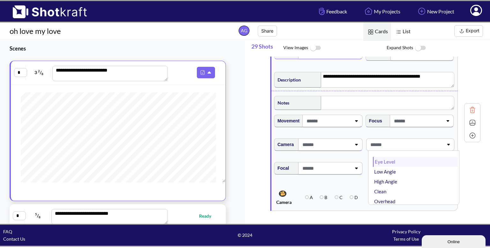
click at [400, 159] on li "Eye Level" at bounding box center [415, 162] width 85 height 10
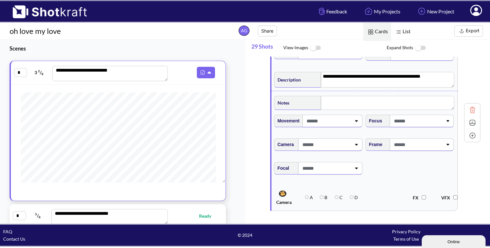
scroll to position [1757, 0]
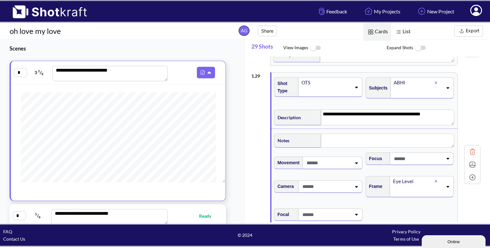
click at [471, 160] on img at bounding box center [473, 165] width 10 height 10
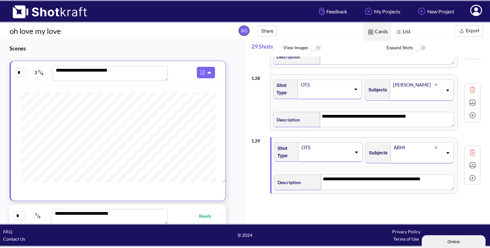
scroll to position [1686, 0]
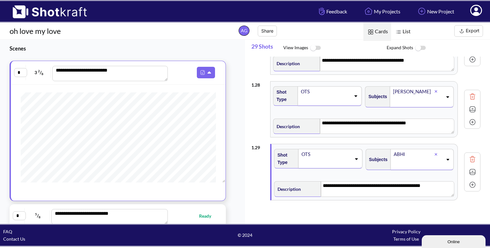
click at [471, 180] on img at bounding box center [473, 185] width 10 height 10
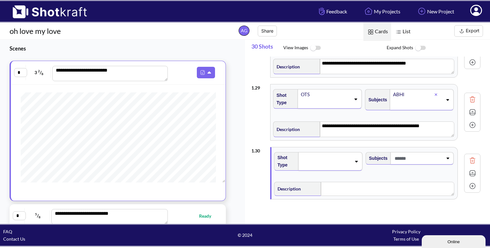
click at [344, 157] on span at bounding box center [326, 161] width 50 height 9
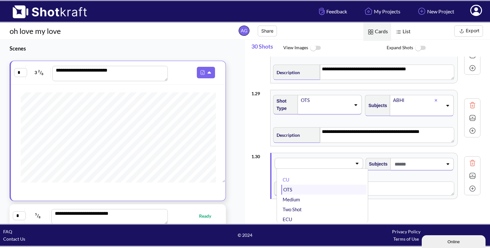
click at [313, 184] on li "OTS" at bounding box center [323, 189] width 85 height 10
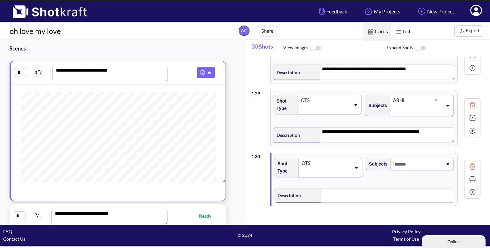
click at [409, 160] on span at bounding box center [418, 164] width 50 height 11
click at [392, 186] on li "[PERSON_NAME]" at bounding box center [415, 191] width 85 height 10
click at [343, 190] on textarea at bounding box center [387, 197] width 133 height 14
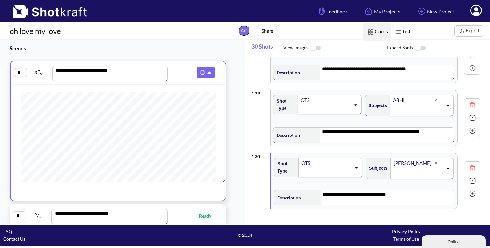
click at [476, 176] on img at bounding box center [473, 181] width 10 height 10
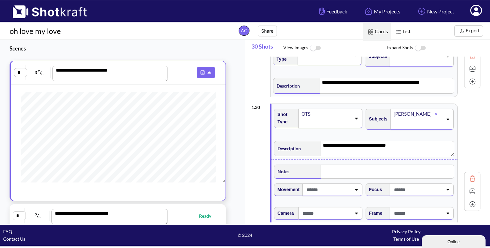
scroll to position [1789, 0]
click at [425, 207] on span at bounding box center [418, 212] width 50 height 11
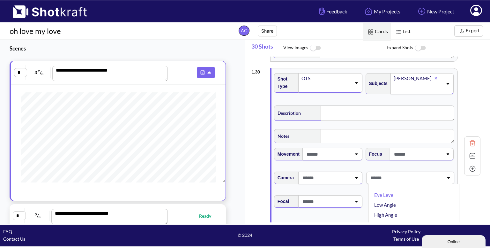
scroll to position [1826, 0]
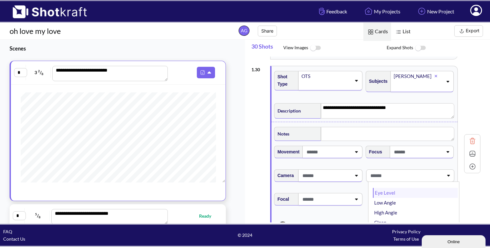
click at [405, 188] on li "Eye Level" at bounding box center [415, 193] width 85 height 10
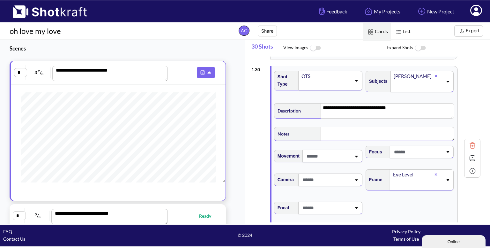
click at [353, 131] on textarea at bounding box center [387, 134] width 133 height 14
click at [472, 154] on img at bounding box center [473, 159] width 10 height 10
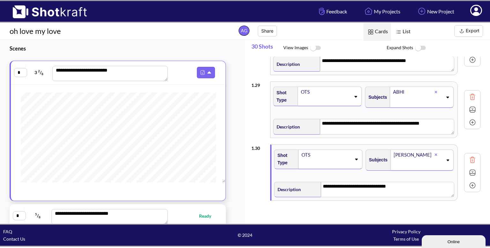
click at [473, 180] on img at bounding box center [473, 185] width 10 height 10
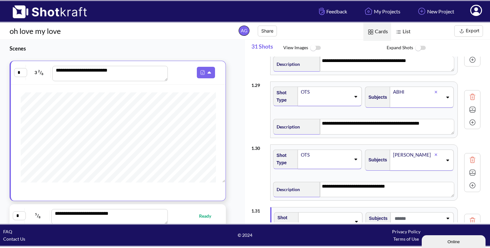
scroll to position [1808, 0]
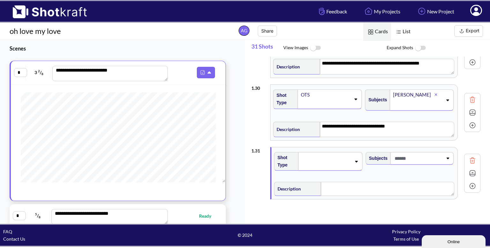
click at [349, 157] on span at bounding box center [326, 161] width 50 height 9
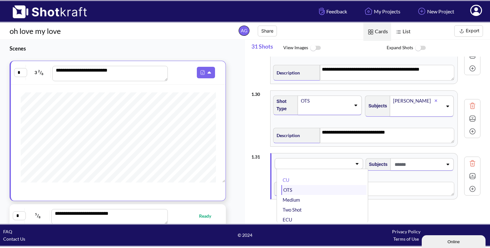
click at [324, 185] on li "OTS" at bounding box center [323, 190] width 85 height 10
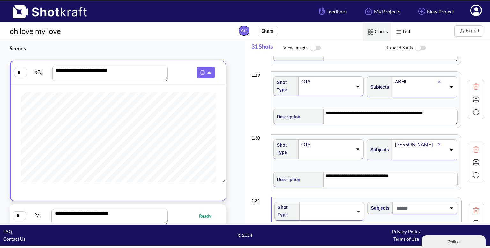
scroll to position [1757, 0]
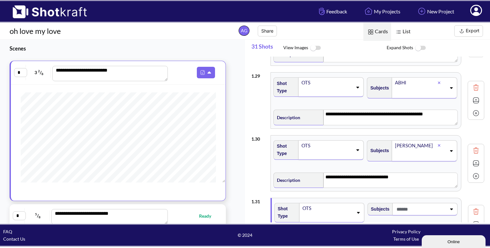
click at [474, 95] on img at bounding box center [476, 100] width 10 height 10
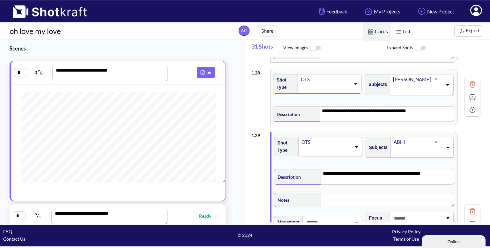
scroll to position [1697, 0]
click at [472, 93] on img at bounding box center [473, 98] width 10 height 10
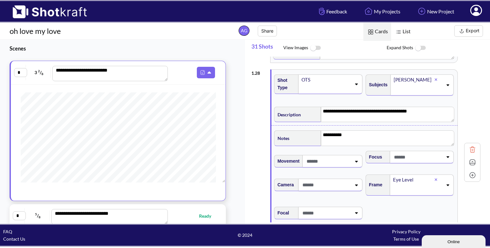
click at [470, 157] on img at bounding box center [473, 162] width 10 height 10
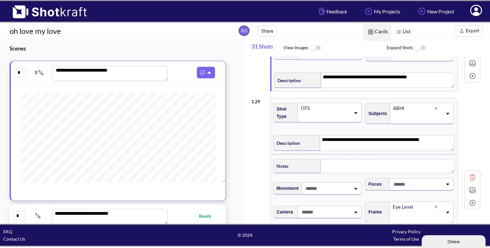
scroll to position [1732, 0]
click at [368, 159] on textarea at bounding box center [387, 166] width 134 height 14
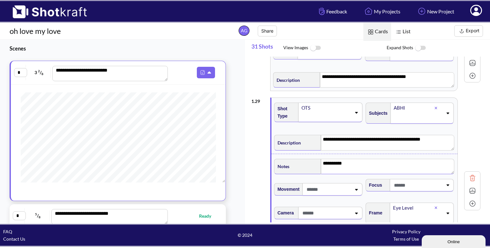
click at [476, 186] on img at bounding box center [473, 191] width 10 height 10
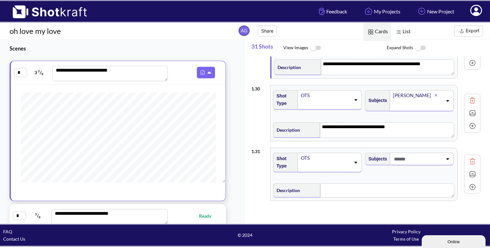
scroll to position [1809, 0]
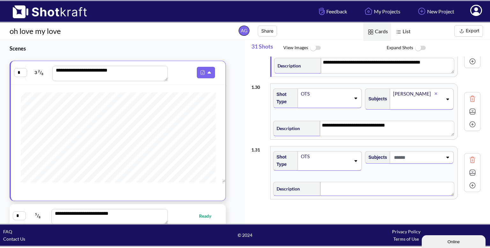
click at [394, 184] on textarea at bounding box center [387, 189] width 134 height 14
click at [473, 169] on img at bounding box center [473, 174] width 10 height 10
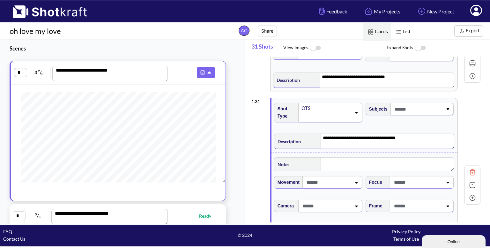
scroll to position [1858, 0]
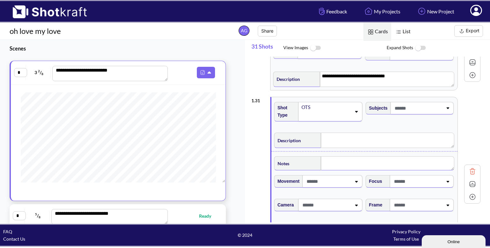
click at [342, 156] on textarea at bounding box center [387, 163] width 133 height 14
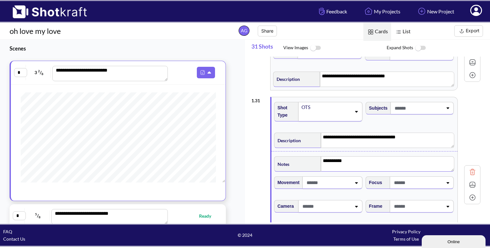
click at [469, 180] on img at bounding box center [473, 185] width 10 height 10
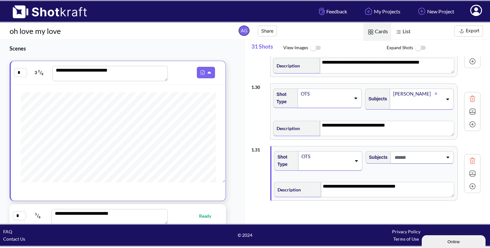
scroll to position [1809, 0]
click at [470, 169] on img at bounding box center [473, 174] width 10 height 10
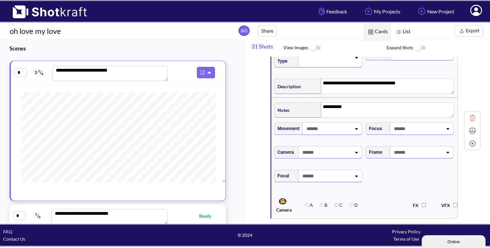
scroll to position [1912, 0]
click at [426, 153] on div "Frame" at bounding box center [411, 154] width 92 height 24
click at [429, 148] on span at bounding box center [418, 151] width 50 height 11
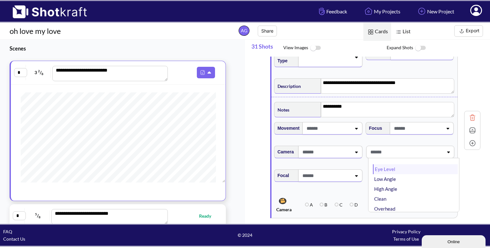
click at [401, 164] on li "Eye Level" at bounding box center [415, 169] width 85 height 10
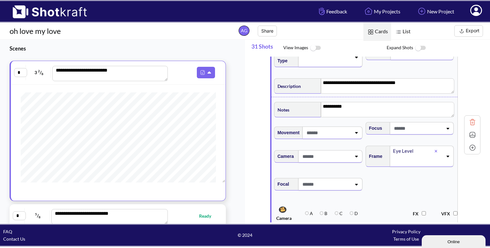
click at [472, 130] on img at bounding box center [473, 135] width 10 height 10
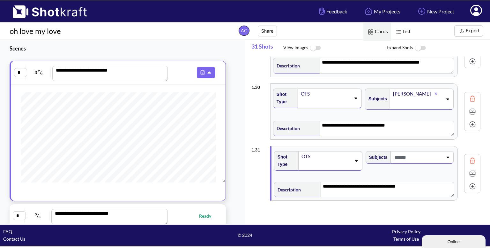
scroll to position [1809, 0]
click at [472, 181] on img at bounding box center [473, 186] width 10 height 10
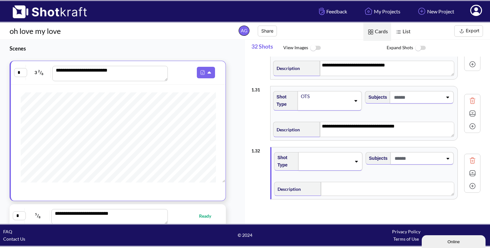
click at [342, 152] on div at bounding box center [330, 161] width 64 height 19
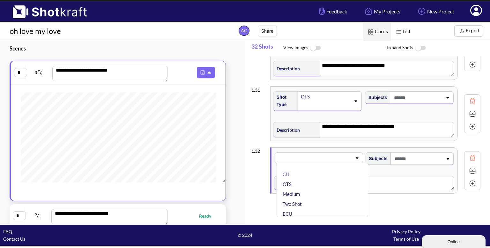
scroll to position [1862, 0]
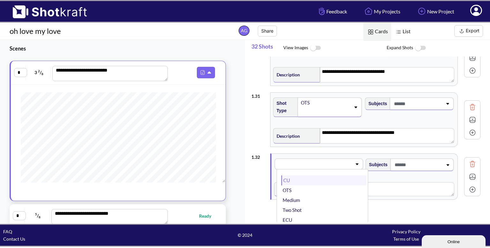
click at [346, 175] on li "CU" at bounding box center [323, 180] width 85 height 10
click at [434, 159] on span at bounding box center [418, 164] width 50 height 11
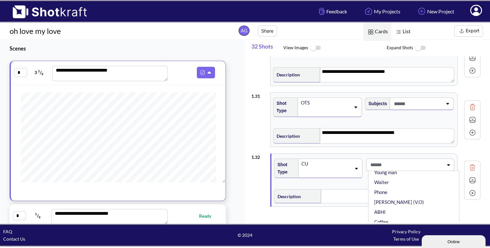
scroll to position [38, 0]
click at [379, 198] on li "ABHI" at bounding box center [415, 203] width 85 height 10
click at [388, 177] on li "[PERSON_NAME]" at bounding box center [415, 182] width 85 height 10
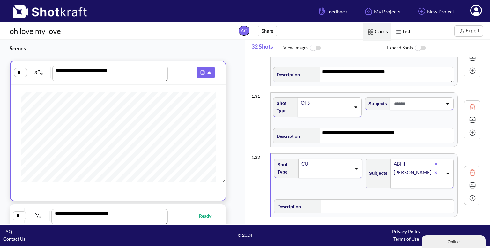
click at [333, 199] on textarea at bounding box center [387, 206] width 133 height 14
click at [472, 181] on img at bounding box center [473, 186] width 10 height 10
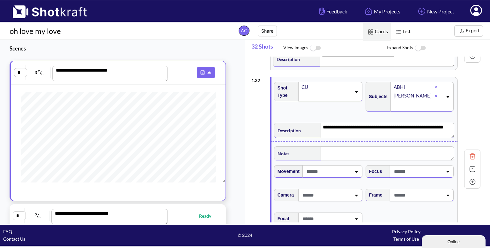
scroll to position [1944, 0]
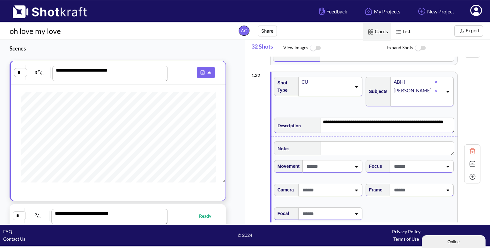
click at [430, 184] on span at bounding box center [418, 189] width 50 height 11
click at [405, 201] on li "Low Angle" at bounding box center [415, 206] width 85 height 10
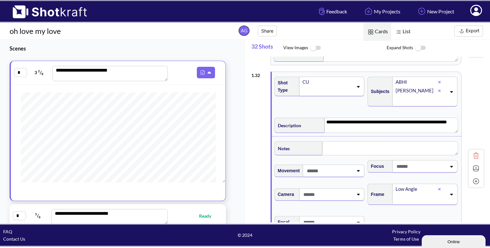
click at [472, 163] on img at bounding box center [476, 168] width 10 height 10
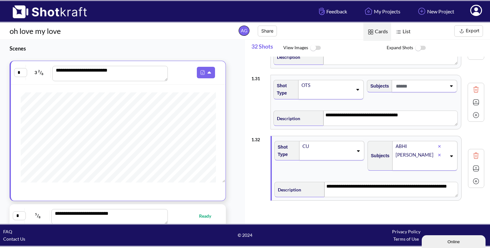
click at [473, 176] on img at bounding box center [476, 181] width 10 height 10
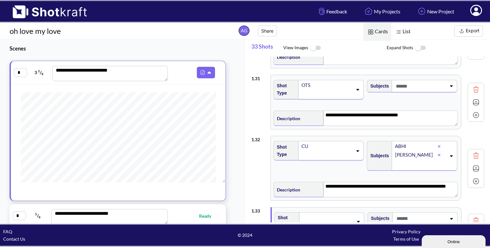
scroll to position [1940, 0]
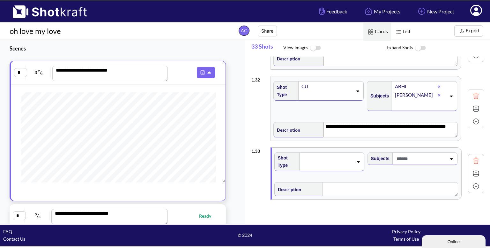
click at [341, 161] on div at bounding box center [331, 161] width 65 height 19
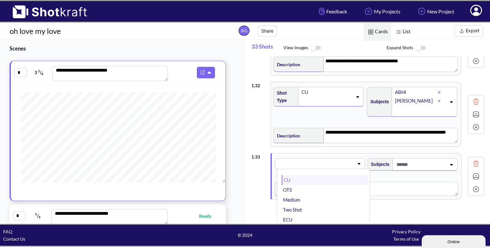
click at [328, 175] on li "CU" at bounding box center [325, 180] width 87 height 10
click at [405, 159] on span at bounding box center [420, 164] width 51 height 11
click at [423, 159] on span at bounding box center [420, 164] width 51 height 11
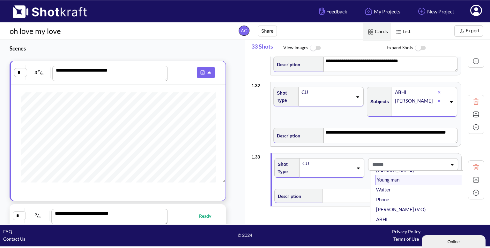
scroll to position [23, 0]
click at [387, 213] on li "ABHI" at bounding box center [418, 218] width 87 height 10
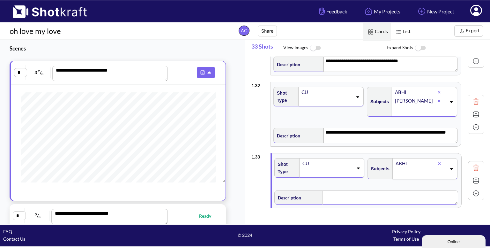
click at [355, 190] on textarea at bounding box center [390, 197] width 136 height 14
click at [473, 176] on img at bounding box center [476, 181] width 10 height 10
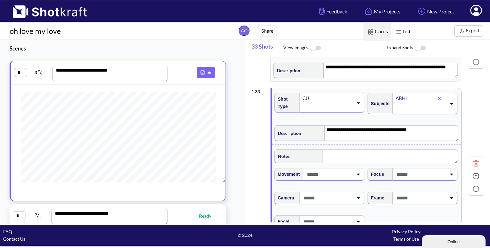
scroll to position [2005, 0]
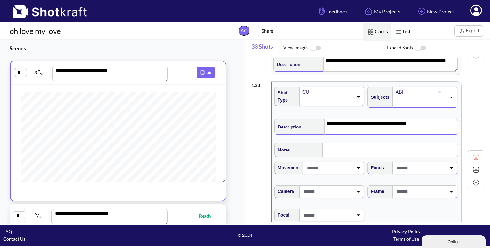
click at [419, 187] on span at bounding box center [420, 191] width 51 height 11
click at [397, 213] on li "Low Angle" at bounding box center [418, 218] width 87 height 10
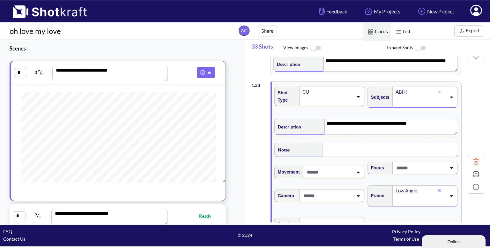
click at [474, 169] on img at bounding box center [476, 174] width 10 height 10
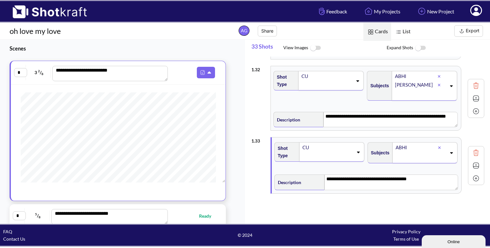
scroll to position [1942, 0]
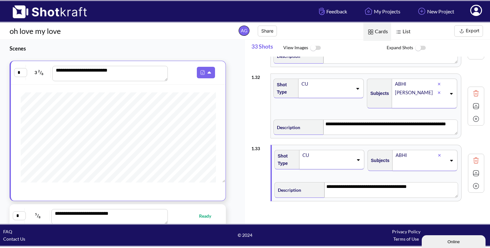
click at [471, 181] on img at bounding box center [476, 186] width 10 height 10
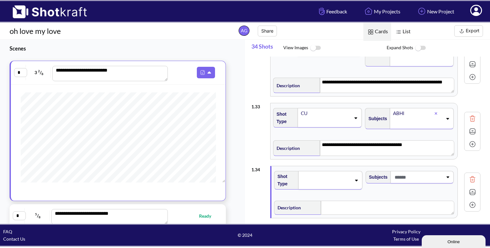
scroll to position [1986, 0]
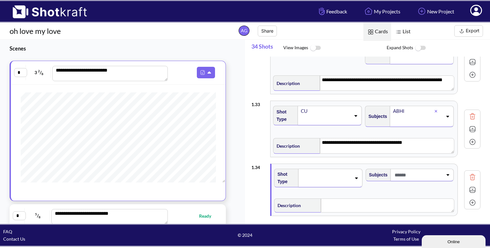
click at [343, 169] on div at bounding box center [330, 178] width 64 height 19
click at [328, 185] on li "CU" at bounding box center [323, 190] width 85 height 10
click at [433, 169] on span at bounding box center [418, 174] width 50 height 11
click at [404, 197] on li "[PERSON_NAME]" at bounding box center [415, 202] width 85 height 10
click at [356, 201] on textarea at bounding box center [387, 208] width 133 height 14
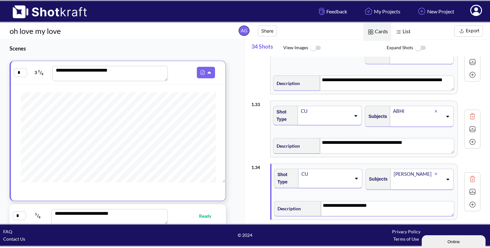
click at [477, 185] on div at bounding box center [472, 191] width 13 height 13
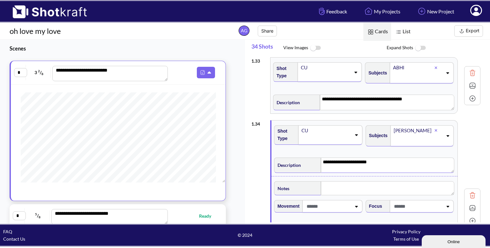
scroll to position [2031, 0]
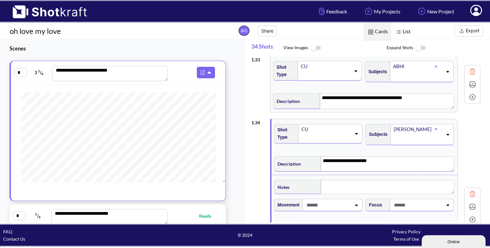
click at [346, 156] on textarea "**********" at bounding box center [388, 163] width 134 height 15
click at [360, 156] on textarea "**********" at bounding box center [388, 163] width 134 height 15
click at [366, 156] on textarea "**********" at bounding box center [388, 163] width 134 height 15
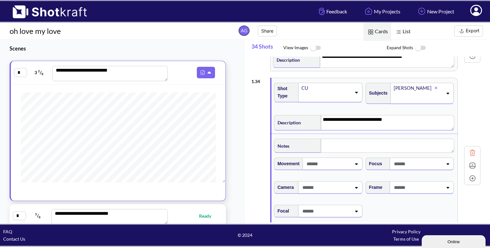
scroll to position [2072, 0]
click at [410, 184] on span at bounding box center [418, 187] width 50 height 11
click at [391, 219] on li "High Angle" at bounding box center [415, 224] width 85 height 10
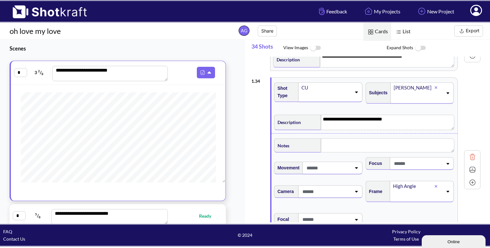
click at [475, 165] on img at bounding box center [473, 170] width 10 height 10
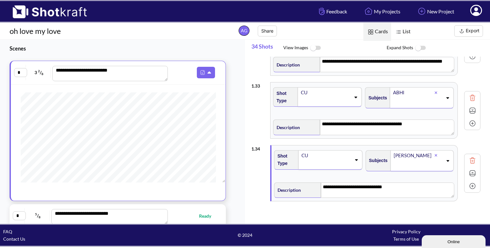
click at [475, 181] on img at bounding box center [473, 186] width 10 height 10
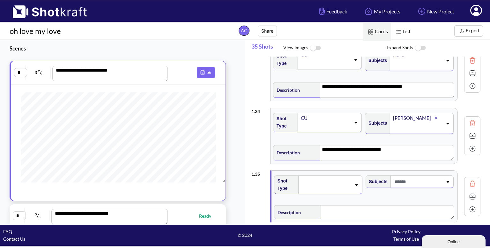
scroll to position [2043, 0]
click at [329, 179] on span at bounding box center [326, 183] width 50 height 9
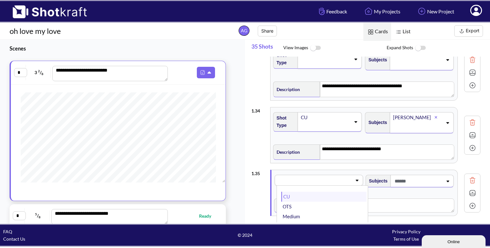
click at [324, 191] on li "CU" at bounding box center [323, 196] width 85 height 10
click at [415, 176] on span at bounding box center [418, 181] width 50 height 11
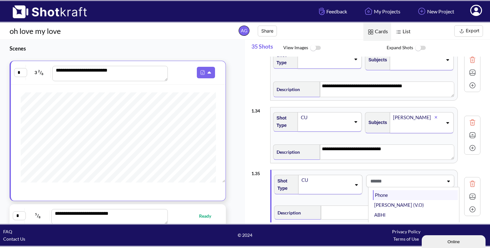
scroll to position [43, 0]
click at [384, 209] on li "ABHI" at bounding box center [415, 214] width 85 height 10
click at [348, 207] on textarea at bounding box center [387, 214] width 133 height 14
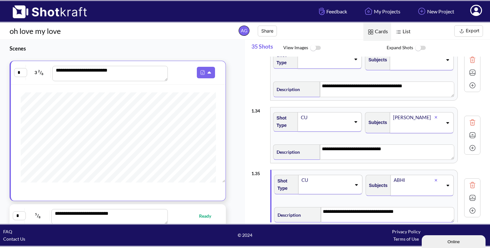
scroll to position [2067, 0]
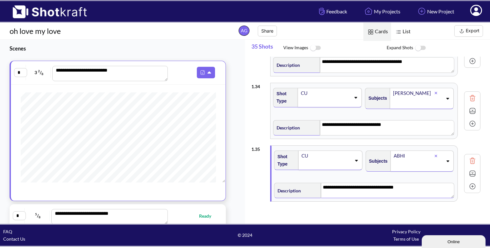
click at [475, 169] on img at bounding box center [473, 174] width 10 height 10
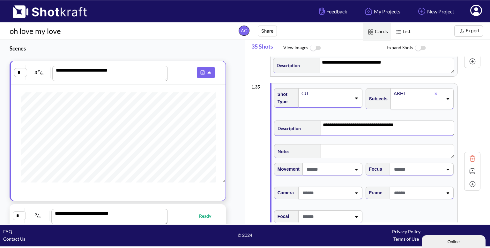
scroll to position [2130, 0]
click at [353, 145] on textarea at bounding box center [387, 151] width 133 height 14
click at [433, 189] on span at bounding box center [418, 194] width 50 height 11
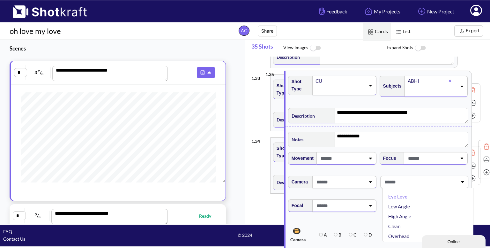
scroll to position [2005, 0]
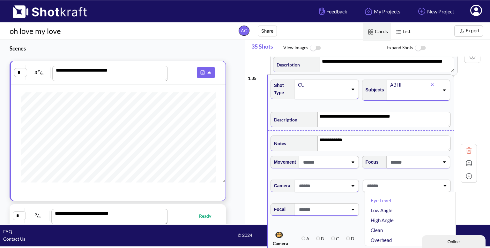
click at [399, 205] on div "**********" at bounding box center [370, 139] width 239 height 166
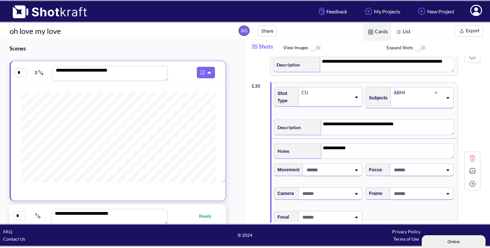
click at [420, 188] on span at bounding box center [418, 193] width 50 height 11
click at [401, 215] on li "Low Angle" at bounding box center [415, 220] width 85 height 10
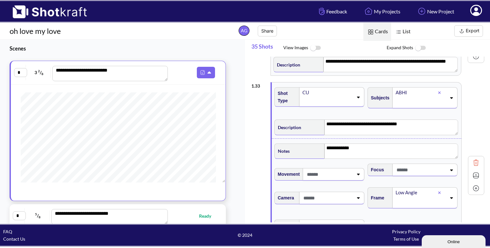
click at [471, 170] on img at bounding box center [476, 175] width 10 height 10
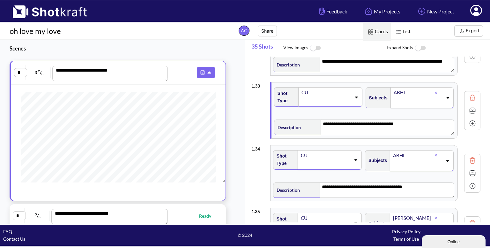
scroll to position [2067, 0]
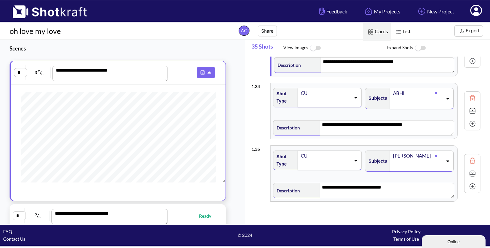
click at [425, 166] on div "Subjects [PERSON_NAME]" at bounding box center [410, 163] width 92 height 32
click at [471, 181] on img at bounding box center [473, 186] width 10 height 10
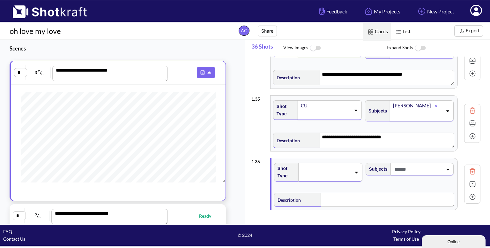
scroll to position [2127, 0]
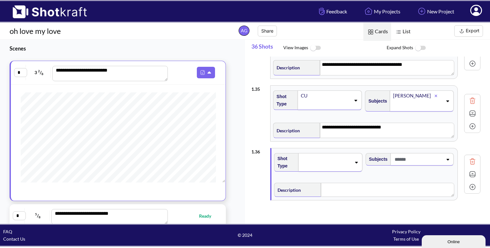
click at [348, 158] on span at bounding box center [326, 162] width 50 height 9
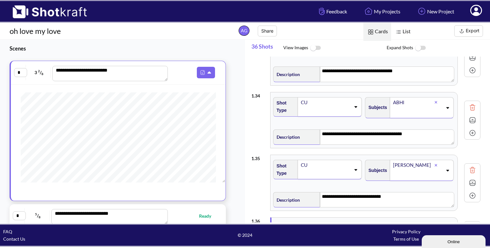
scroll to position [2121, 0]
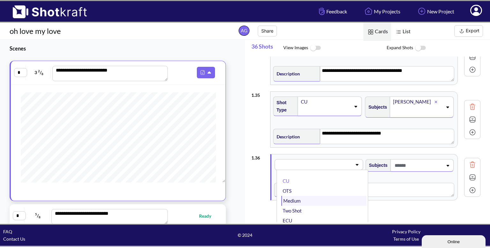
click at [309, 196] on li "Medium" at bounding box center [323, 201] width 85 height 10
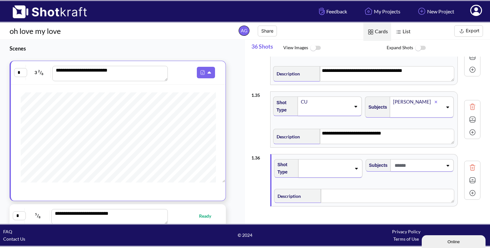
click at [429, 161] on span at bounding box center [418, 165] width 50 height 11
click at [387, 201] on li "ABHI" at bounding box center [415, 206] width 85 height 10
click at [343, 191] on textarea at bounding box center [387, 198] width 133 height 14
click at [351, 161] on div "Medium" at bounding box center [325, 168] width 51 height 19
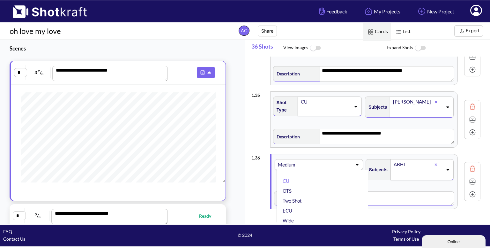
click at [394, 191] on textarea at bounding box center [387, 198] width 133 height 14
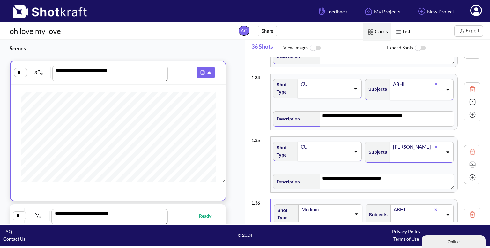
scroll to position [2081, 0]
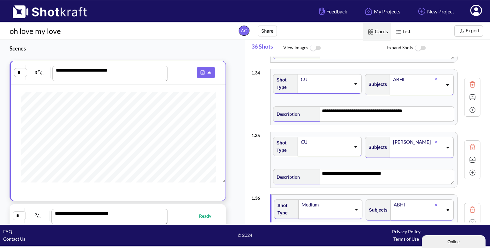
click at [473, 94] on div at bounding box center [472, 97] width 13 height 13
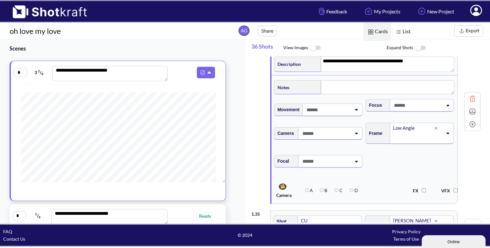
scroll to position [2086, 0]
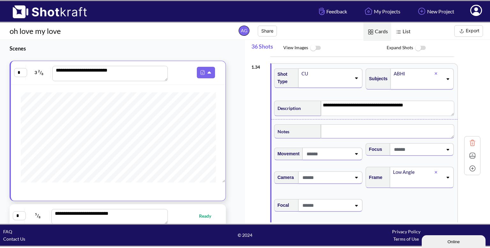
click at [342, 124] on textarea at bounding box center [387, 131] width 133 height 14
click at [471, 151] on img at bounding box center [473, 156] width 10 height 10
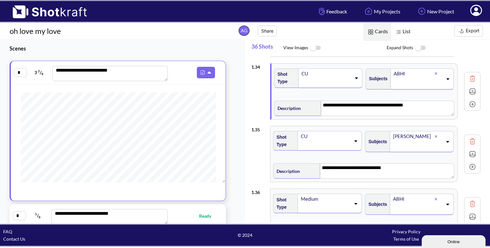
scroll to position [2130, 0]
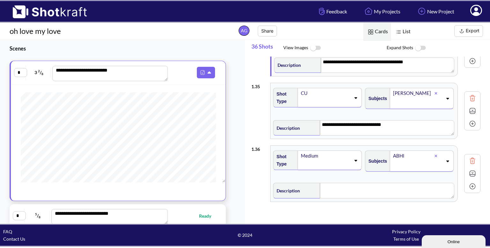
click at [468, 169] on img at bounding box center [473, 174] width 10 height 10
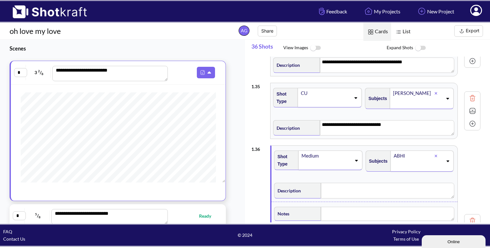
click at [341, 160] on span at bounding box center [326, 164] width 50 height 9
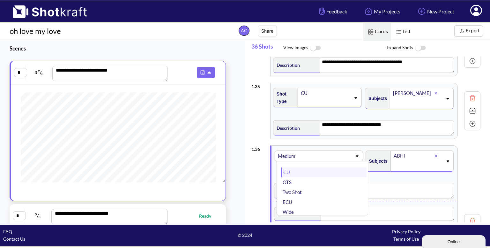
click at [333, 167] on li "CU" at bounding box center [323, 172] width 85 height 10
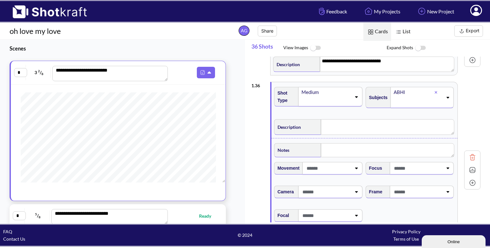
scroll to position [2196, 0]
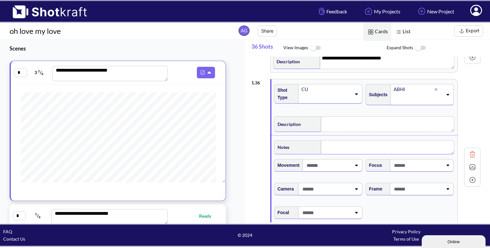
click at [335, 140] on textarea at bounding box center [387, 147] width 133 height 14
click at [351, 85] on div "CU" at bounding box center [326, 89] width 50 height 9
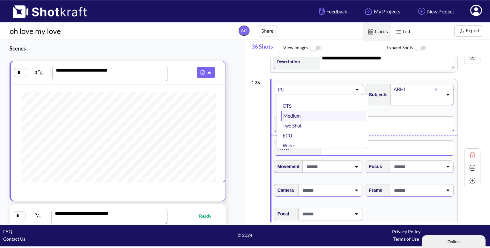
click at [330, 111] on li "Medium" at bounding box center [323, 116] width 85 height 10
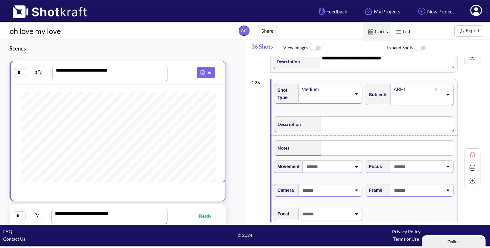
click at [336, 116] on textarea at bounding box center [388, 123] width 134 height 15
click at [434, 185] on span at bounding box center [418, 190] width 50 height 11
click at [395, 212] on li "Low Angle" at bounding box center [415, 217] width 85 height 10
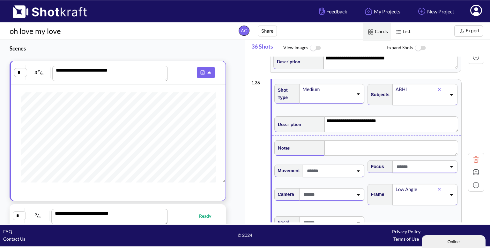
click at [472, 167] on img at bounding box center [476, 172] width 10 height 10
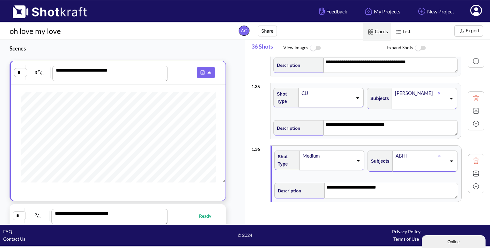
click at [476, 181] on img at bounding box center [476, 186] width 10 height 10
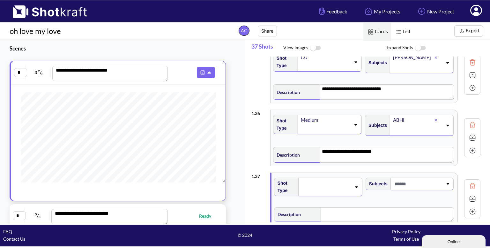
scroll to position [2189, 0]
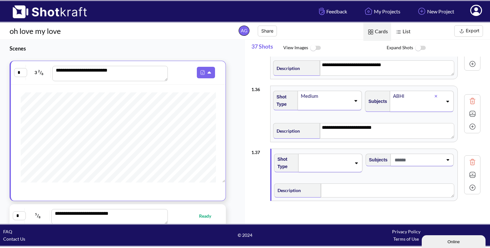
click at [342, 158] on span at bounding box center [326, 162] width 50 height 9
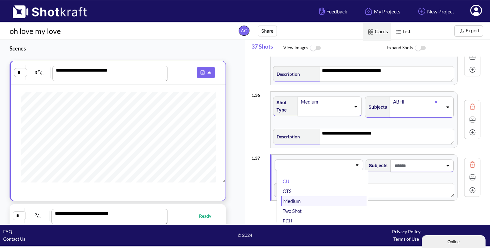
click at [316, 196] on li "Medium" at bounding box center [323, 201] width 85 height 10
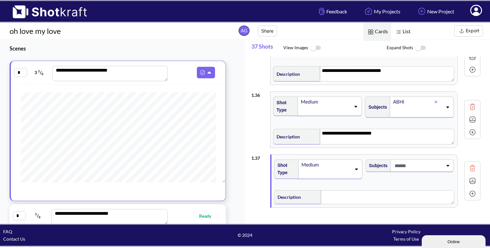
click at [417, 161] on span at bounding box center [418, 165] width 50 height 11
click at [408, 188] on li "[PERSON_NAME]" at bounding box center [415, 193] width 85 height 10
click at [334, 196] on textarea at bounding box center [387, 198] width 133 height 14
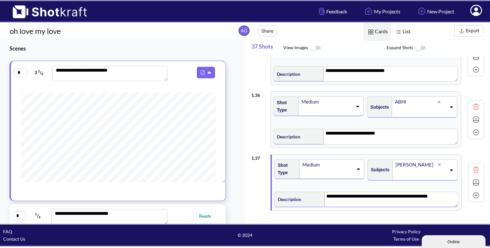
scroll to position [2192, 0]
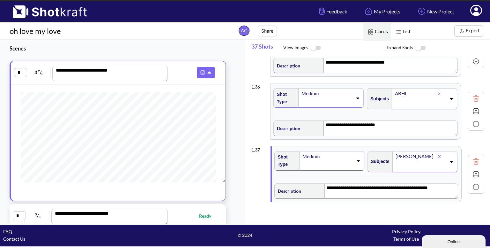
click at [474, 169] on img at bounding box center [476, 174] width 10 height 10
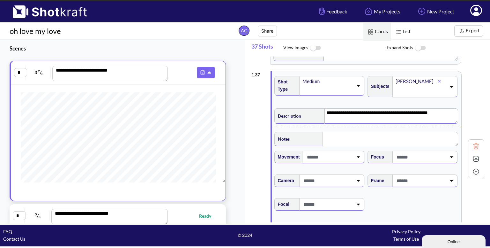
scroll to position [2267, 0]
click at [331, 133] on textarea at bounding box center [390, 138] width 136 height 14
click at [326, 153] on span at bounding box center [329, 158] width 48 height 11
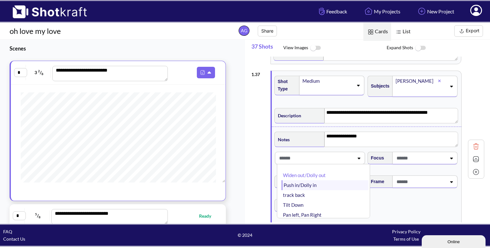
click at [332, 180] on li "Push in/Dolly in" at bounding box center [325, 185] width 87 height 10
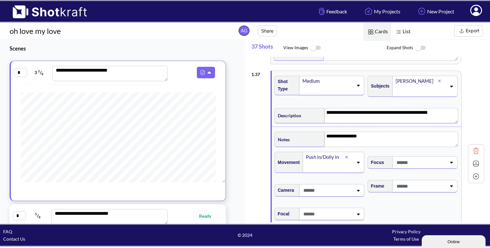
click at [442, 109] on textarea "**********" at bounding box center [392, 115] width 134 height 15
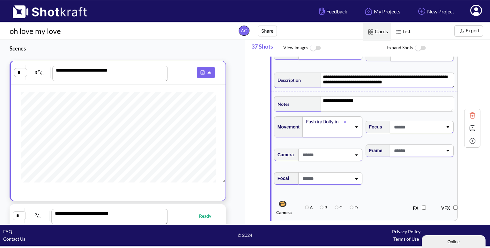
scroll to position [2303, 0]
click at [414, 145] on span at bounding box center [418, 150] width 50 height 11
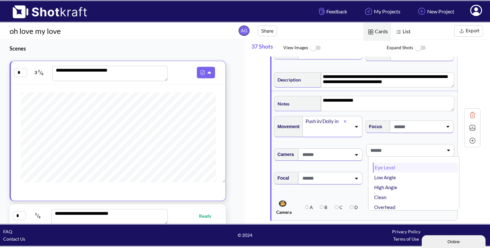
click at [439, 162] on li "Eye Level" at bounding box center [415, 167] width 85 height 10
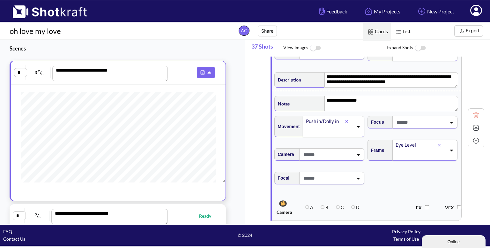
click at [472, 123] on img at bounding box center [476, 128] width 10 height 10
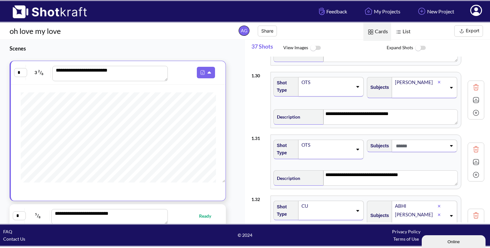
scroll to position [1820, 0]
click at [471, 170] on img at bounding box center [476, 175] width 10 height 10
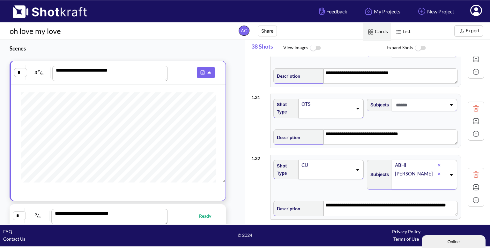
scroll to position [1861, 0]
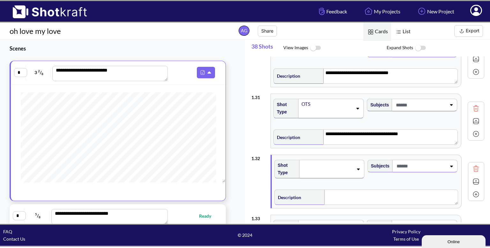
click at [374, 155] on div "Shot Type Subjects Description" at bounding box center [367, 181] width 190 height 53
click at [340, 160] on div at bounding box center [330, 169] width 64 height 19
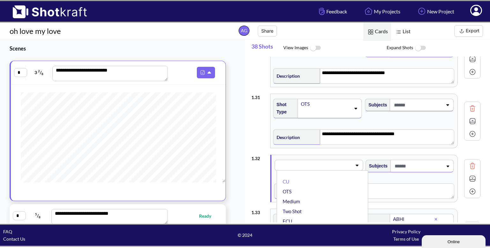
scroll to position [1870, 0]
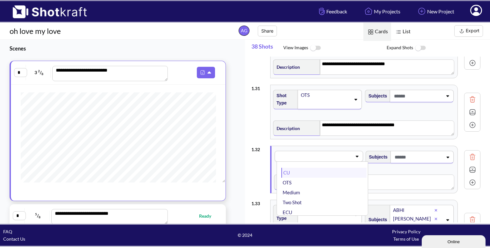
click at [323, 168] on li "CU" at bounding box center [323, 173] width 85 height 10
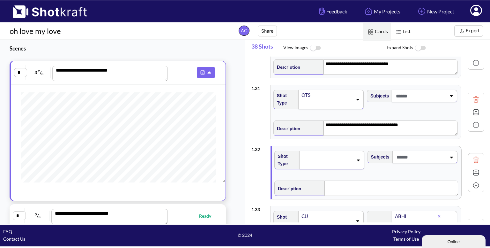
click at [431, 152] on span at bounding box center [420, 157] width 51 height 11
click at [396, 179] on li "[PERSON_NAME]" at bounding box center [418, 184] width 87 height 10
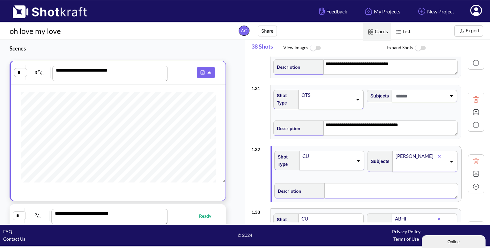
click at [343, 190] on textarea at bounding box center [392, 190] width 134 height 15
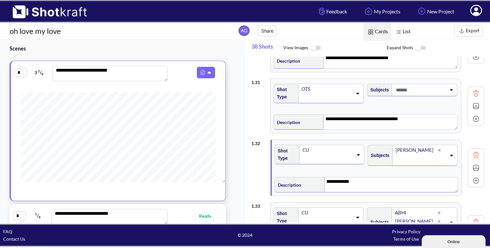
scroll to position [1876, 0]
click at [476, 162] on img at bounding box center [476, 167] width 10 height 10
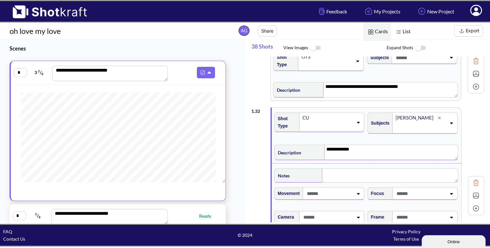
scroll to position [1911, 0]
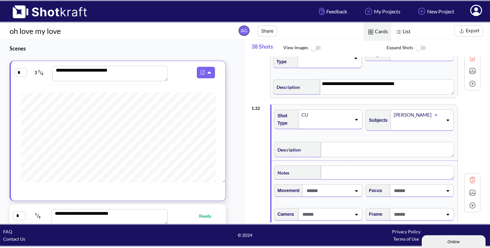
click at [361, 169] on textarea at bounding box center [387, 172] width 133 height 14
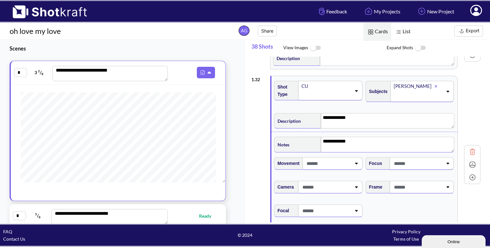
click at [419, 182] on span at bounding box center [418, 187] width 50 height 11
click at [395, 199] on li "Eye Level" at bounding box center [415, 204] width 85 height 10
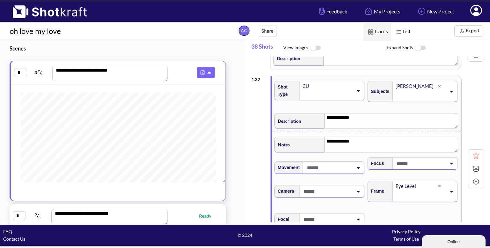
click at [472, 164] on img at bounding box center [476, 169] width 10 height 10
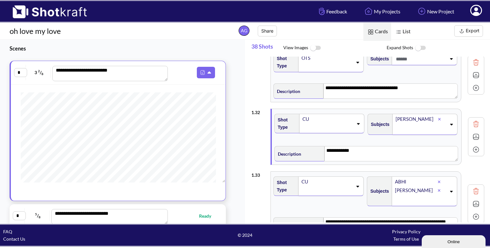
scroll to position [1908, 0]
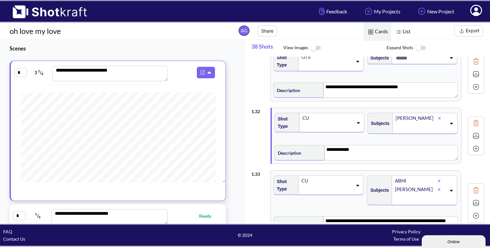
click at [472, 144] on img at bounding box center [476, 149] width 10 height 10
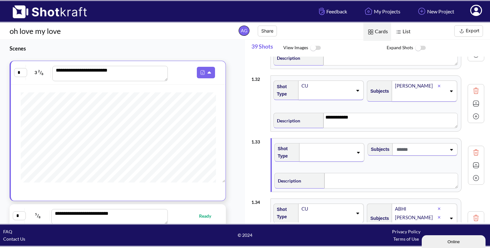
click at [349, 148] on span at bounding box center [327, 152] width 51 height 9
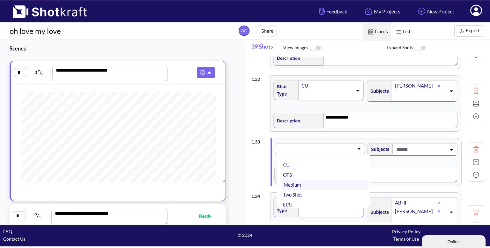
click at [311, 180] on li "Medium" at bounding box center [325, 185] width 87 height 10
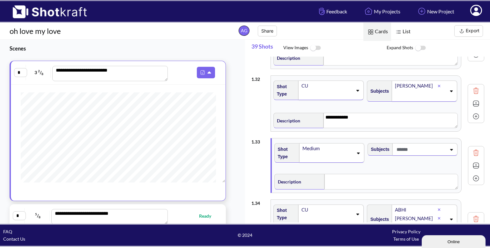
click at [416, 144] on span at bounding box center [420, 149] width 51 height 11
click at [324, 153] on span at bounding box center [326, 157] width 50 height 9
click at [410, 144] on span at bounding box center [418, 149] width 50 height 11
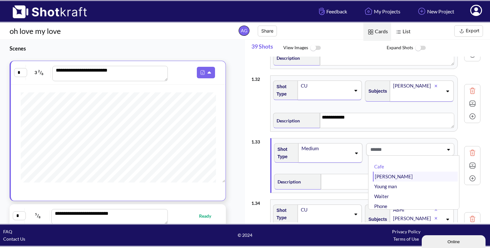
click at [390, 171] on li "[PERSON_NAME]" at bounding box center [415, 176] width 85 height 10
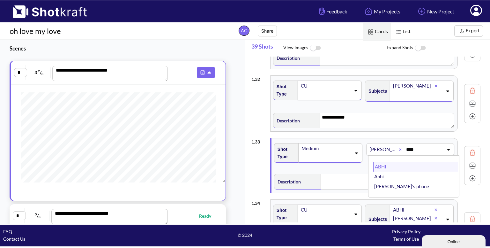
click at [385, 161] on li "ABHI" at bounding box center [415, 166] width 85 height 10
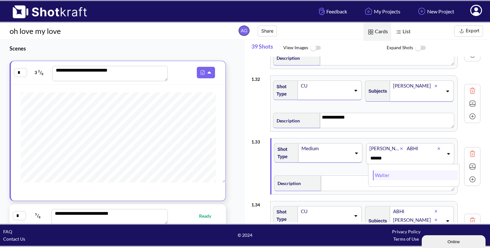
click at [379, 170] on li "Waiter" at bounding box center [415, 175] width 85 height 10
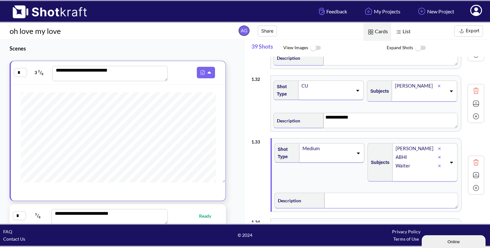
click at [337, 192] on textarea at bounding box center [392, 199] width 134 height 15
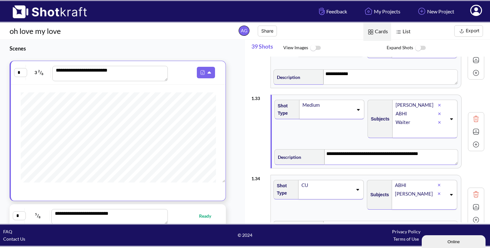
scroll to position [1989, 0]
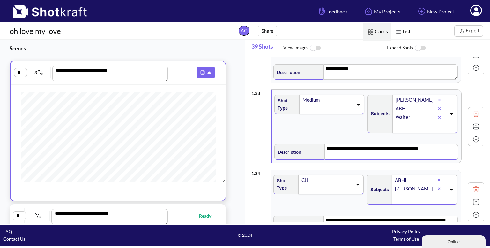
click at [472, 122] on img at bounding box center [476, 127] width 10 height 10
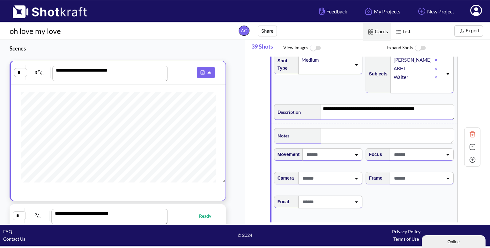
scroll to position [2030, 0]
click at [351, 131] on textarea at bounding box center [388, 134] width 134 height 15
click at [442, 172] on span at bounding box center [418, 177] width 50 height 11
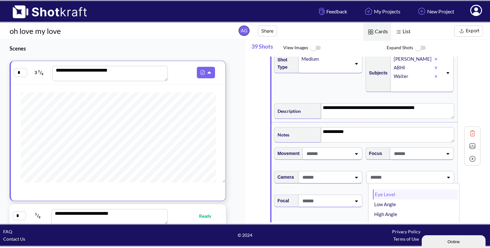
click at [415, 189] on li "Eye Level" at bounding box center [415, 194] width 85 height 10
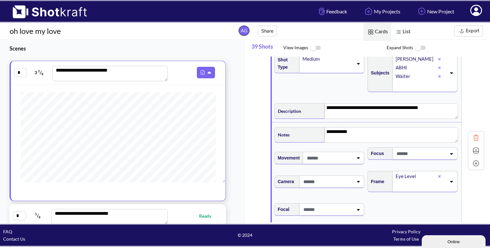
click at [474, 146] on img at bounding box center [476, 151] width 10 height 10
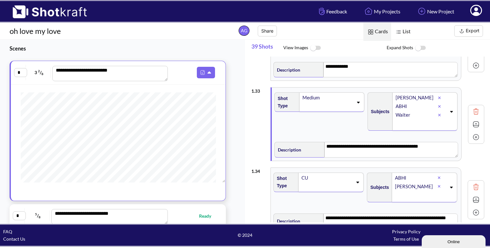
scroll to position [1980, 0]
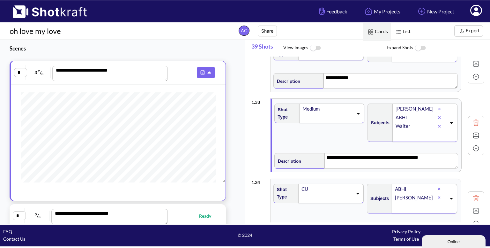
click at [474, 143] on img at bounding box center [476, 148] width 10 height 10
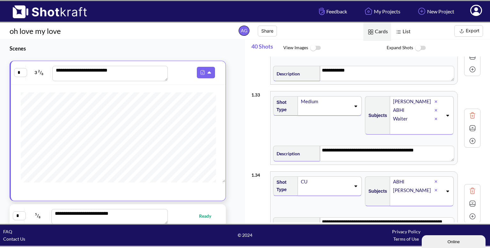
scroll to position [1985, 0]
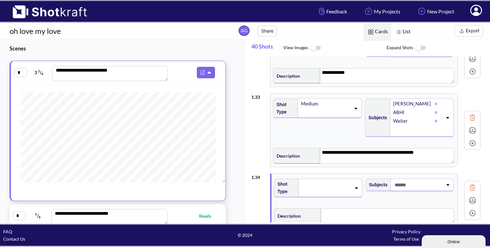
click at [348, 178] on div at bounding box center [330, 187] width 64 height 19
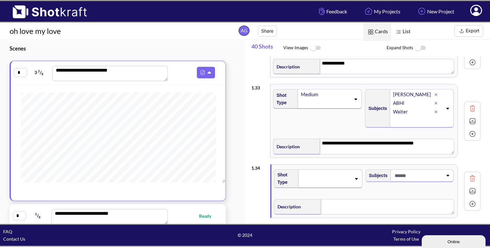
click at [354, 89] on div "Medium" at bounding box center [330, 98] width 64 height 19
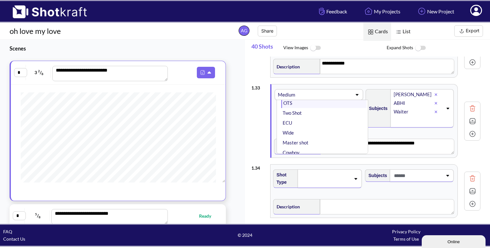
scroll to position [19, 0]
click at [311, 127] on li "Wide" at bounding box center [323, 132] width 85 height 10
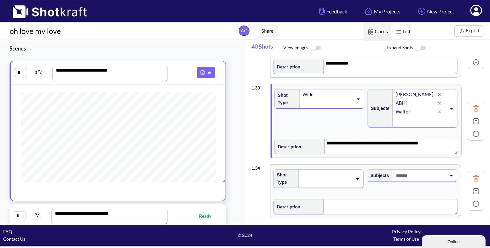
click at [329, 174] on span at bounding box center [327, 178] width 52 height 9
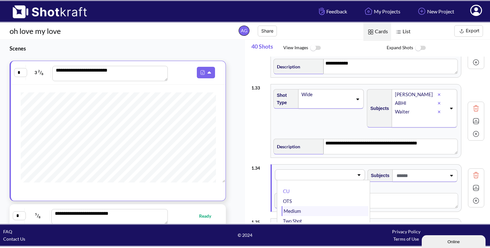
click at [306, 206] on li "Medium" at bounding box center [325, 211] width 87 height 10
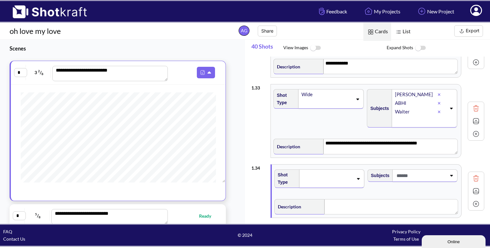
click at [422, 170] on span at bounding box center [420, 175] width 51 height 11
click at [396, 197] on li "[PERSON_NAME]" at bounding box center [418, 202] width 87 height 10
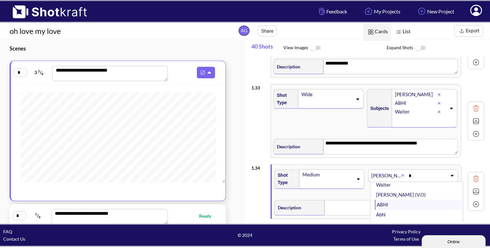
click at [402, 199] on li "ABHI" at bounding box center [418, 204] width 87 height 10
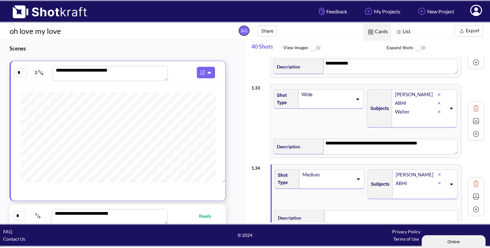
click at [354, 197] on div "Shot Type Medium" at bounding box center [319, 186] width 93 height 41
click at [337, 210] on textarea at bounding box center [392, 217] width 134 height 15
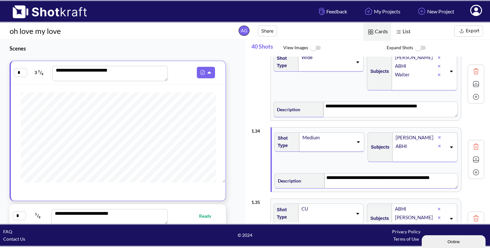
scroll to position [2033, 0]
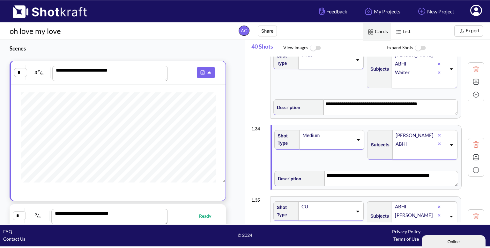
click at [472, 152] on img at bounding box center [476, 157] width 10 height 10
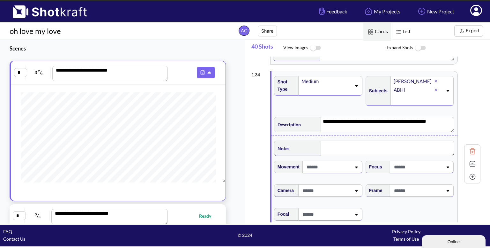
scroll to position [2087, 0]
click at [414, 185] on span at bounding box center [418, 190] width 50 height 11
click at [384, 203] on li "Eye Level" at bounding box center [415, 208] width 85 height 10
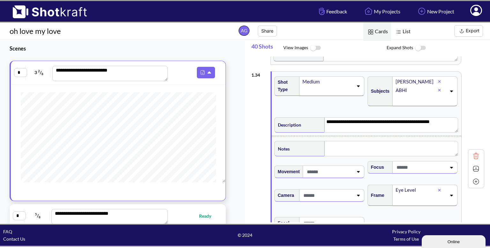
scroll to position [2102, 0]
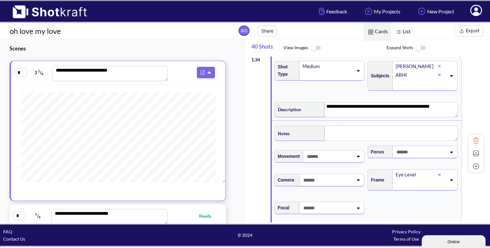
click at [474, 148] on img at bounding box center [476, 153] width 10 height 10
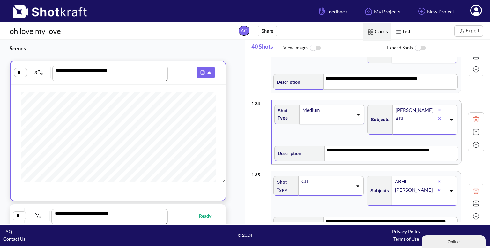
scroll to position [2058, 0]
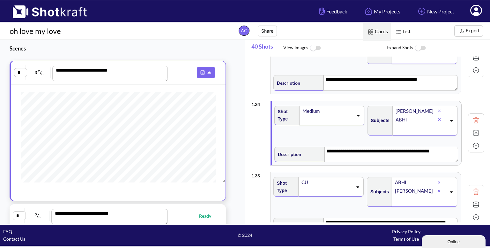
click at [473, 141] on img at bounding box center [476, 146] width 10 height 10
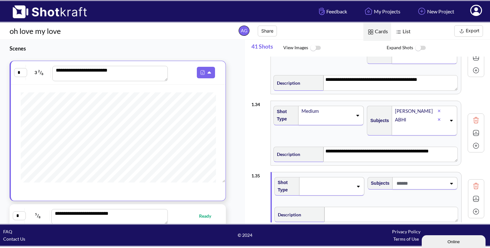
scroll to position [2091, 0]
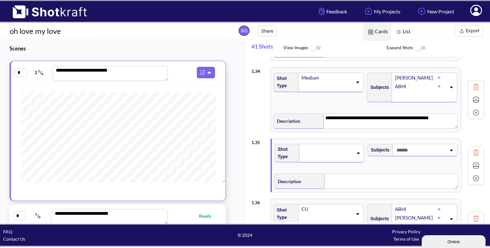
click at [347, 144] on div at bounding box center [331, 153] width 65 height 19
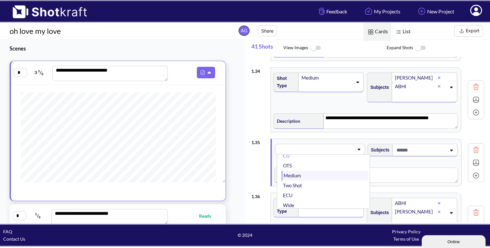
scroll to position [9, 0]
click at [324, 171] on li "Medium" at bounding box center [325, 176] width 87 height 10
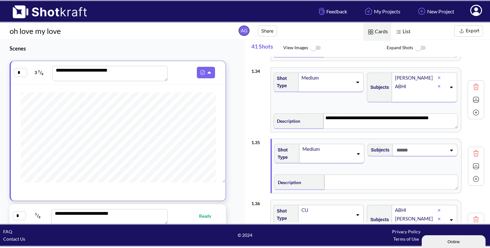
click at [432, 145] on span at bounding box center [420, 150] width 51 height 11
click at [402, 176] on li "Waiter" at bounding box center [418, 181] width 87 height 10
click at [360, 176] on textarea at bounding box center [392, 183] width 134 height 15
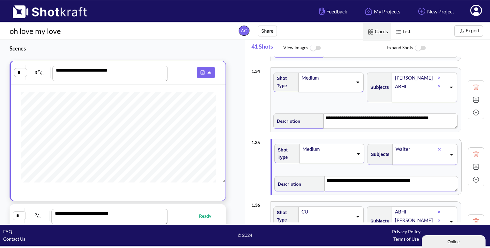
click at [474, 162] on img at bounding box center [476, 167] width 10 height 10
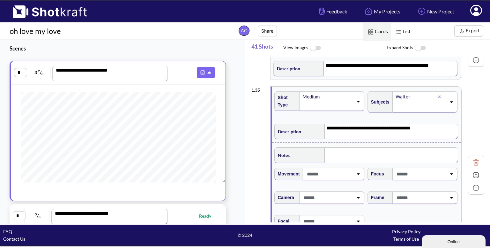
scroll to position [2144, 0]
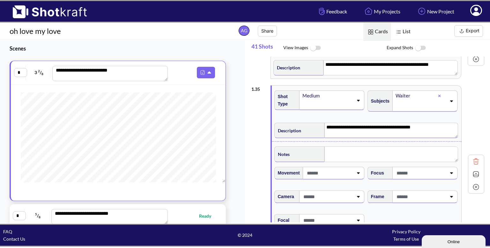
click at [419, 193] on div at bounding box center [420, 197] width 53 height 12
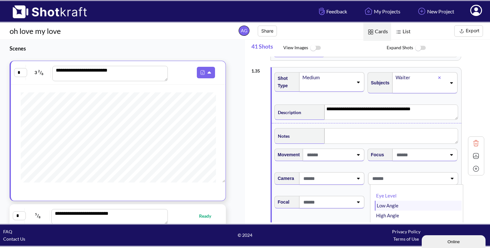
click at [408, 200] on li "Low Angle" at bounding box center [418, 205] width 87 height 10
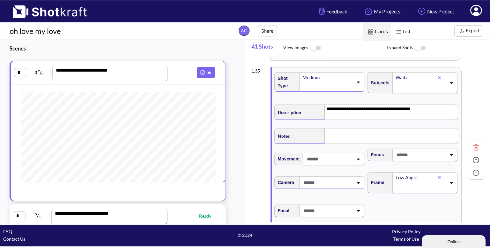
click at [471, 155] on img at bounding box center [476, 160] width 10 height 10
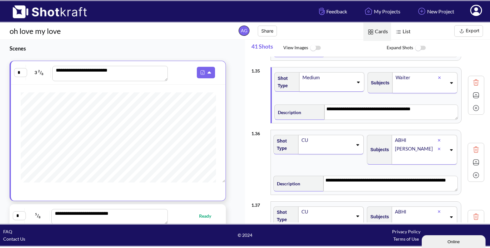
click at [473, 103] on img at bounding box center [476, 108] width 10 height 10
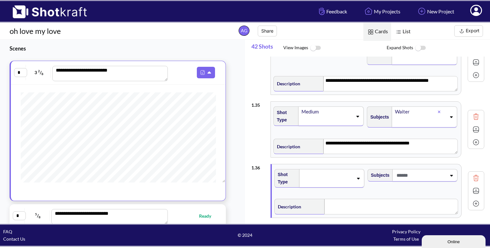
scroll to position [2128, 0]
click at [474, 125] on img at bounding box center [476, 130] width 10 height 10
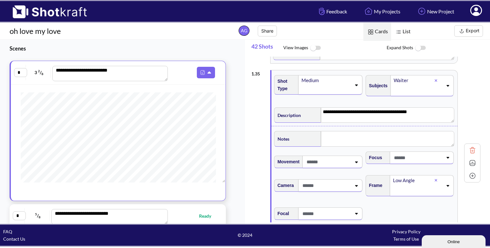
scroll to position [2160, 0]
click at [474, 158] on img at bounding box center [473, 163] width 10 height 10
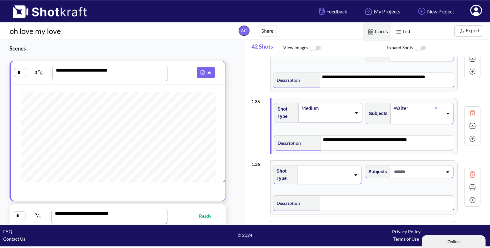
scroll to position [2131, 0]
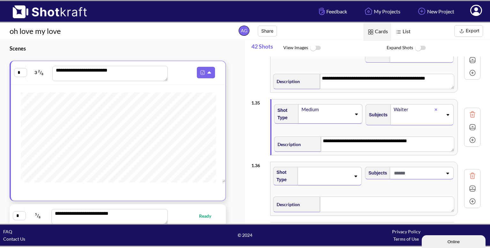
click at [373, 195] on div "Description" at bounding box center [363, 203] width 181 height 17
click at [353, 174] on div at bounding box center [330, 176] width 64 height 19
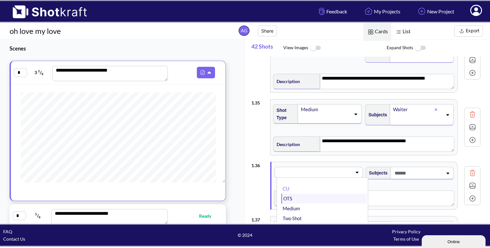
click at [333, 193] on li "OTS" at bounding box center [323, 198] width 85 height 10
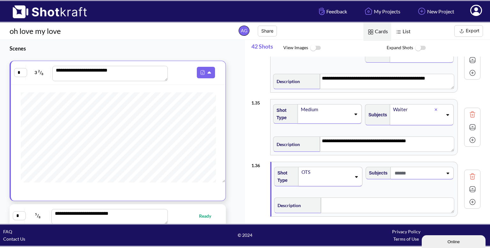
click at [422, 168] on span at bounding box center [418, 173] width 50 height 11
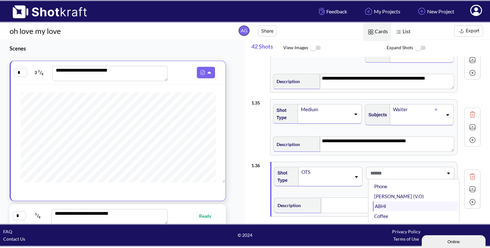
click at [391, 201] on li "ABHI" at bounding box center [415, 206] width 85 height 10
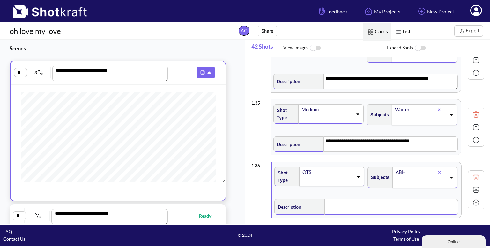
click at [362, 199] on textarea at bounding box center [392, 206] width 134 height 15
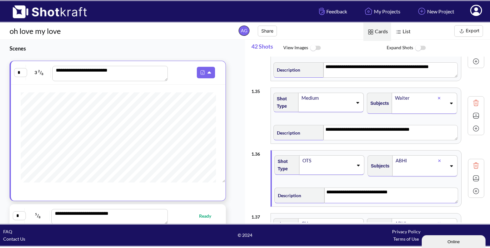
click at [471, 173] on img at bounding box center [476, 178] width 10 height 10
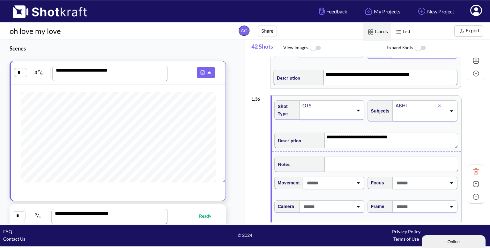
scroll to position [2198, 0]
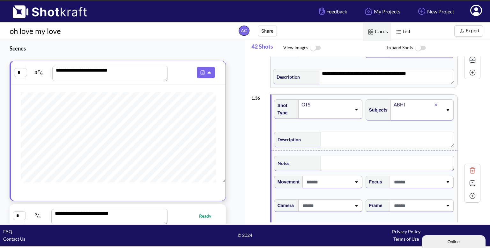
click at [374, 160] on textarea at bounding box center [388, 162] width 134 height 15
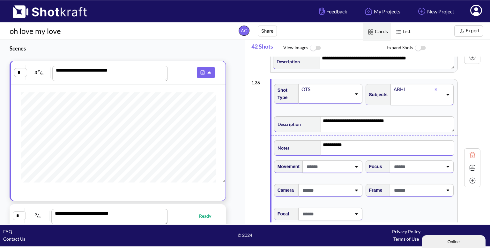
click at [429, 185] on span at bounding box center [418, 190] width 50 height 11
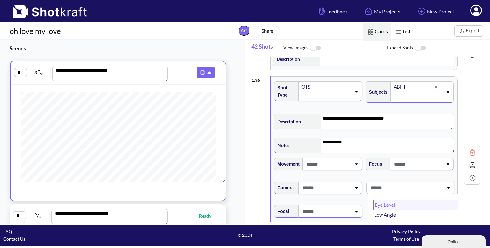
click at [399, 200] on li "Eye Level" at bounding box center [415, 205] width 85 height 10
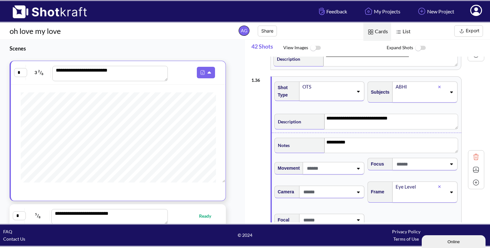
click at [475, 165] on img at bounding box center [476, 170] width 10 height 10
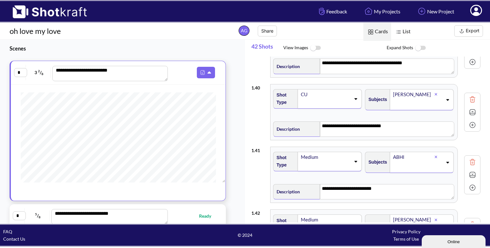
scroll to position [2472, 0]
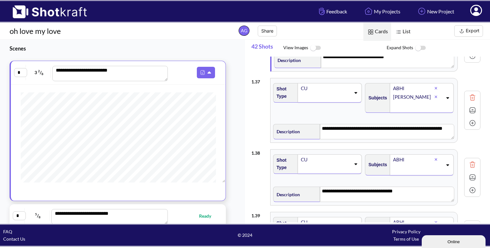
click at [337, 164] on span at bounding box center [325, 168] width 50 height 9
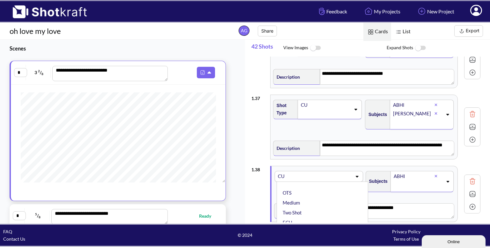
scroll to position [2260, 0]
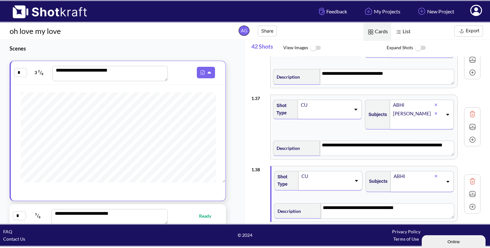
click at [267, 140] on div "**********" at bounding box center [365, 126] width 229 height 71
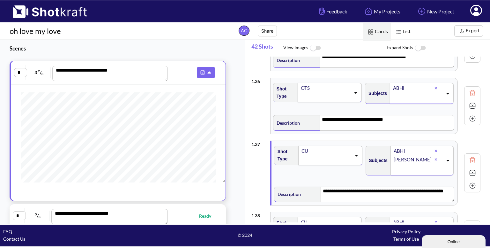
scroll to position [2192, 0]
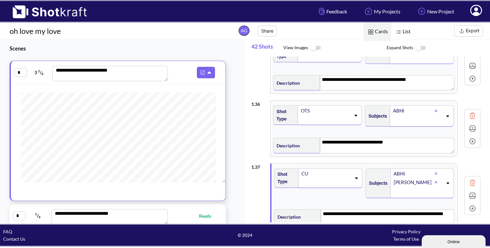
click at [473, 124] on img at bounding box center [473, 129] width 10 height 10
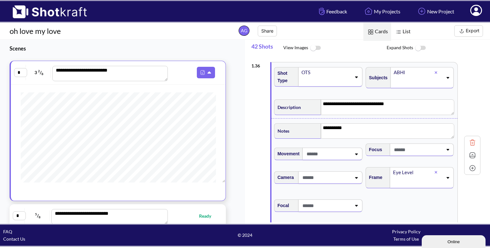
scroll to position [2234, 0]
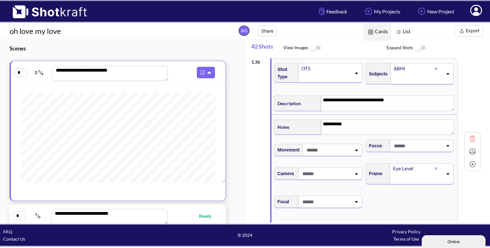
click at [470, 146] on img at bounding box center [473, 151] width 10 height 10
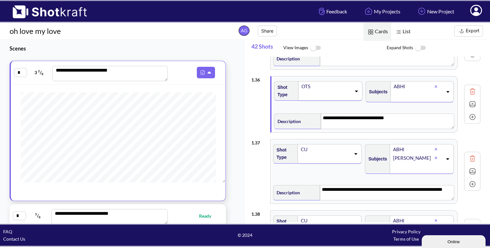
scroll to position [2215, 0]
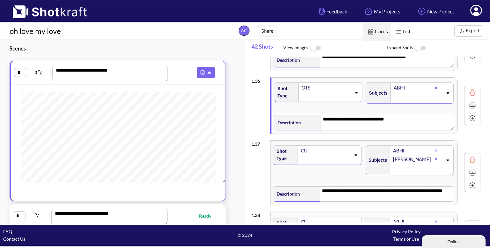
click at [471, 113] on img at bounding box center [473, 118] width 10 height 10
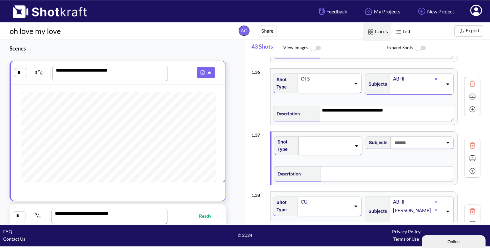
scroll to position [2224, 0]
click at [350, 141] on span at bounding box center [326, 145] width 50 height 9
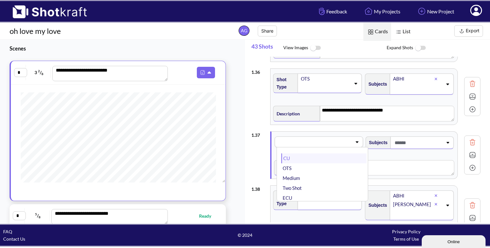
click at [314, 153] on li "CU" at bounding box center [323, 158] width 85 height 10
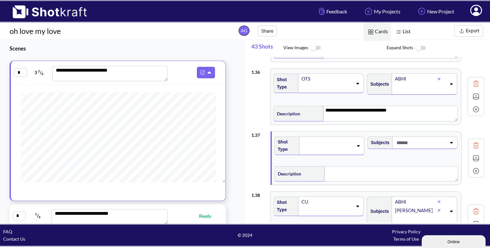
click at [416, 137] on span at bounding box center [420, 142] width 51 height 11
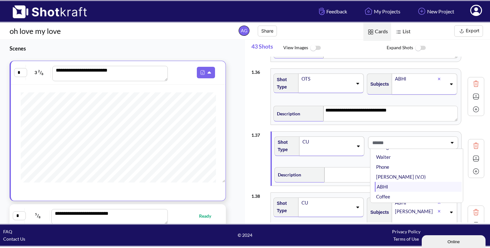
click at [383, 182] on li "ABHI" at bounding box center [418, 187] width 87 height 10
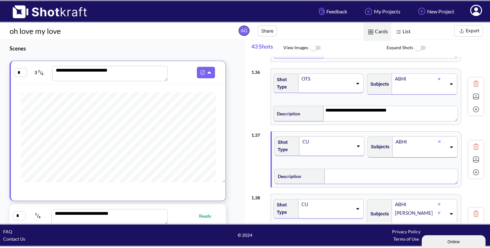
click at [346, 169] on textarea at bounding box center [392, 176] width 134 height 15
click at [476, 154] on img at bounding box center [476, 159] width 10 height 10
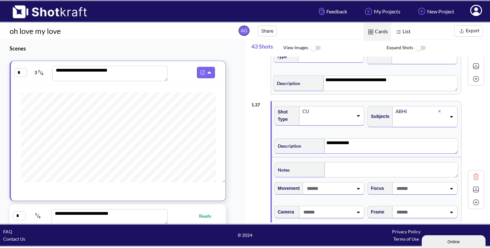
scroll to position [2256, 0]
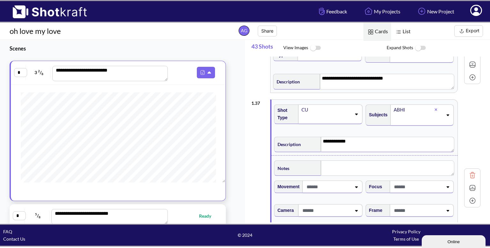
click at [420, 205] on span at bounding box center [418, 210] width 50 height 11
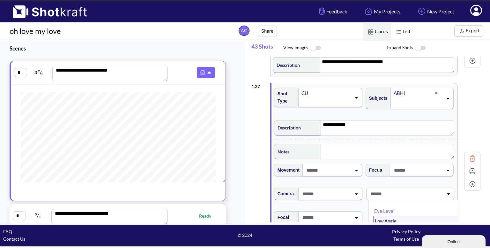
click at [400, 216] on li "Low Angle" at bounding box center [415, 221] width 85 height 10
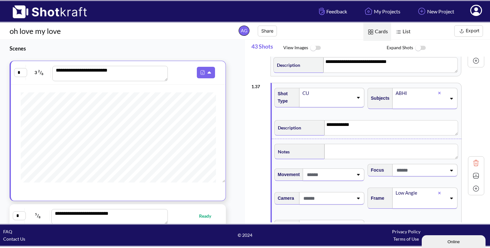
click at [472, 171] on img at bounding box center [476, 176] width 10 height 10
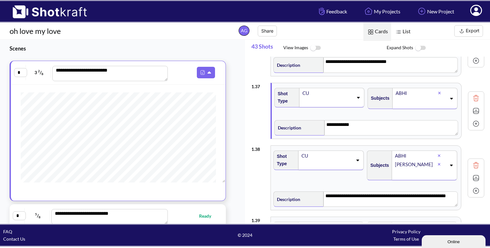
click at [473, 119] on img at bounding box center [476, 124] width 10 height 10
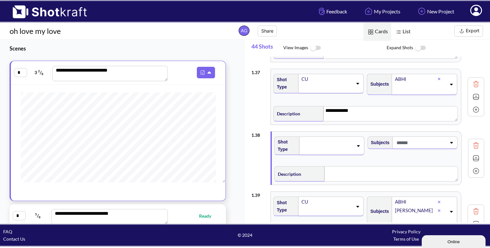
scroll to position [2286, 0]
click at [346, 141] on span at bounding box center [327, 145] width 51 height 9
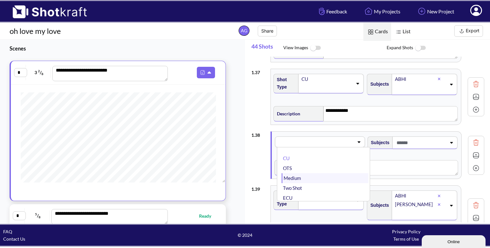
click at [316, 173] on li "Medium" at bounding box center [325, 178] width 87 height 10
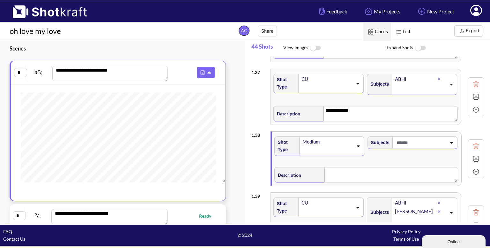
click at [425, 137] on span at bounding box center [420, 142] width 51 height 11
click at [411, 165] on li "[PERSON_NAME]" at bounding box center [418, 170] width 87 height 10
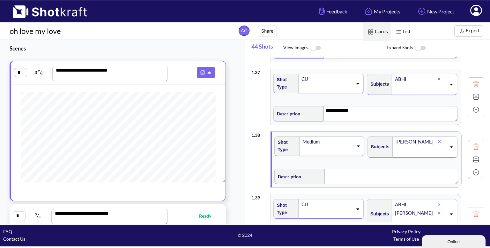
click at [447, 145] on icon at bounding box center [451, 147] width 9 height 4
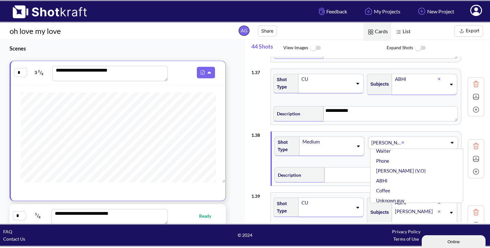
scroll to position [29, 0]
click at [393, 175] on li "ABHI" at bounding box center [418, 180] width 87 height 10
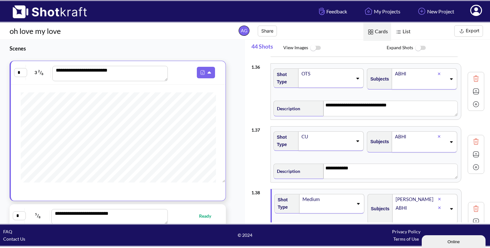
scroll to position [2228, 0]
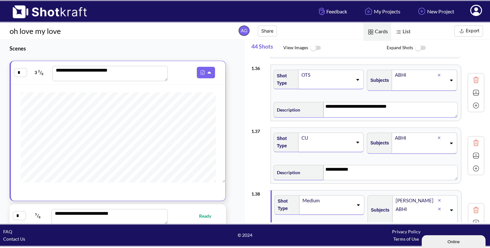
click at [417, 103] on textarea "**********" at bounding box center [391, 109] width 134 height 15
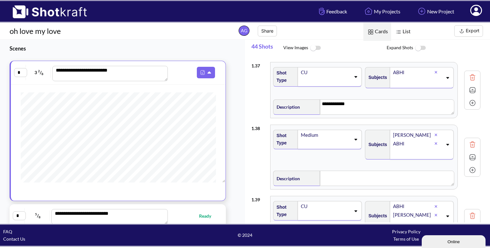
scroll to position [2294, 0]
click at [347, 170] on textarea at bounding box center [387, 177] width 134 height 15
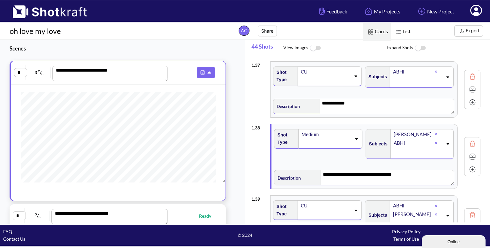
click at [471, 152] on img at bounding box center [473, 157] width 10 height 10
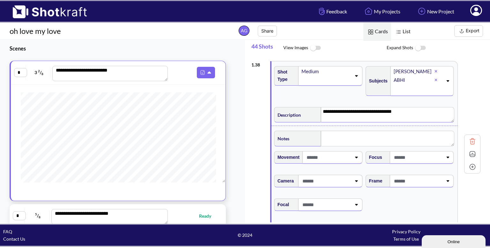
scroll to position [2360, 0]
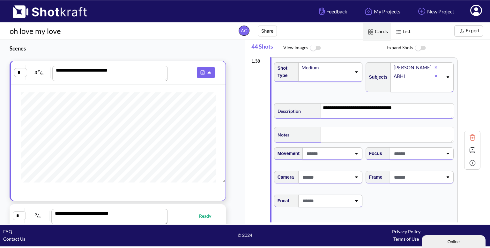
click at [438, 172] on span at bounding box center [418, 177] width 50 height 11
click at [419, 189] on li "Eye Level" at bounding box center [415, 194] width 85 height 10
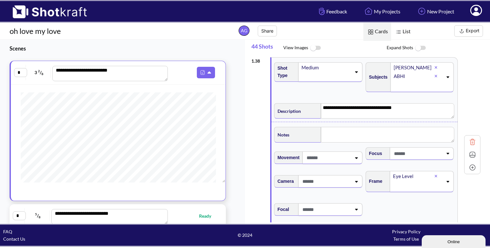
click at [474, 150] on img at bounding box center [473, 155] width 10 height 10
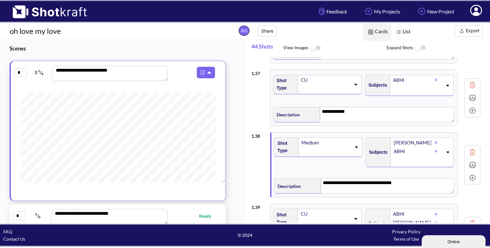
scroll to position [2275, 0]
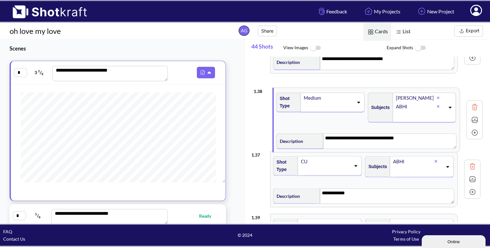
drag, startPoint x: 348, startPoint y: 170, endPoint x: 353, endPoint y: 119, distance: 51.6
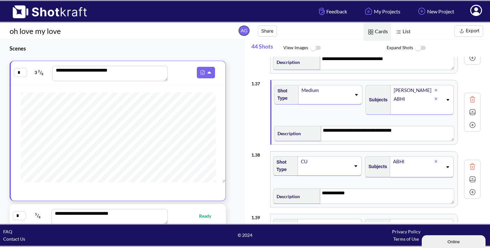
click at [471, 120] on img at bounding box center [473, 125] width 10 height 10
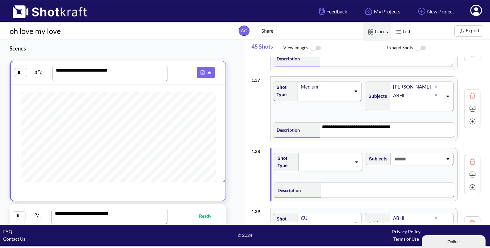
scroll to position [2273, 0]
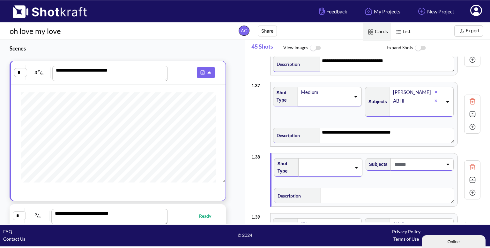
click at [342, 163] on span at bounding box center [326, 167] width 50 height 9
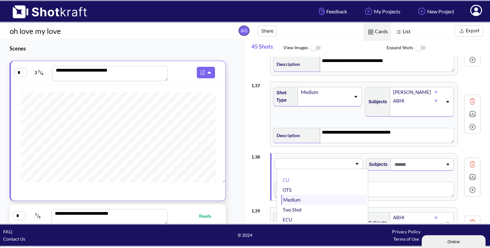
click at [322, 195] on li "Medium" at bounding box center [323, 200] width 85 height 10
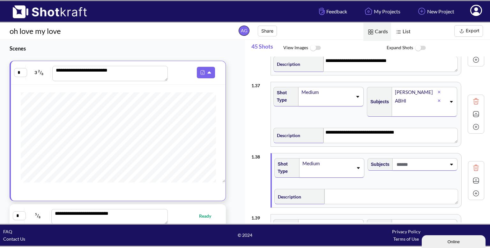
click at [419, 156] on div "Subjects" at bounding box center [413, 163] width 90 height 14
click at [417, 159] on span at bounding box center [418, 164] width 50 height 11
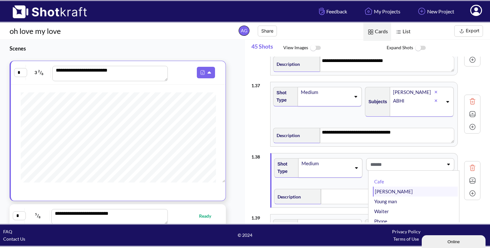
click at [395, 186] on li "[PERSON_NAME]" at bounding box center [415, 191] width 85 height 10
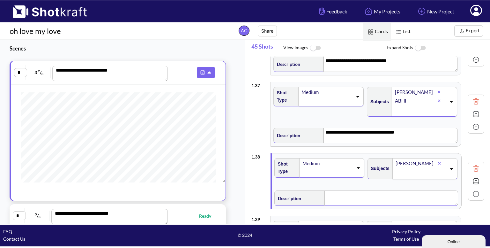
click at [366, 190] on textarea at bounding box center [392, 197] width 134 height 15
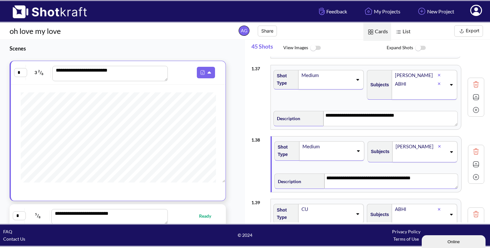
click at [475, 159] on img at bounding box center [476, 164] width 10 height 10
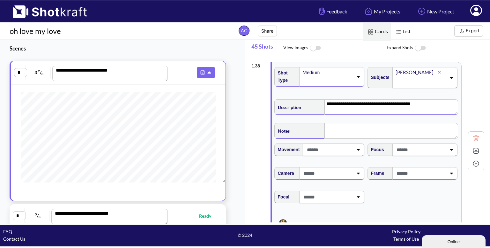
scroll to position [2366, 0]
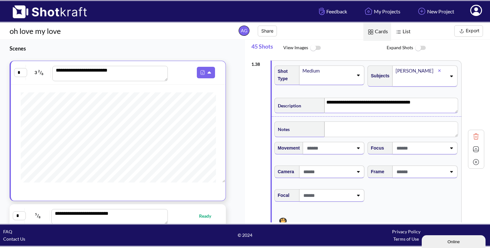
click at [432, 166] on span at bounding box center [420, 171] width 51 height 11
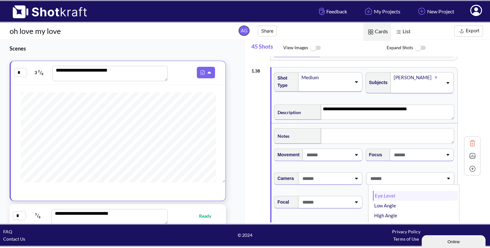
scroll to position [2359, 0]
click at [400, 190] on li "Eye Level" at bounding box center [415, 195] width 85 height 10
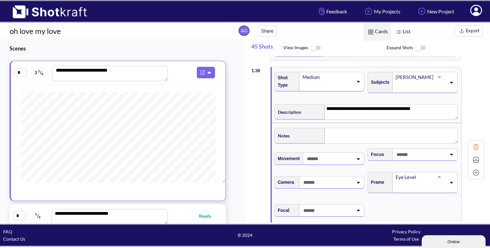
click at [472, 155] on img at bounding box center [476, 160] width 10 height 10
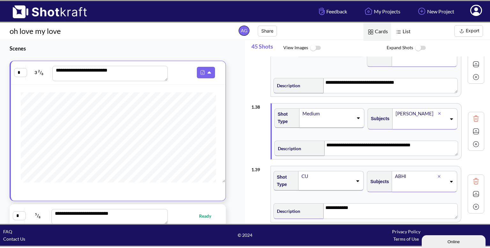
scroll to position [2322, 0]
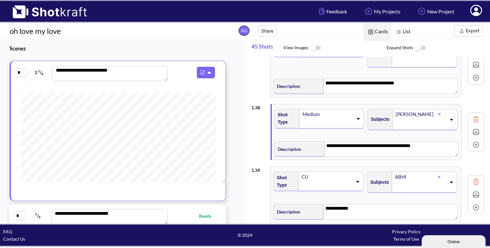
click at [477, 140] on img at bounding box center [476, 145] width 10 height 10
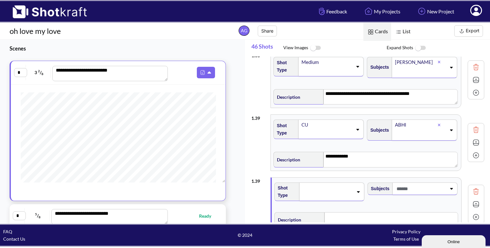
scroll to position [2375, 0]
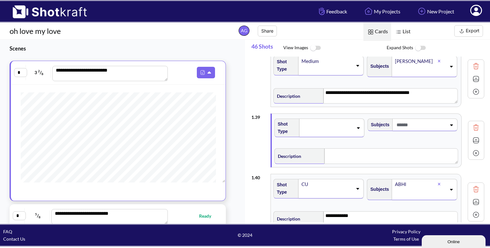
click at [320, 123] on span at bounding box center [327, 127] width 51 height 9
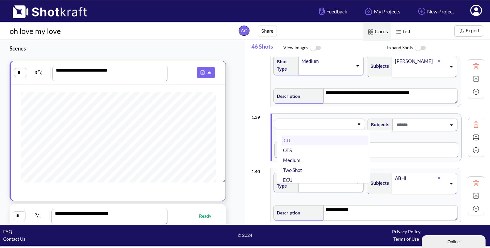
click at [309, 135] on li "CU" at bounding box center [325, 140] width 87 height 10
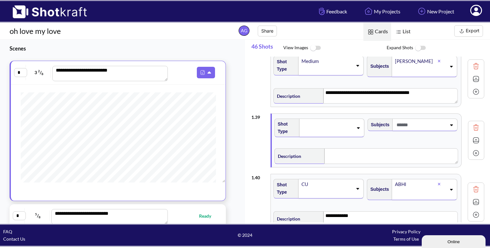
click at [419, 119] on span at bounding box center [420, 124] width 51 height 11
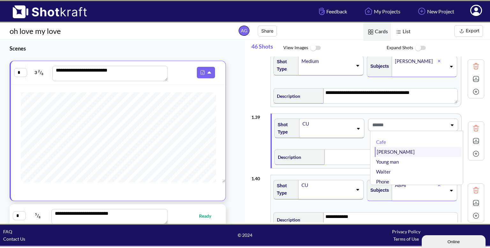
click at [398, 147] on li "[PERSON_NAME]" at bounding box center [418, 152] width 87 height 10
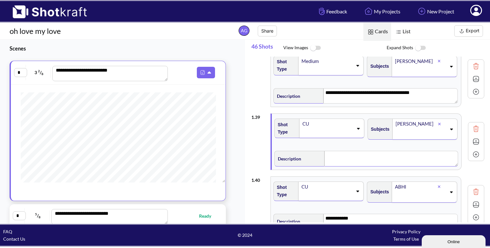
click at [356, 151] on textarea at bounding box center [392, 158] width 134 height 15
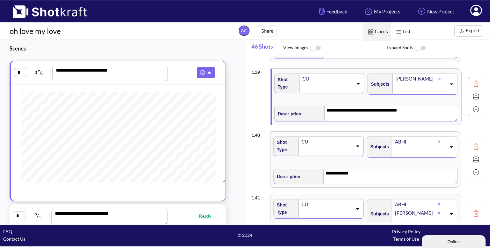
scroll to position [2420, 0]
click at [357, 141] on div "CU" at bounding box center [330, 145] width 65 height 19
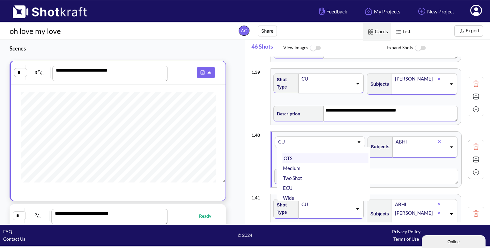
click at [335, 153] on li "OTS" at bounding box center [325, 158] width 87 height 10
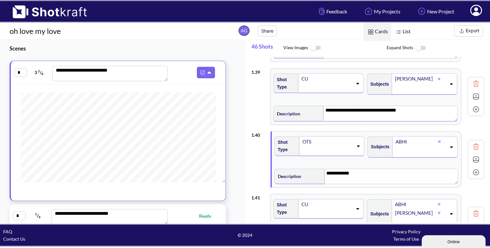
click at [472, 154] on img at bounding box center [476, 159] width 10 height 10
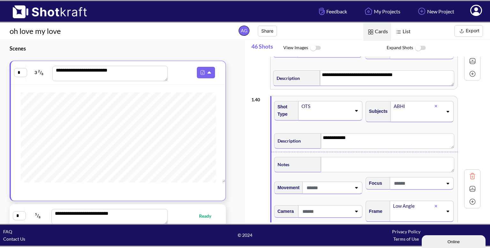
scroll to position [2456, 0]
click at [382, 156] on textarea at bounding box center [388, 163] width 134 height 15
drag, startPoint x: 368, startPoint y: 150, endPoint x: 318, endPoint y: 154, distance: 49.6
click at [318, 155] on div "**********" at bounding box center [364, 163] width 181 height 17
click at [469, 183] on img at bounding box center [473, 188] width 10 height 10
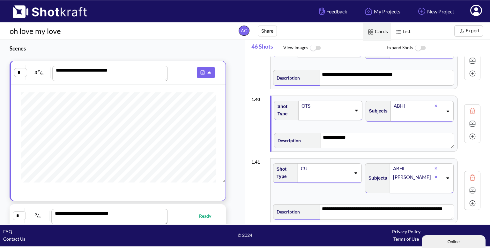
scroll to position [2479, 0]
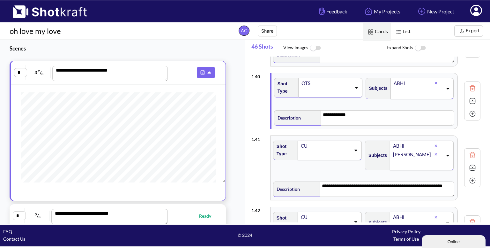
click at [474, 109] on img at bounding box center [473, 114] width 10 height 10
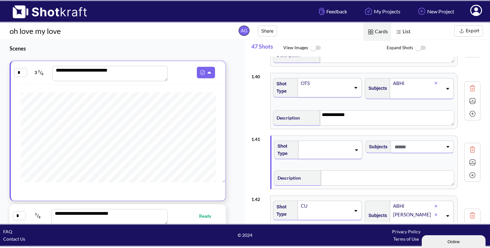
scroll to position [2504, 0]
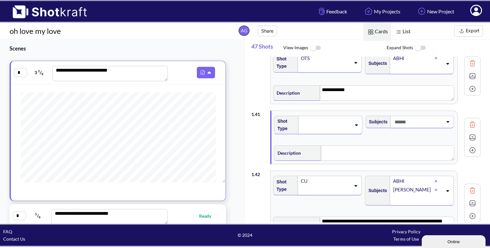
click at [336, 120] on span at bounding box center [326, 124] width 50 height 9
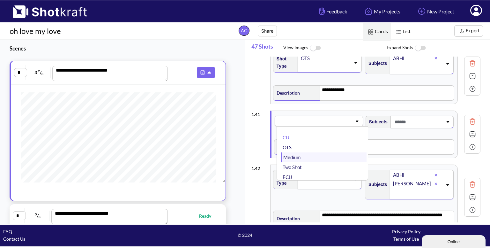
click at [307, 152] on li "Medium" at bounding box center [323, 157] width 85 height 10
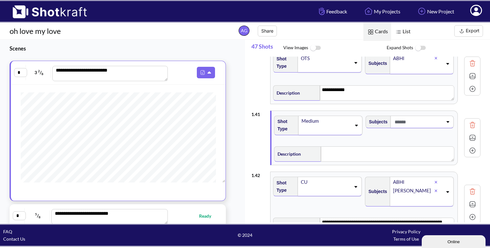
click at [429, 118] on div at bounding box center [418, 122] width 51 height 12
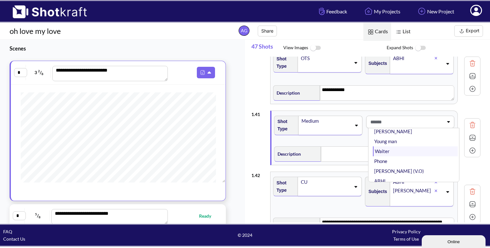
click at [401, 146] on li "Waiter" at bounding box center [415, 151] width 85 height 10
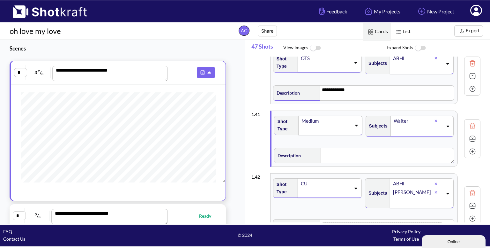
click at [376, 148] on textarea at bounding box center [388, 155] width 134 height 15
